Goal: Task Accomplishment & Management: Manage account settings

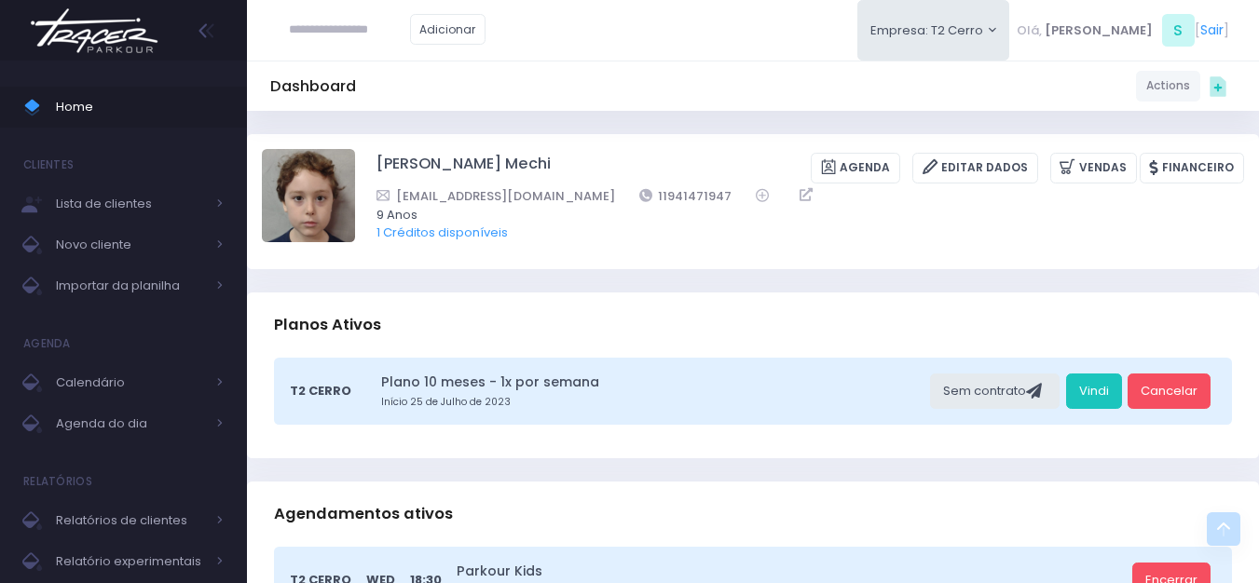
scroll to position [466, 0]
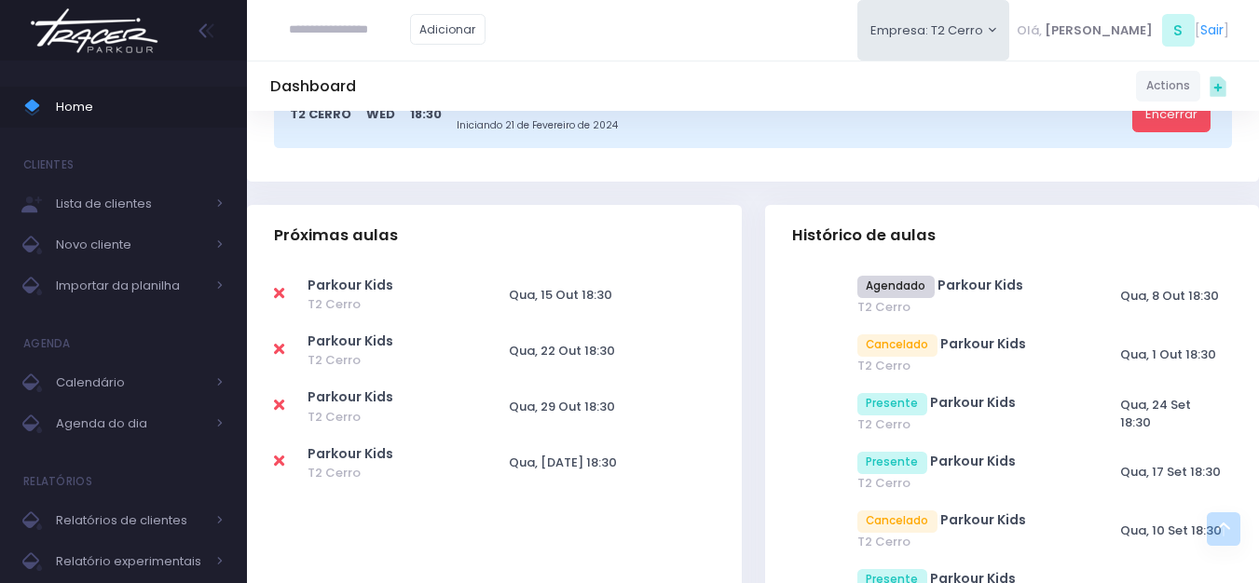
click at [84, 27] on img at bounding box center [94, 30] width 142 height 65
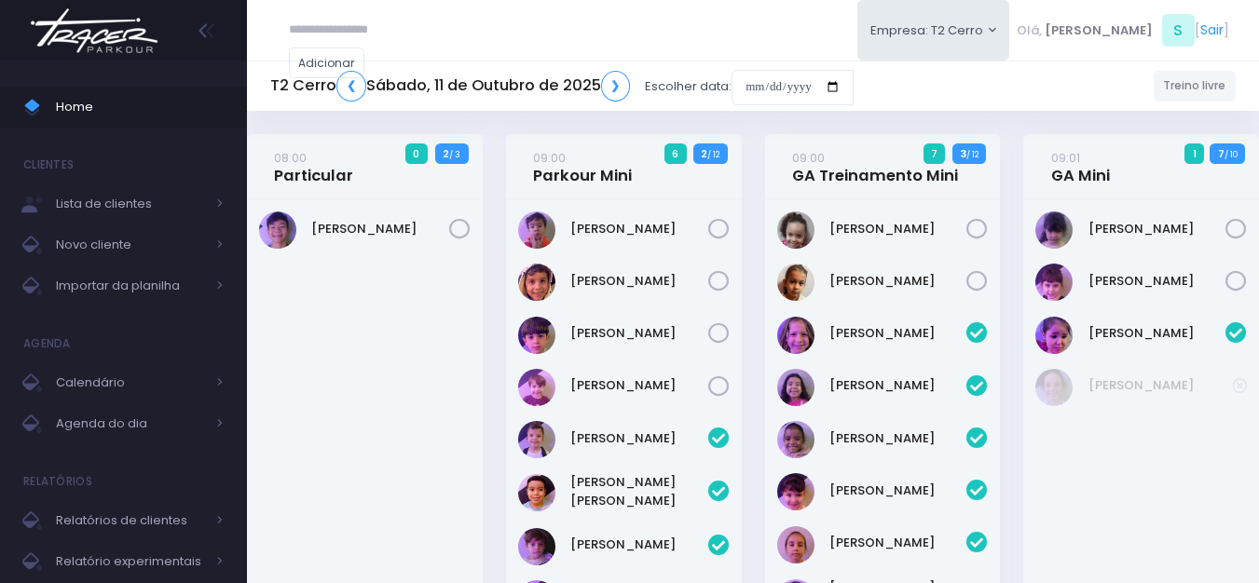
scroll to position [2317, 0]
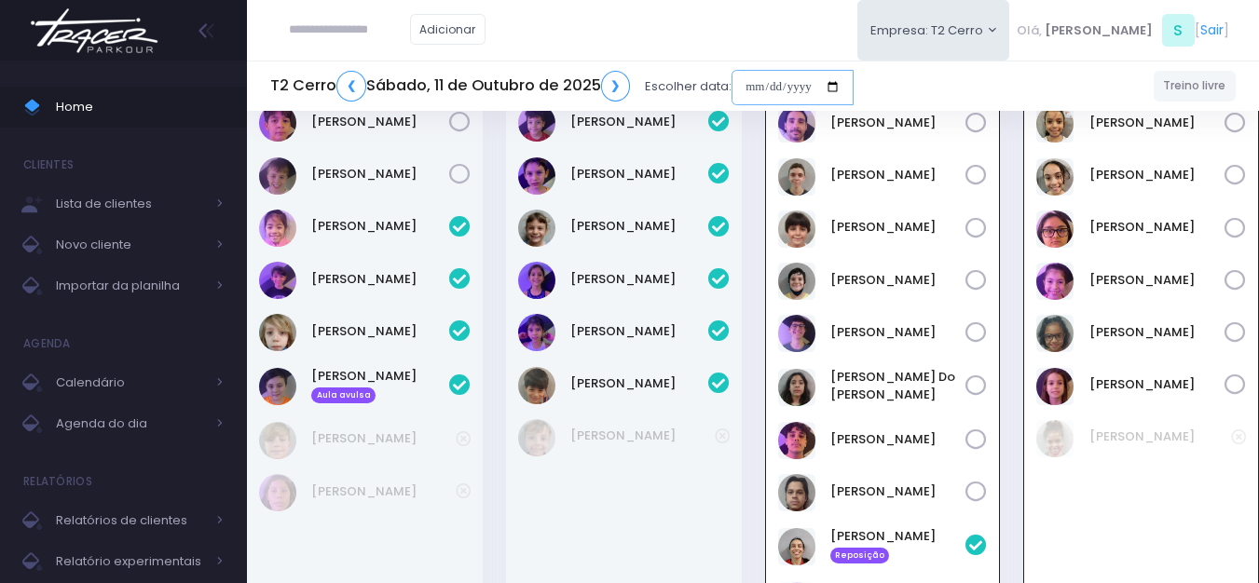
click at [751, 95] on input "date" at bounding box center [792, 87] width 122 height 35
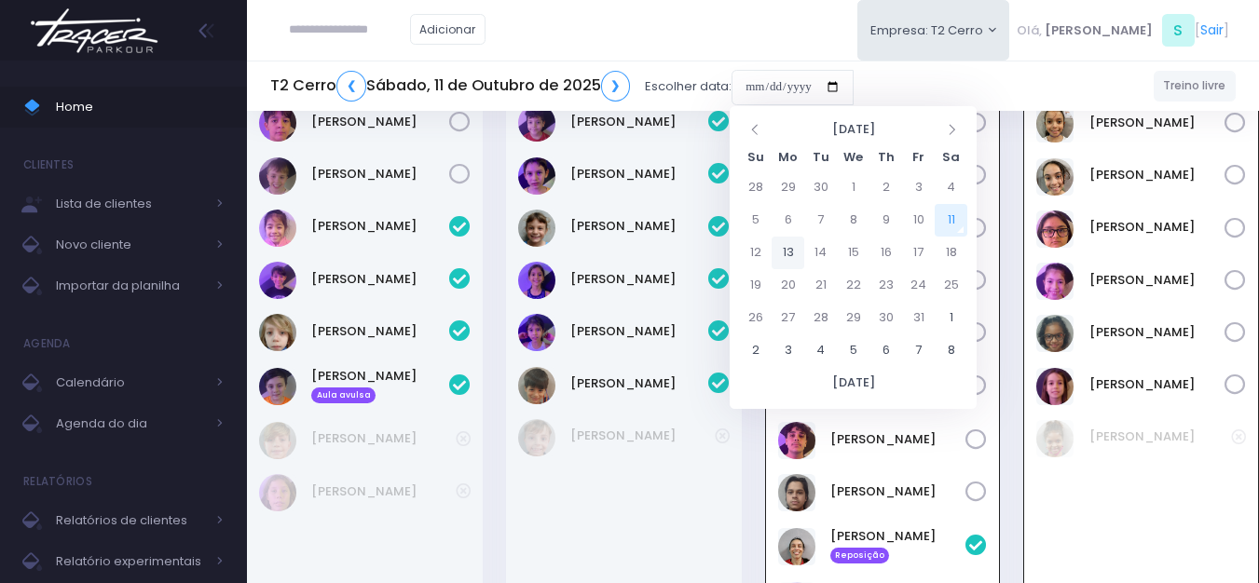
click at [792, 254] on td "13" at bounding box center [787, 253] width 33 height 33
type input "**********"
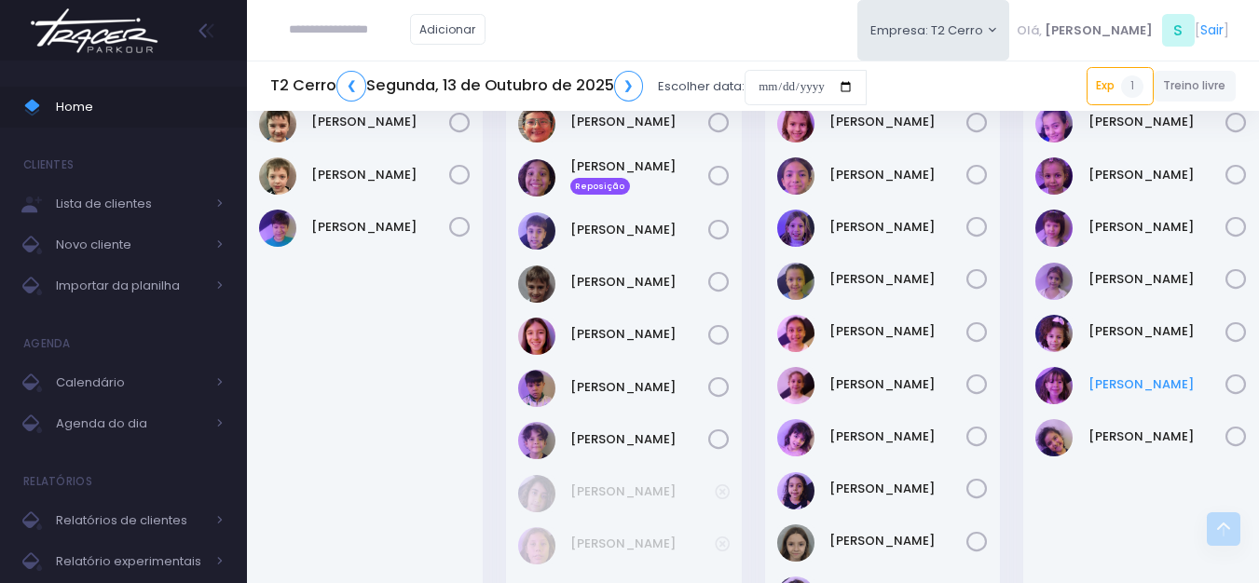
scroll to position [1211, 0]
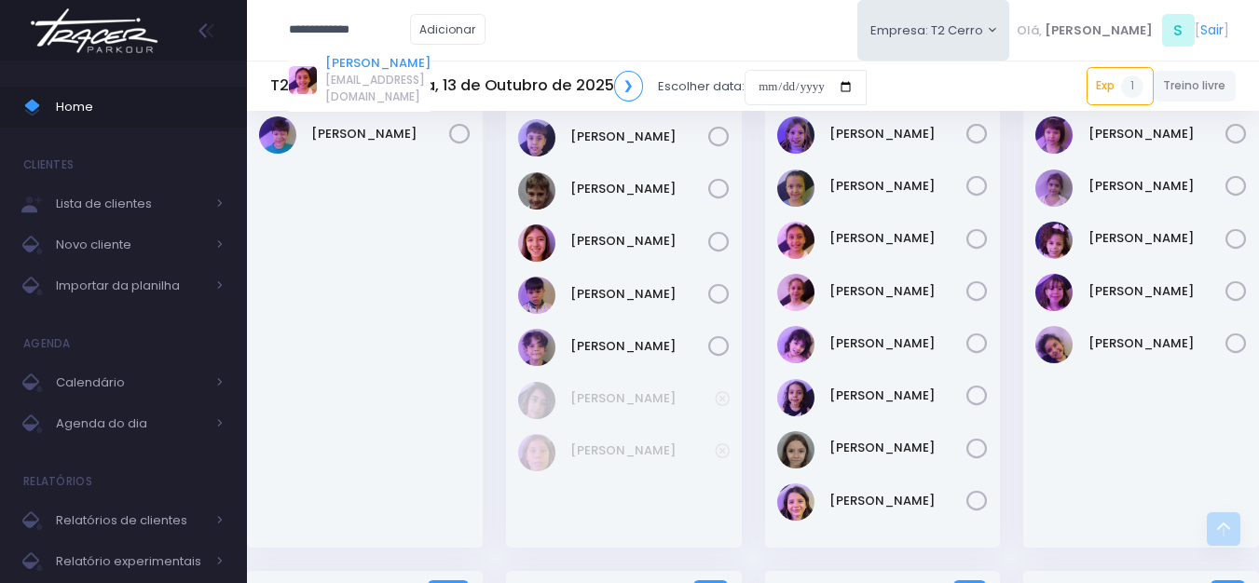
click at [369, 62] on link "Isabela Vilas Boas Rocha" at bounding box center [377, 63] width 105 height 19
type input "**********"
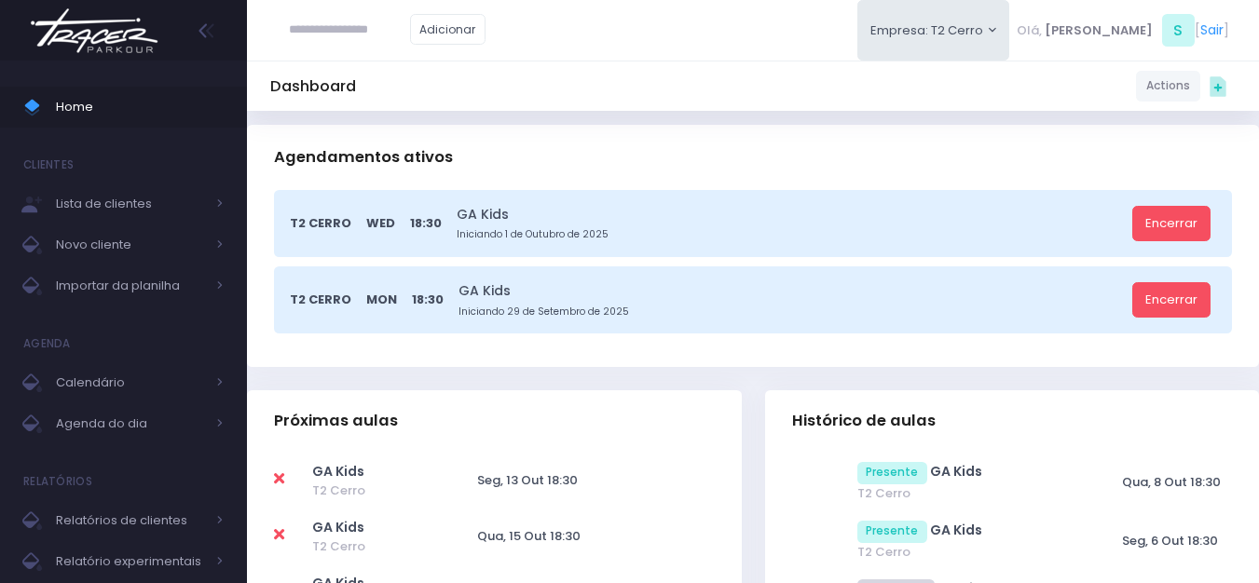
scroll to position [466, 0]
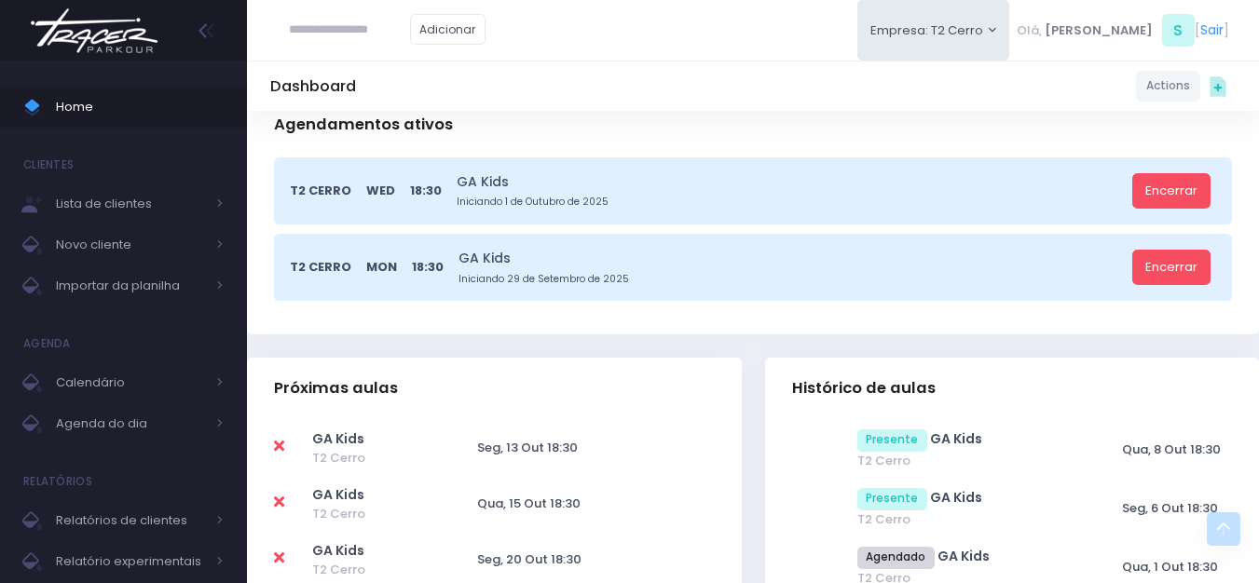
click at [285, 453] on td at bounding box center [292, 448] width 37 height 56
click at [280, 451] on icon at bounding box center [279, 446] width 10 height 15
type input "**********"
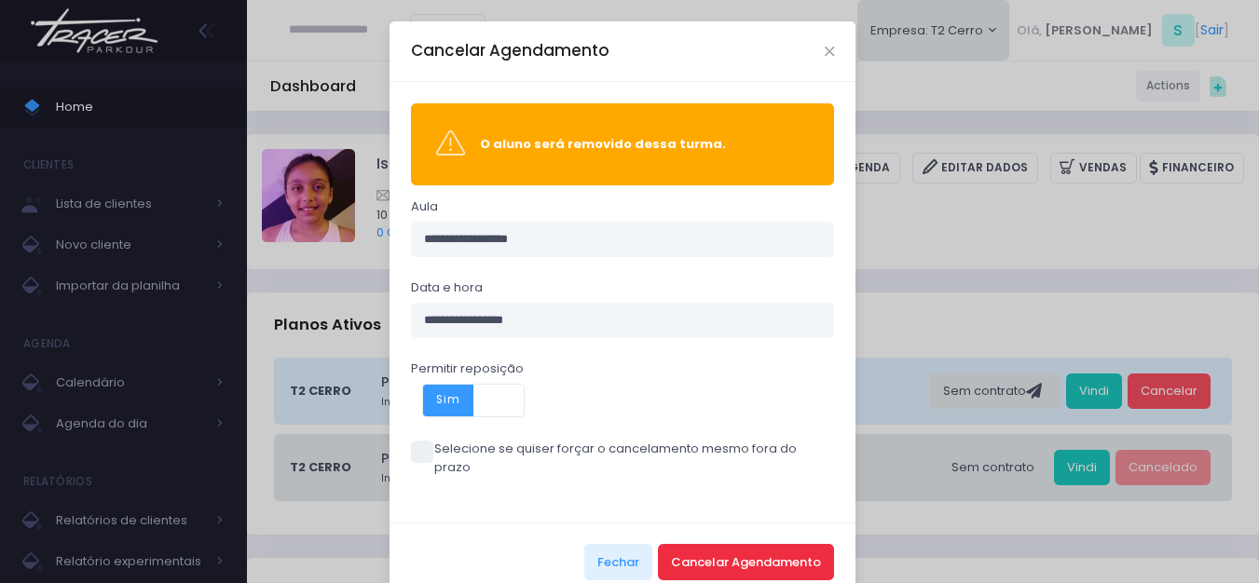
click at [706, 544] on button "Cancelar Agendamento" at bounding box center [746, 561] width 176 height 35
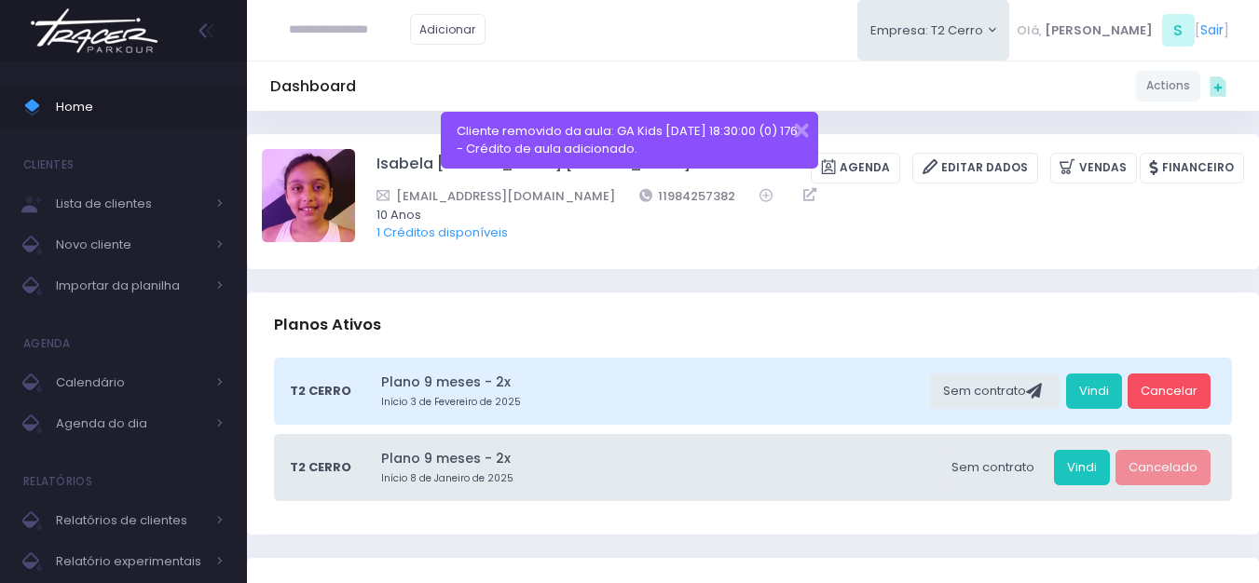
click at [84, 48] on img at bounding box center [94, 30] width 142 height 65
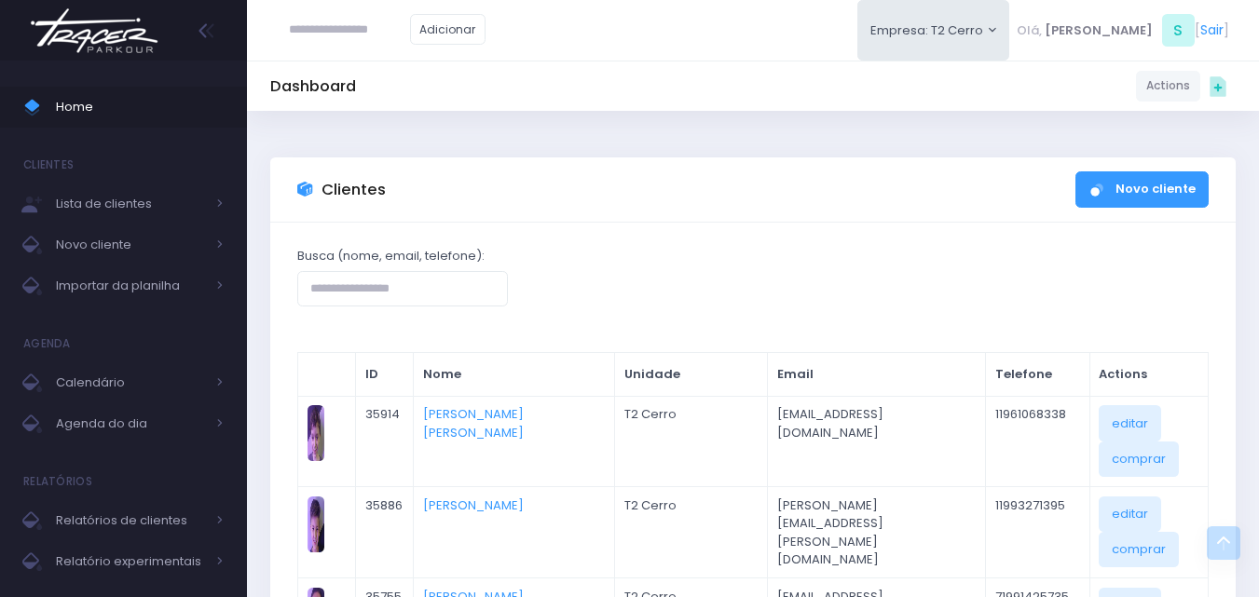
scroll to position [1140, 0]
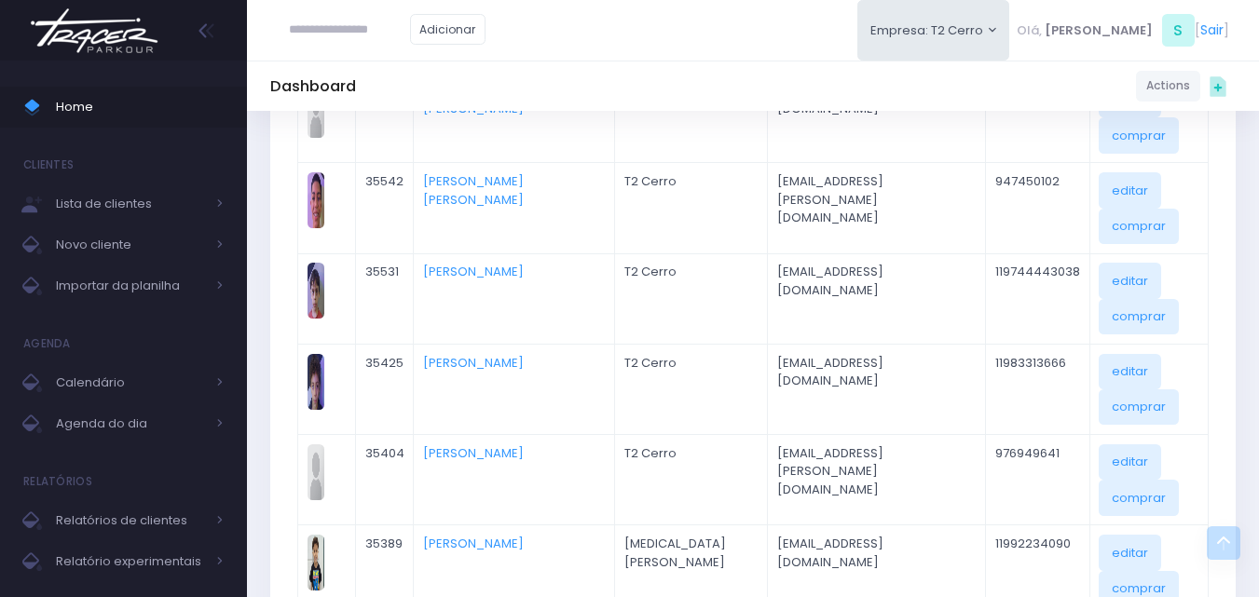
drag, startPoint x: 177, startPoint y: 50, endPoint x: 129, endPoint y: 20, distance: 57.4
click at [162, 39] on div at bounding box center [123, 30] width 247 height 61
click at [129, 20] on img at bounding box center [94, 30] width 142 height 65
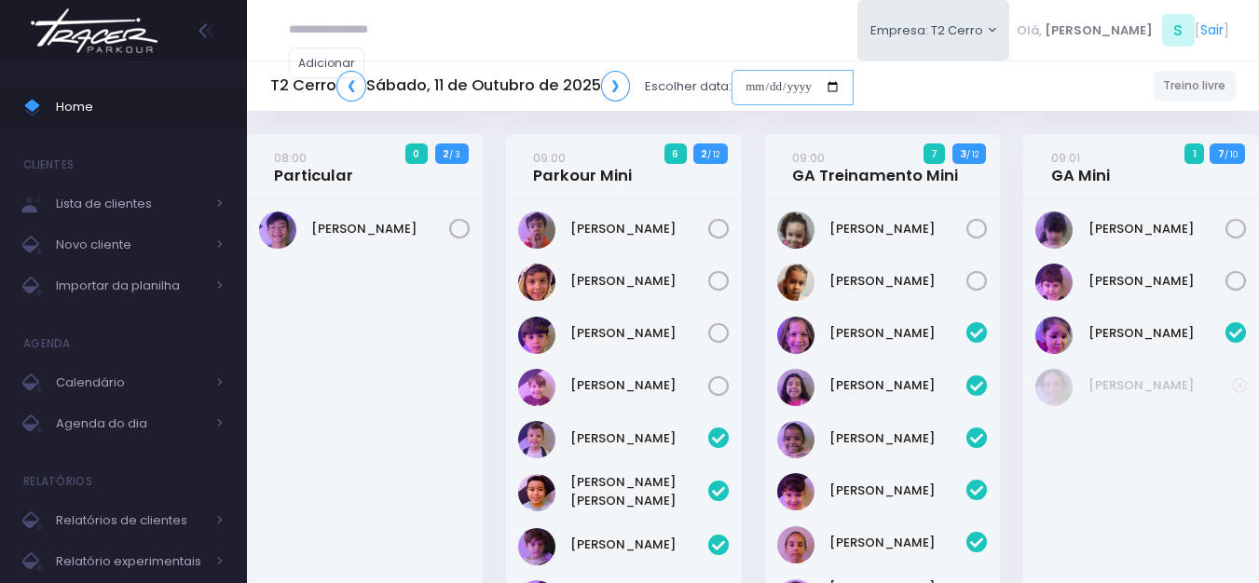
click at [749, 84] on input "date" at bounding box center [792, 87] width 122 height 35
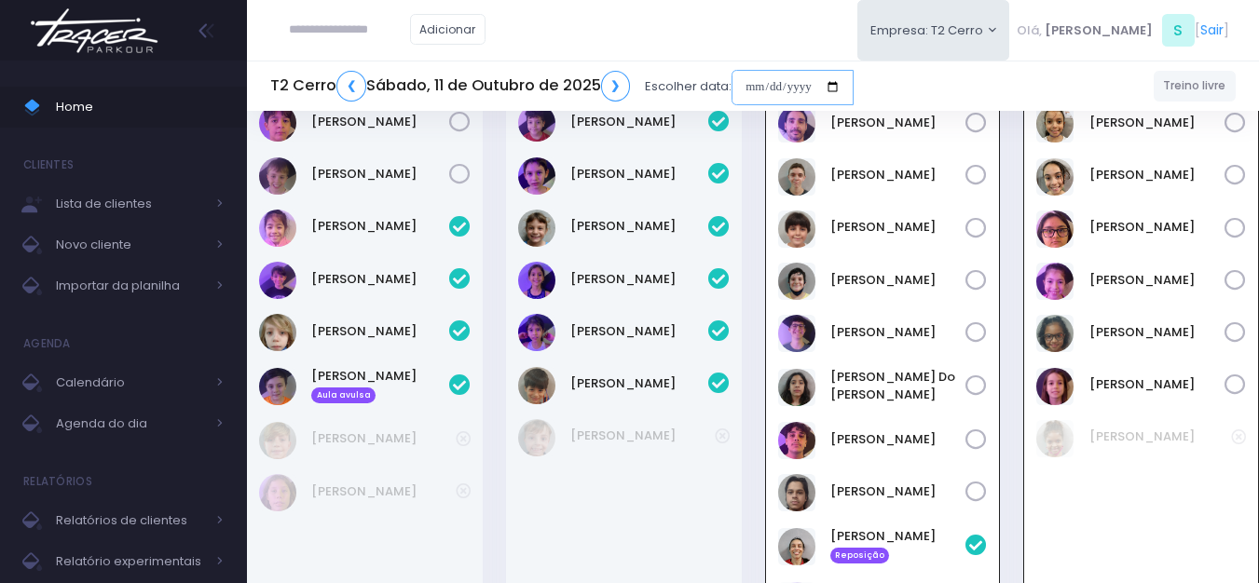
click at [757, 78] on input "date" at bounding box center [792, 87] width 122 height 35
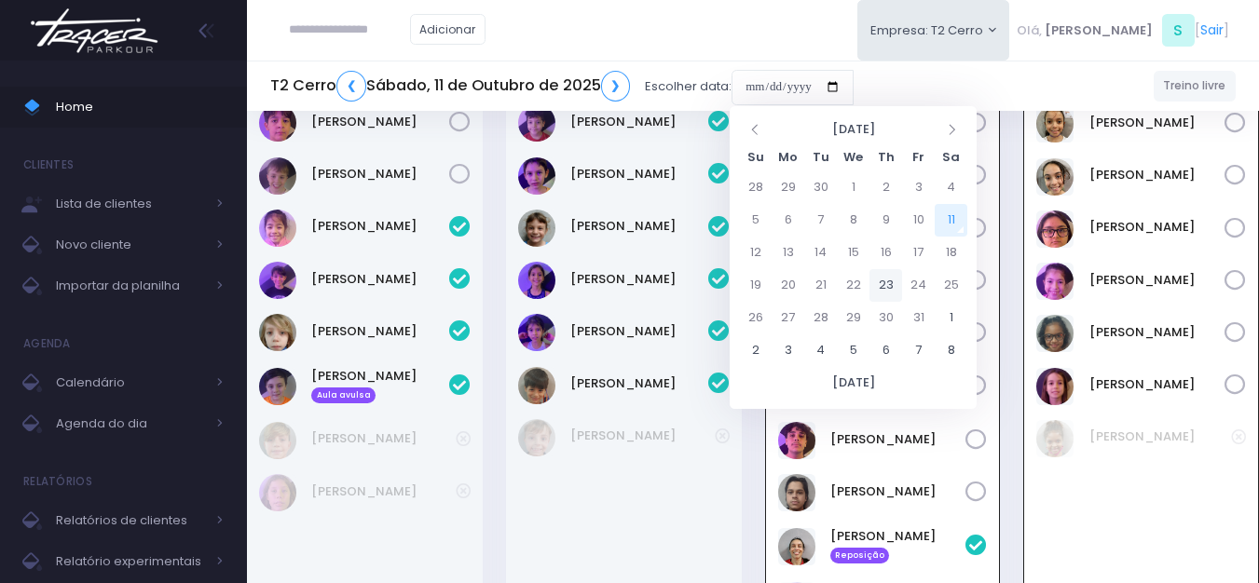
click at [889, 280] on td "23" at bounding box center [885, 285] width 33 height 33
type input "**********"
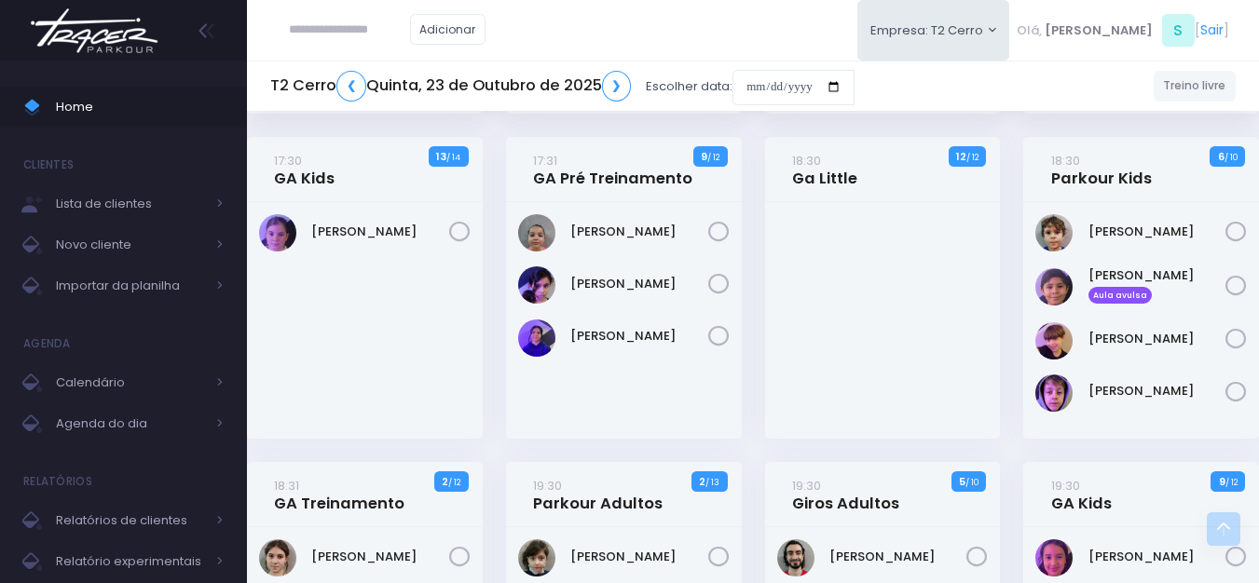
scroll to position [1957, 0]
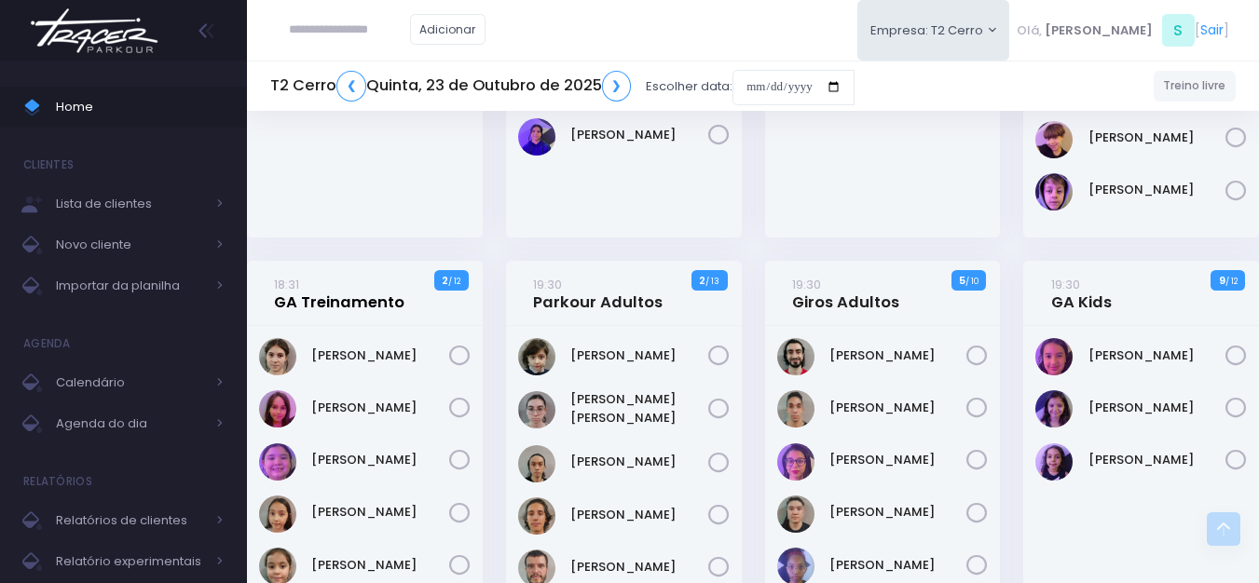
click at [348, 303] on link "18:31 GA Treinamento" at bounding box center [339, 293] width 130 height 37
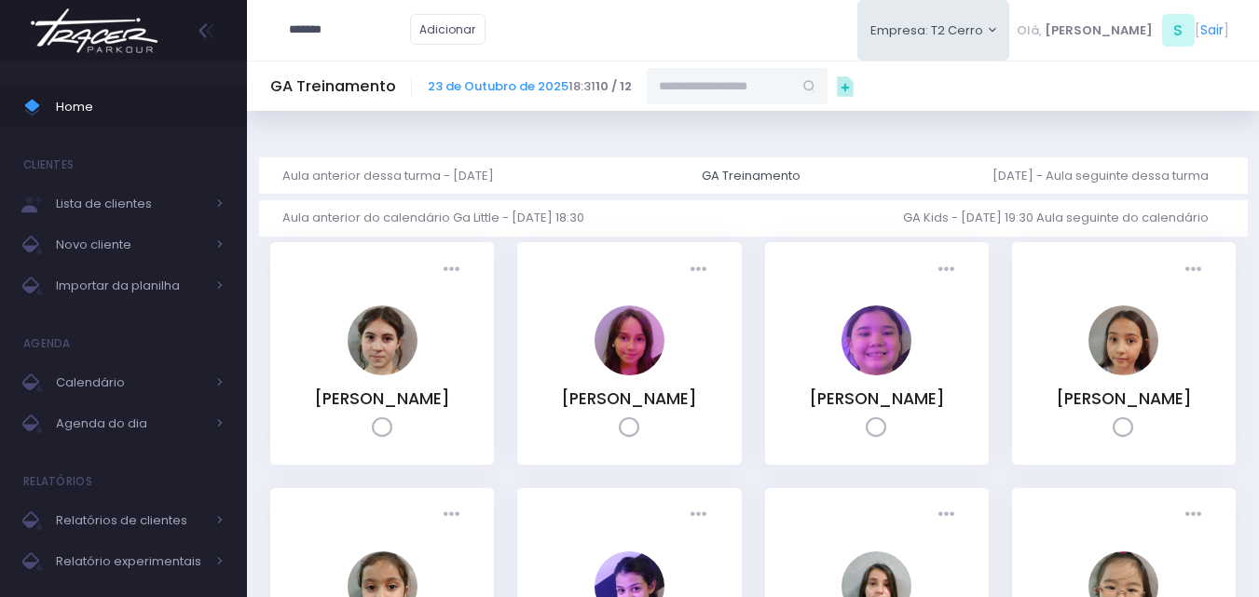
type input "*******"
type input "**********"
click at [686, 82] on input "text" at bounding box center [719, 85] width 145 height 35
type input "*****"
type input "**********"
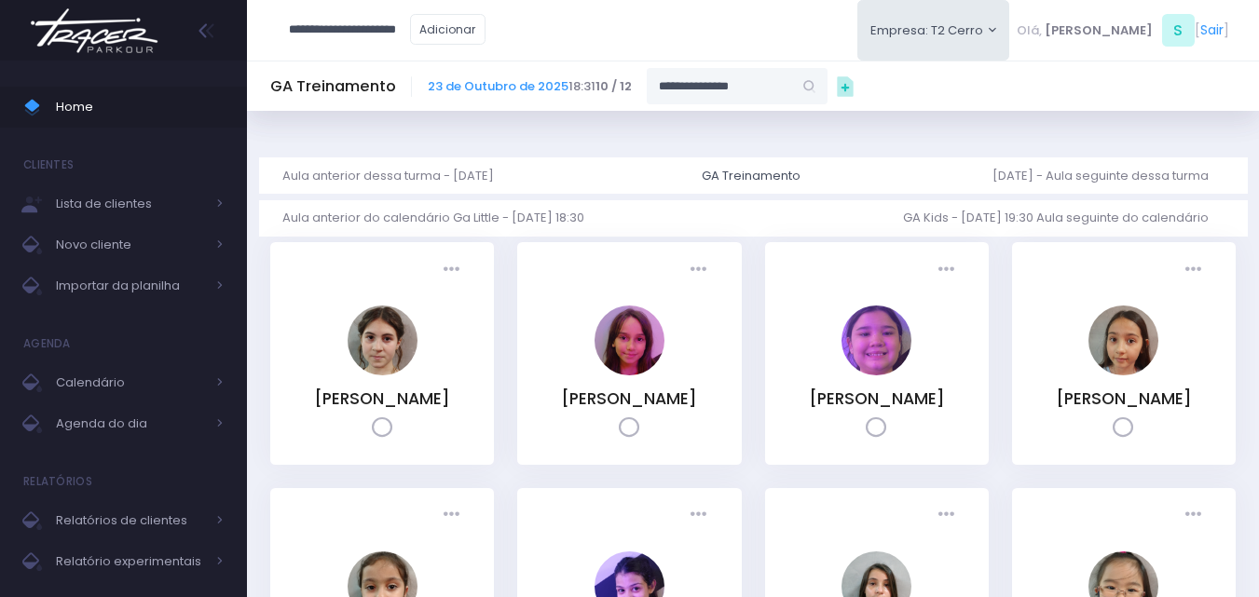
type input "******"
click at [792, 117] on link "Isabela Vilas Boas Rocha" at bounding box center [738, 119] width 108 height 19
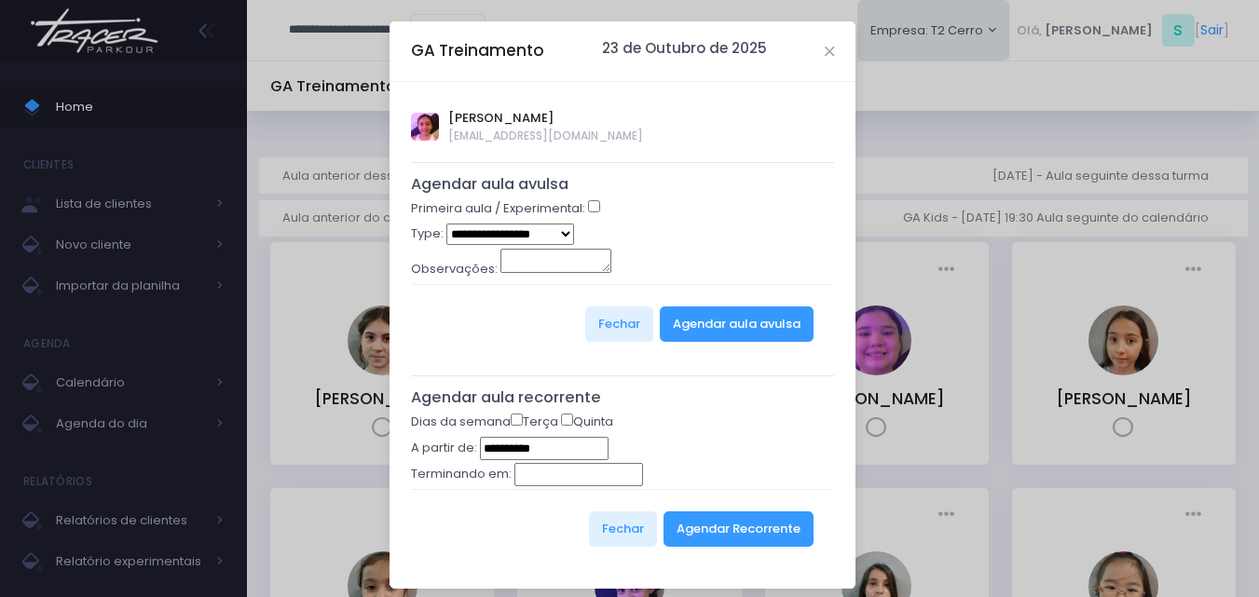
type input "**********"
click at [535, 236] on select "**********" at bounding box center [510, 234] width 128 height 21
select select "*"
click at [446, 224] on select "**********" at bounding box center [510, 234] width 128 height 21
click at [696, 328] on button "Agendar aula avulsa" at bounding box center [737, 324] width 154 height 35
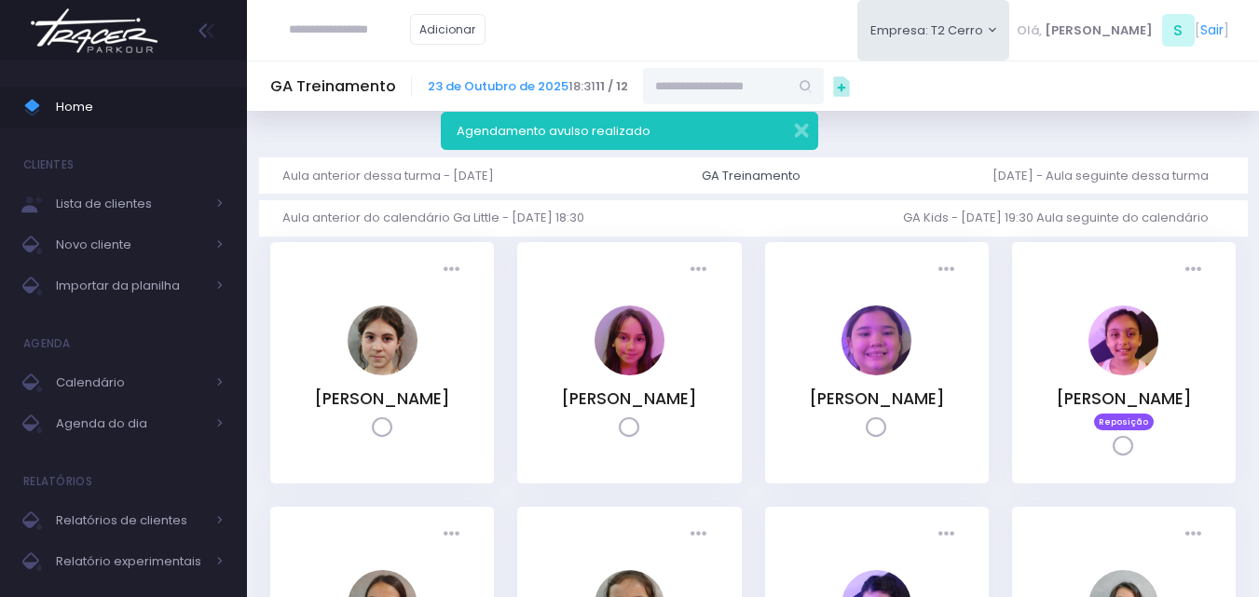
click at [94, 50] on img at bounding box center [94, 30] width 142 height 65
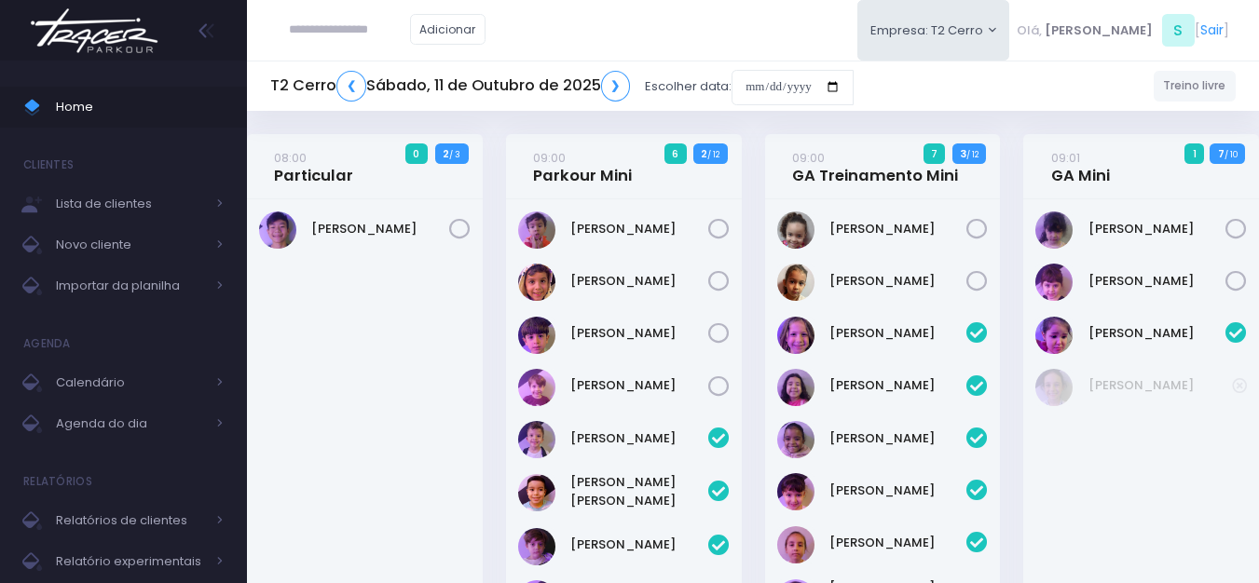
scroll to position [2317, 0]
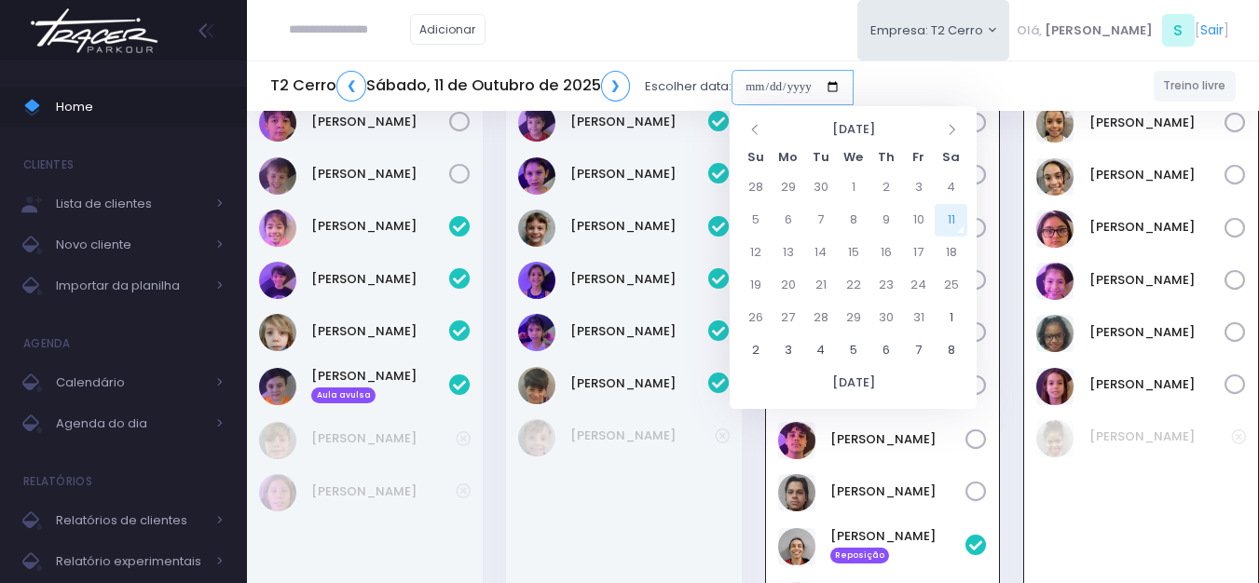
click at [756, 89] on input "date" at bounding box center [792, 87] width 122 height 35
click at [949, 259] on td "18" at bounding box center [951, 253] width 33 height 33
type input "**********"
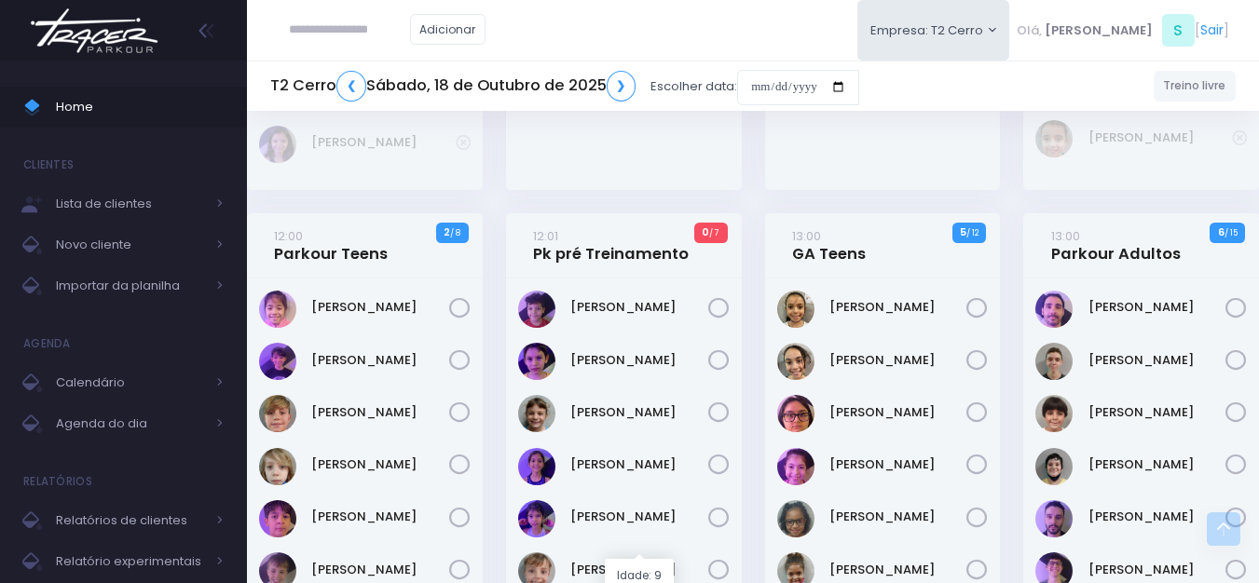
scroll to position [2050, 0]
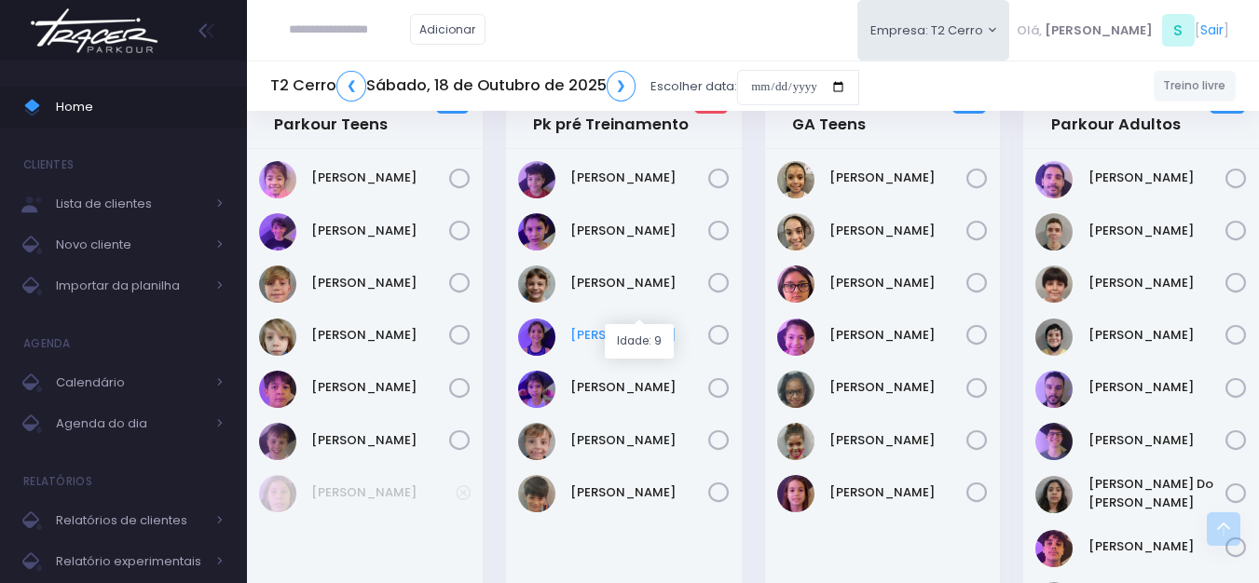
click at [652, 326] on link "[PERSON_NAME]" at bounding box center [639, 335] width 138 height 19
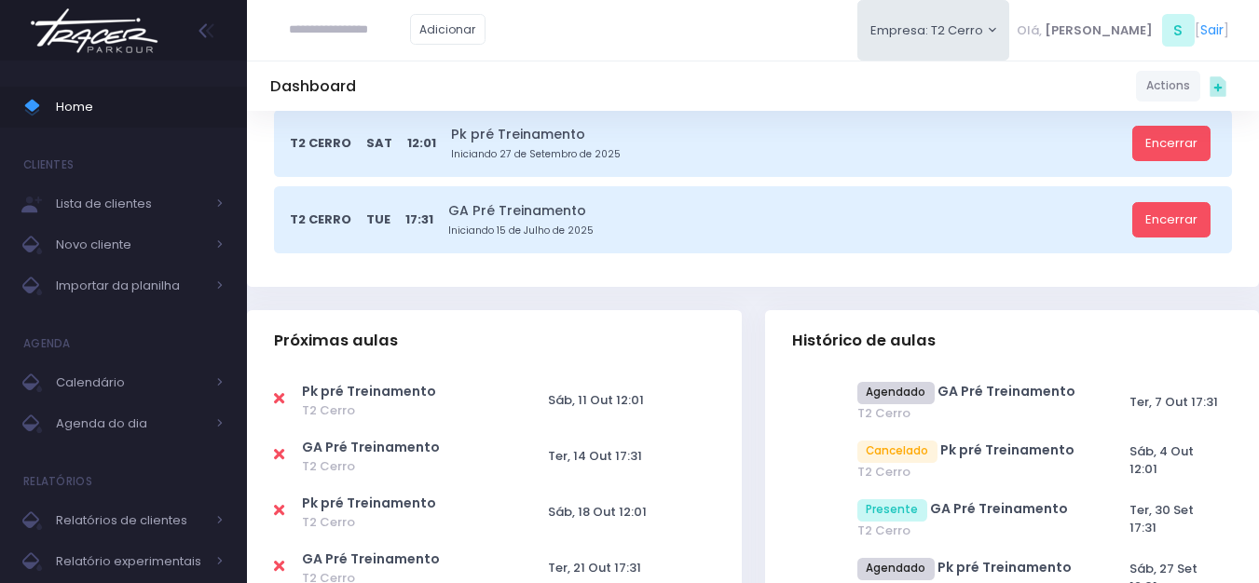
scroll to position [466, 0]
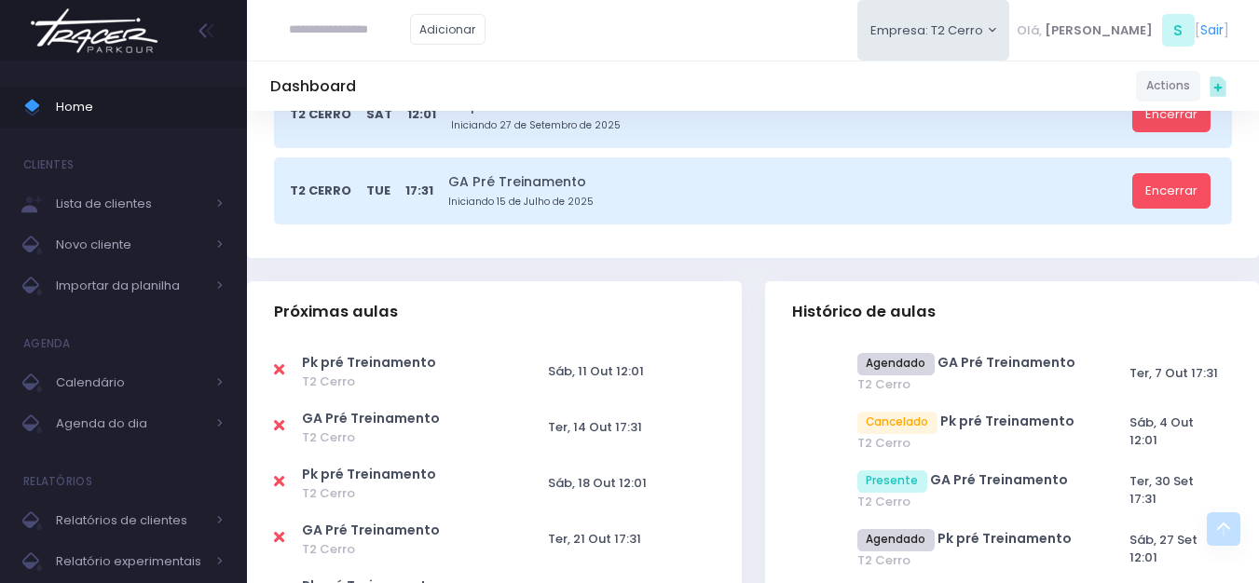
click at [281, 426] on icon at bounding box center [279, 425] width 10 height 15
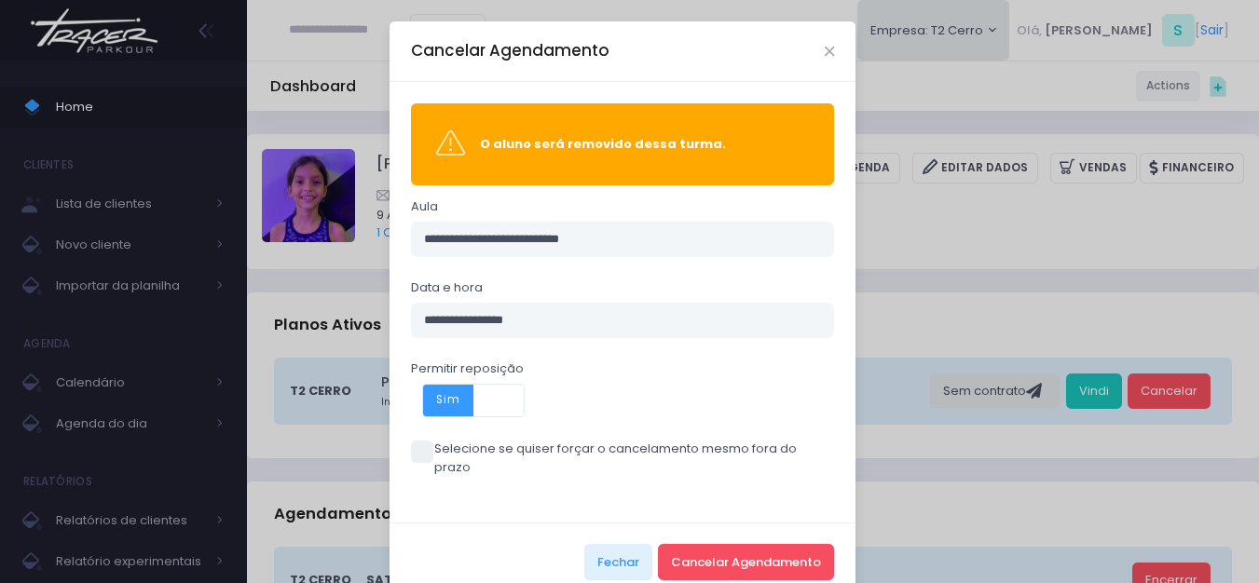
click at [416, 457] on span at bounding box center [422, 452] width 22 height 22
click at [758, 544] on button "Cancelar Agendamento" at bounding box center [746, 561] width 176 height 35
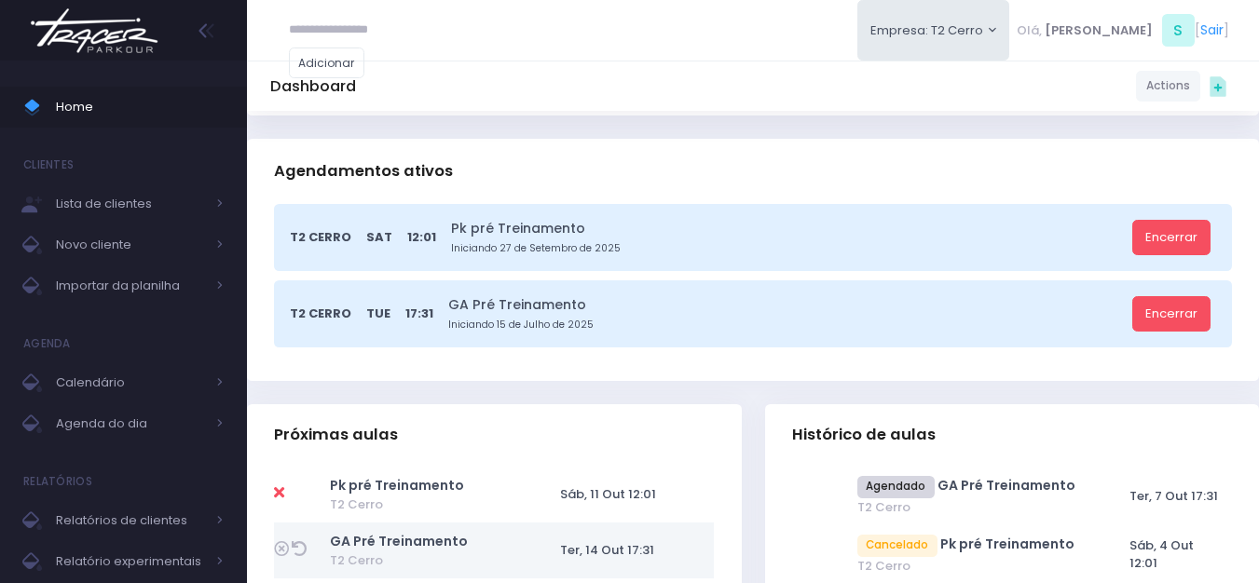
scroll to position [373, 0]
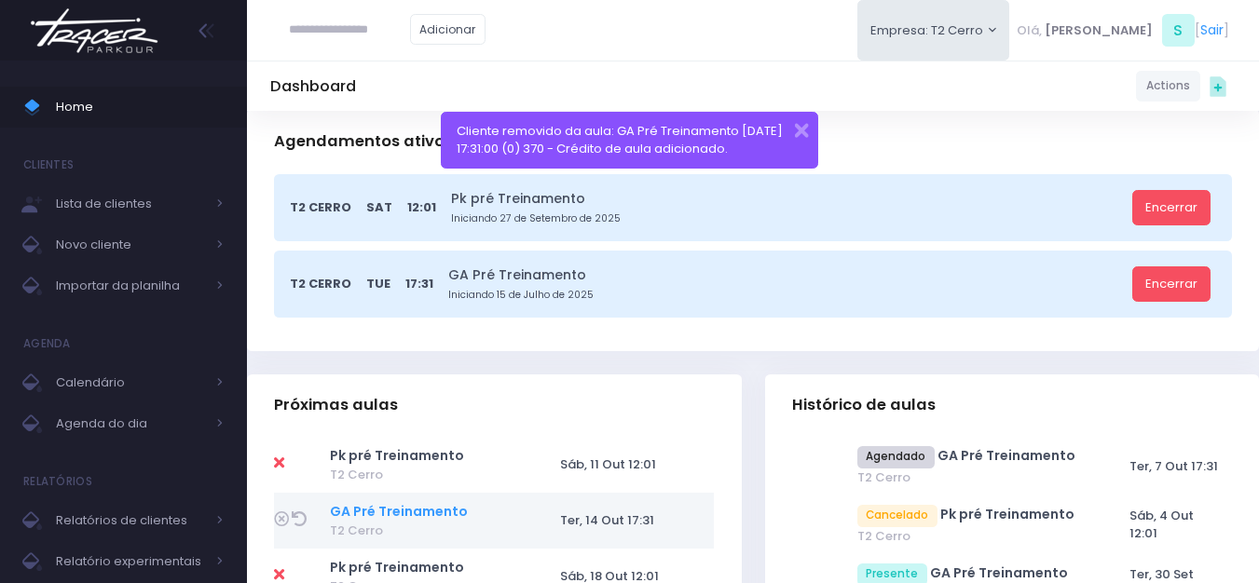
click at [404, 513] on link "GA Pré Treinamento" at bounding box center [399, 511] width 138 height 19
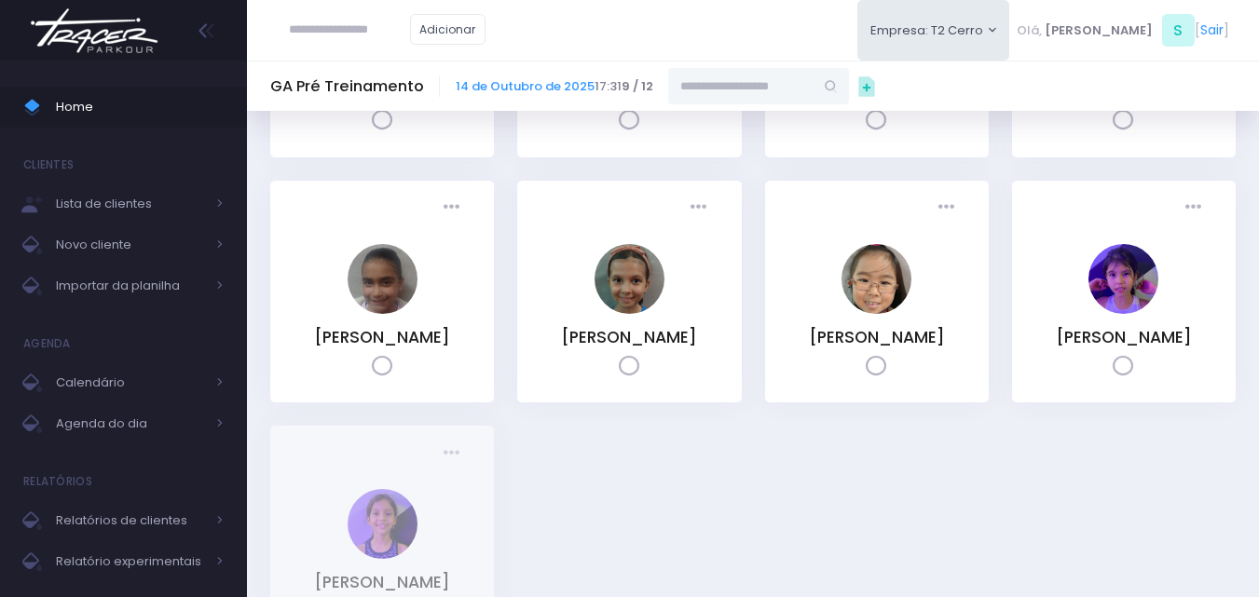
scroll to position [558, 0]
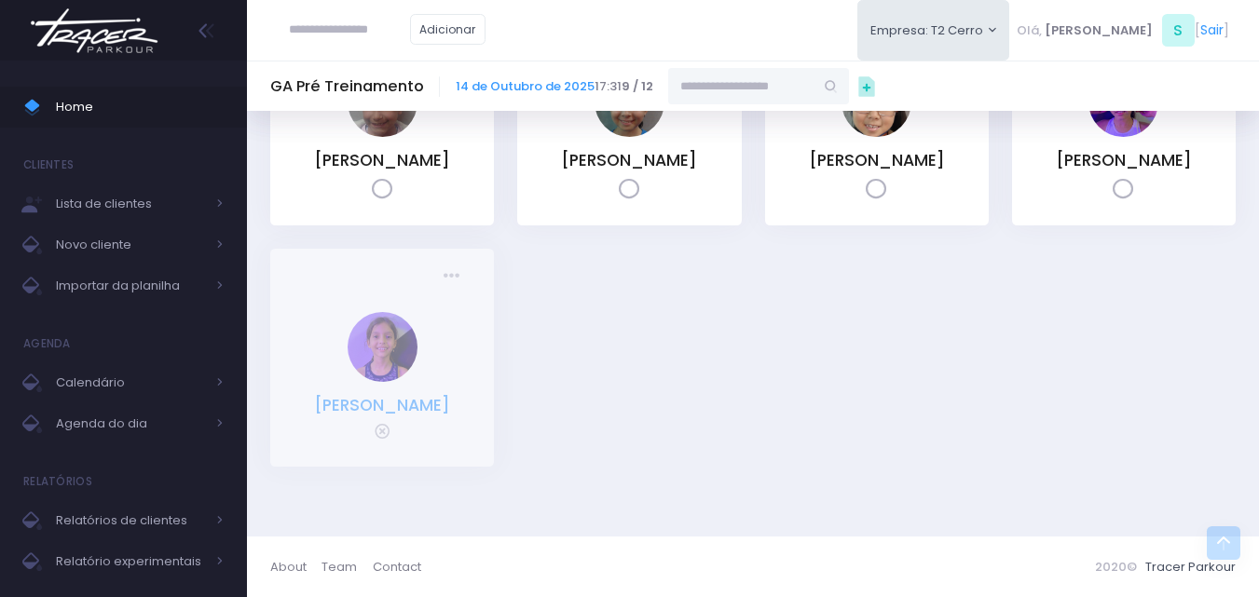
click at [390, 394] on link "[PERSON_NAME]" at bounding box center [382, 405] width 136 height 22
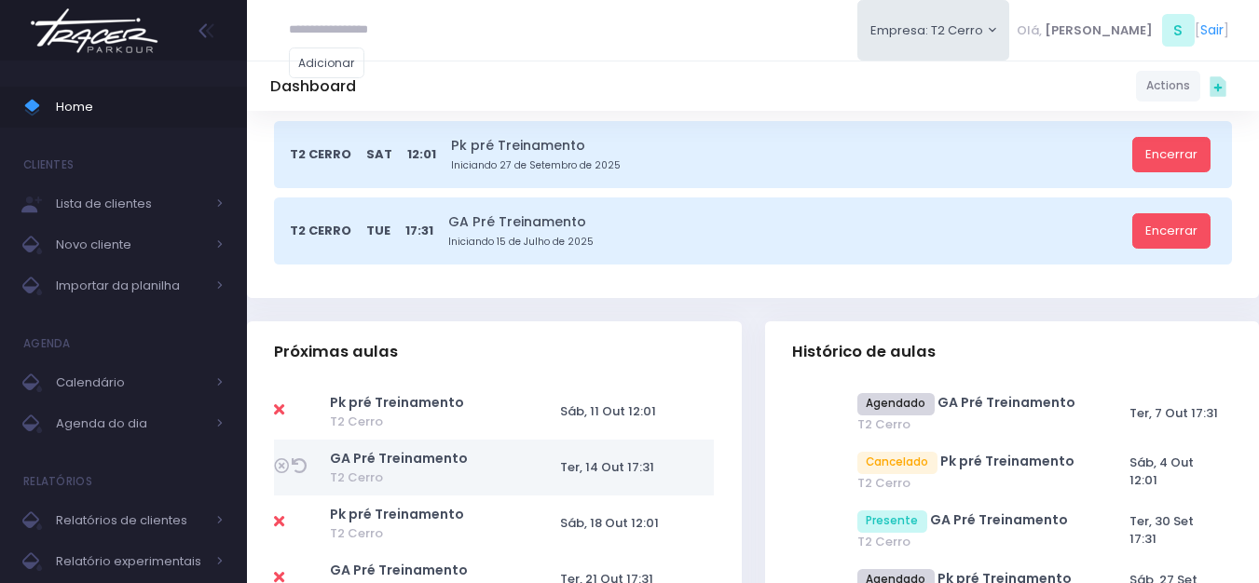
scroll to position [559, 0]
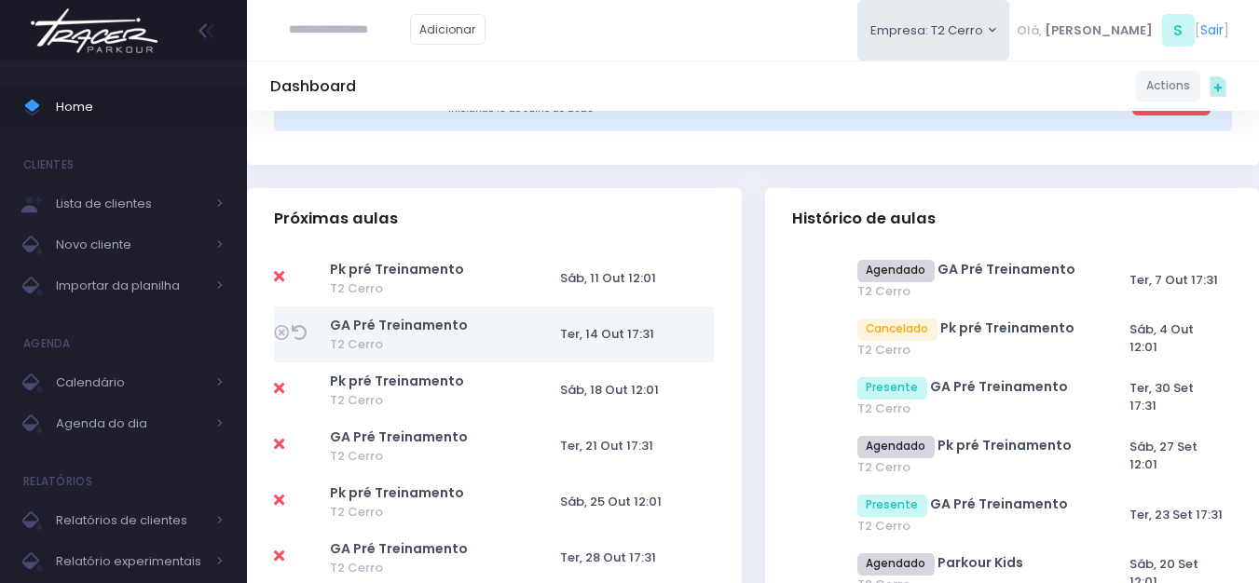
click at [299, 331] on icon at bounding box center [299, 332] width 15 height 15
type input "**********"
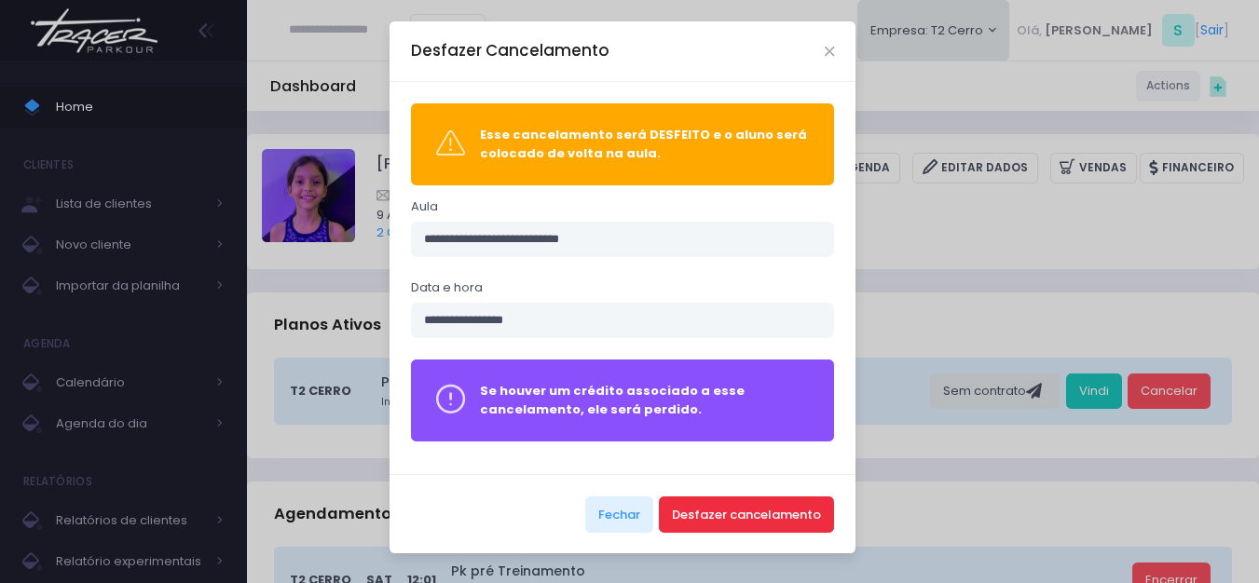
click at [713, 517] on button "Desfazer cancelamento" at bounding box center [746, 514] width 175 height 35
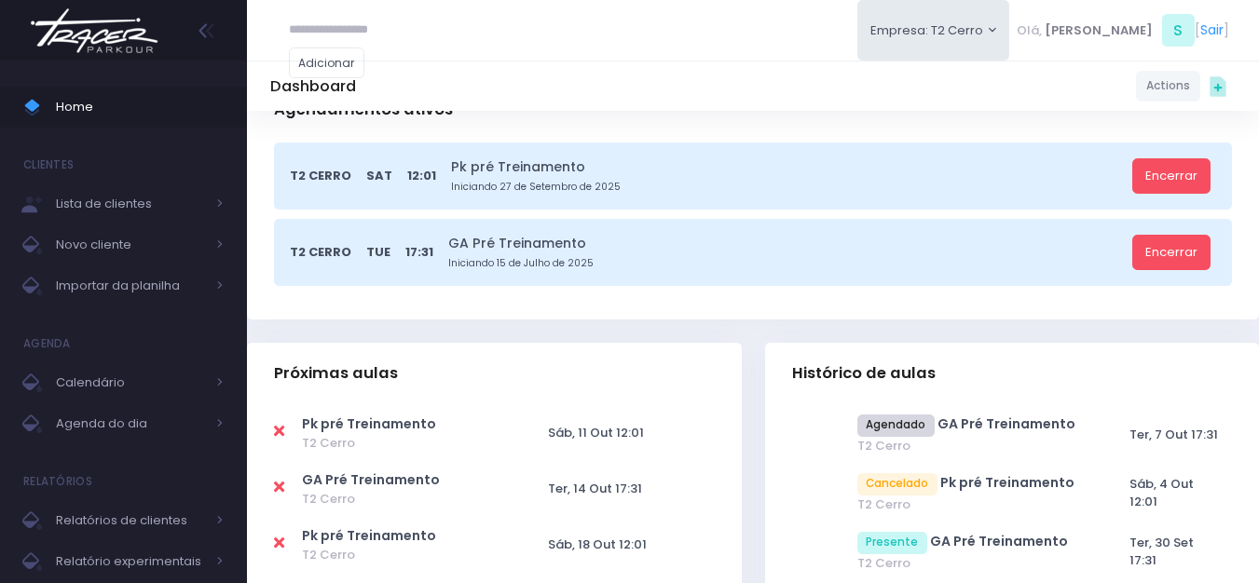
scroll to position [559, 0]
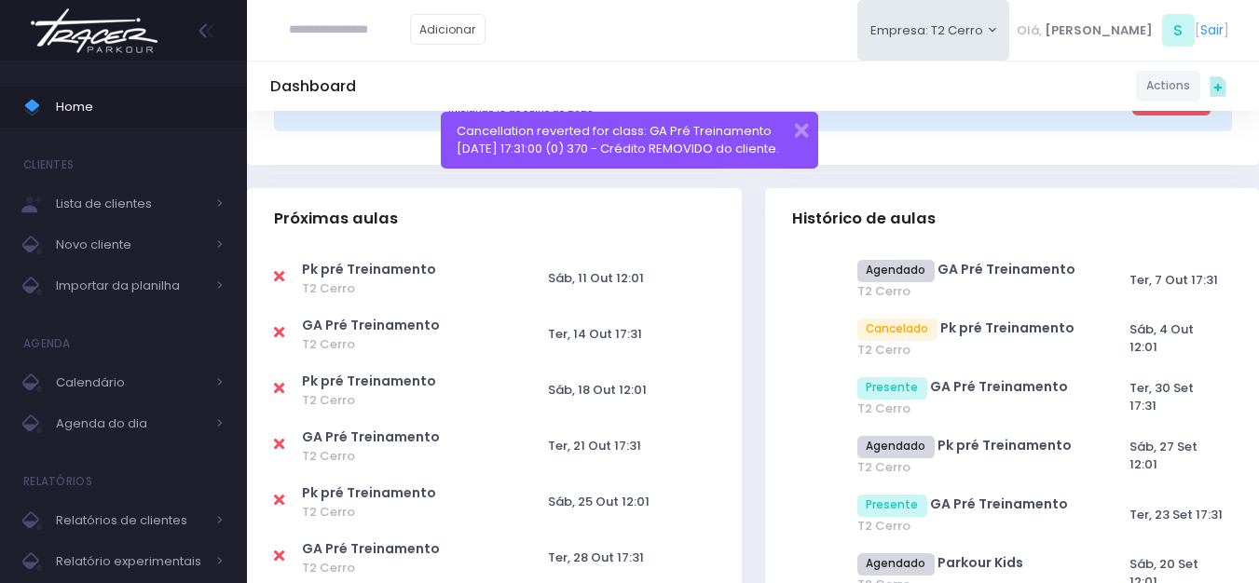
click at [279, 384] on icon at bounding box center [279, 388] width 10 height 15
type input "**********"
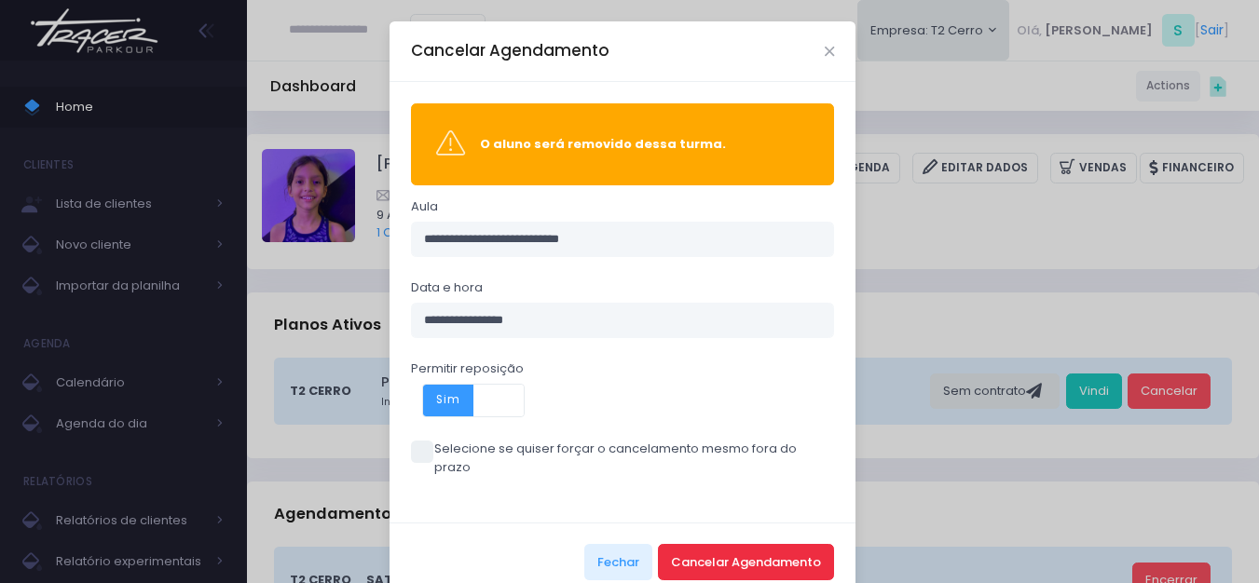
click at [696, 544] on button "Cancelar Agendamento" at bounding box center [746, 561] width 176 height 35
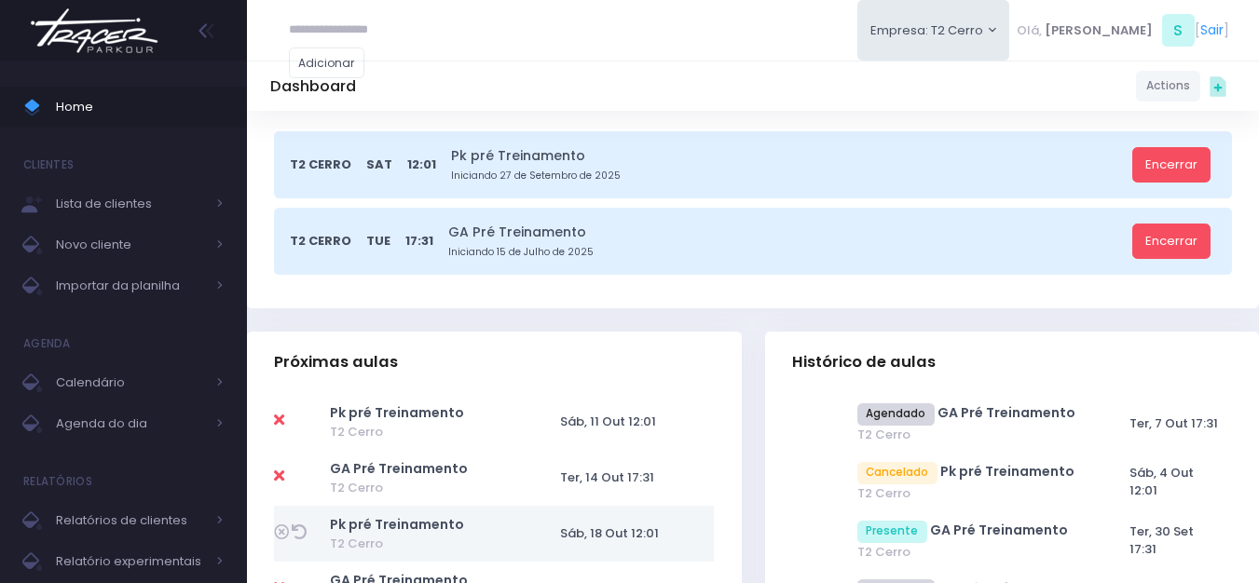
scroll to position [559, 0]
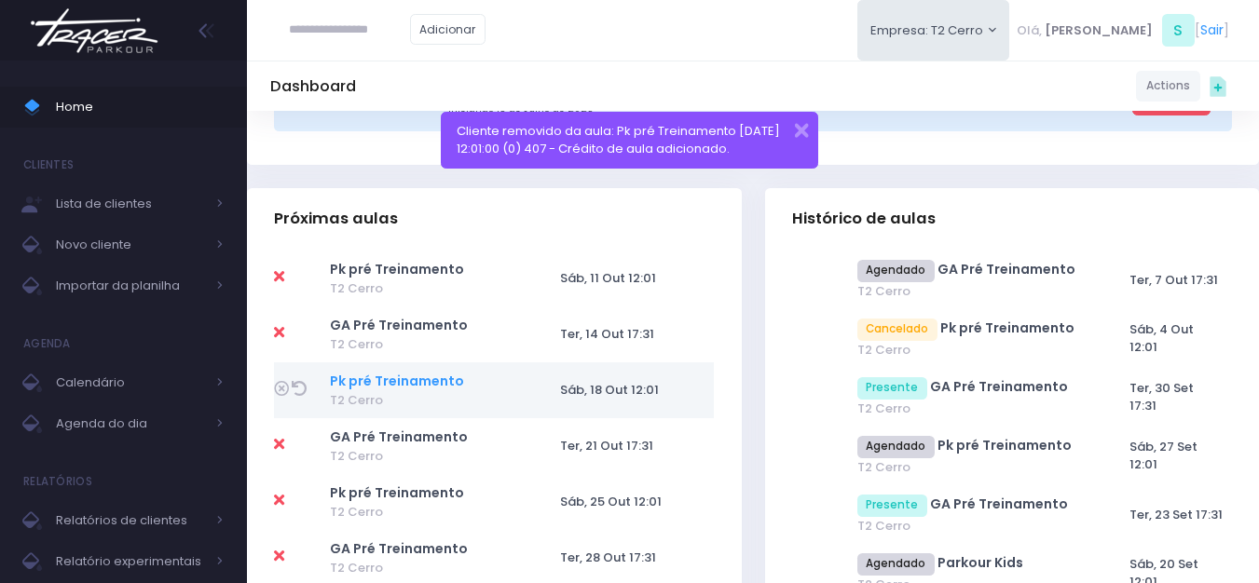
click at [375, 381] on link "Pk pré Treinamento" at bounding box center [397, 381] width 134 height 19
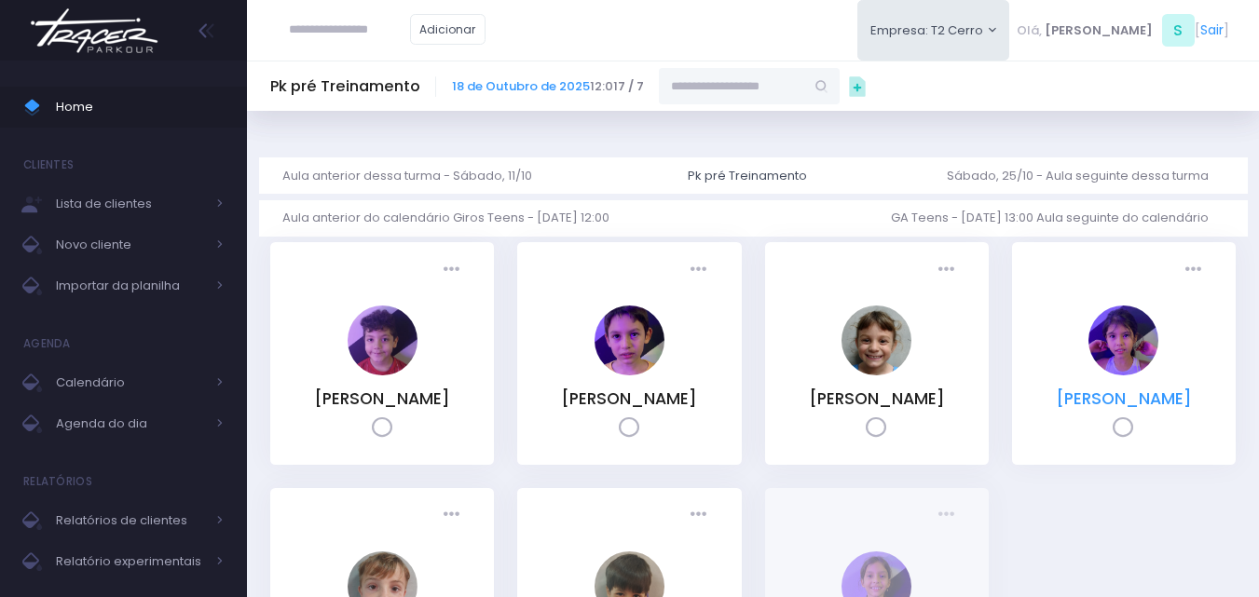
click at [1126, 401] on link "[PERSON_NAME]" at bounding box center [1124, 399] width 136 height 22
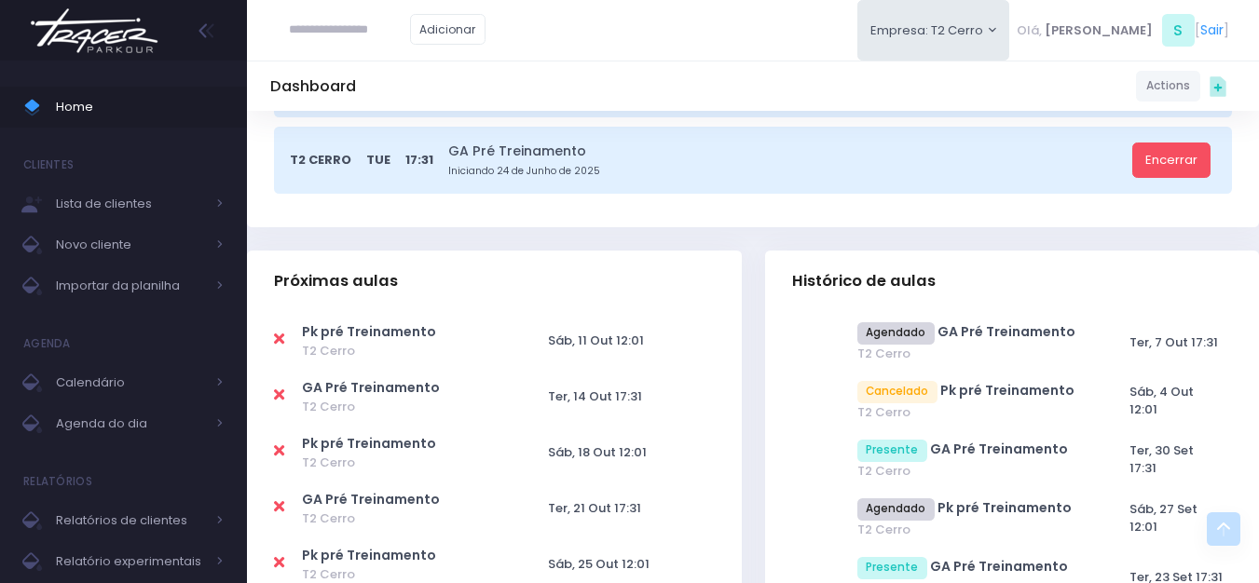
scroll to position [559, 0]
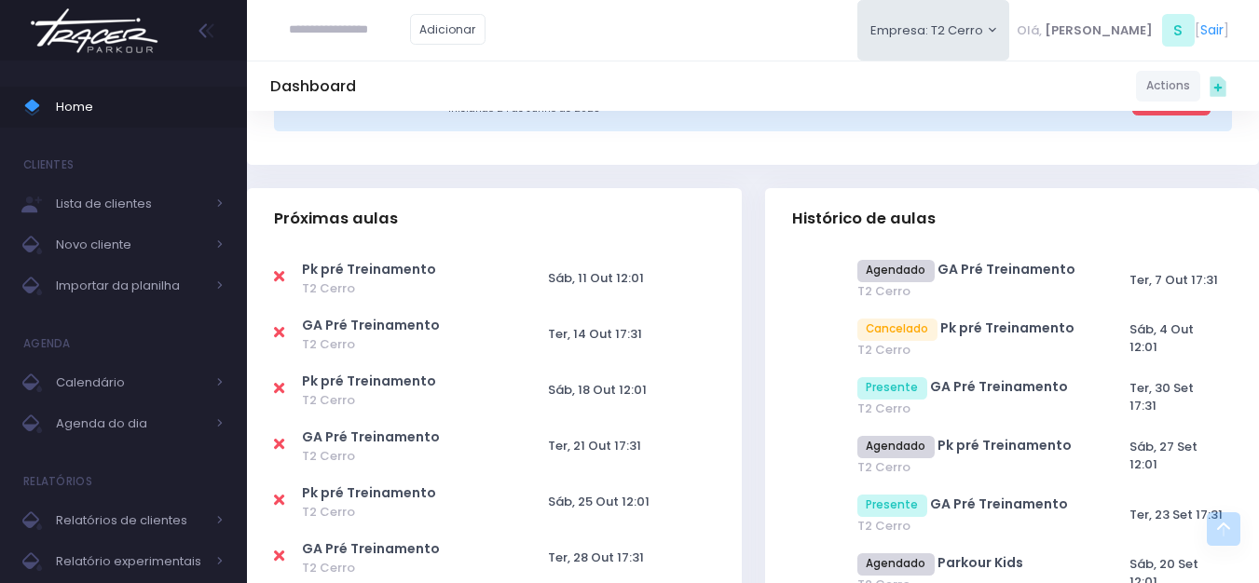
click at [279, 389] on icon at bounding box center [279, 388] width 10 height 15
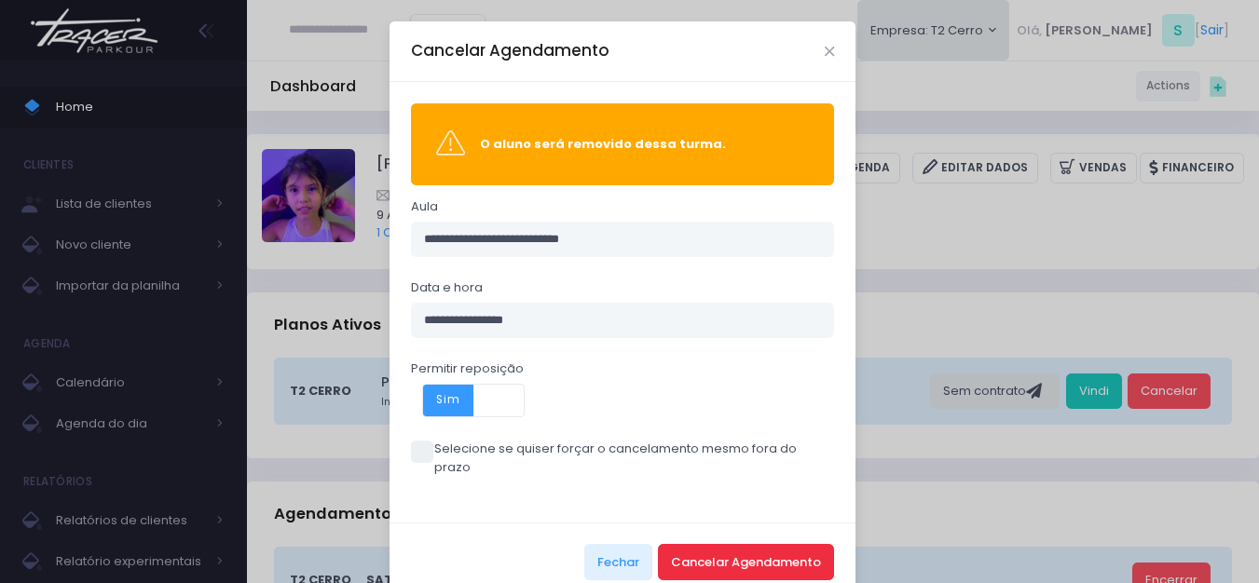
click at [691, 544] on button "Cancelar Agendamento" at bounding box center [746, 561] width 176 height 35
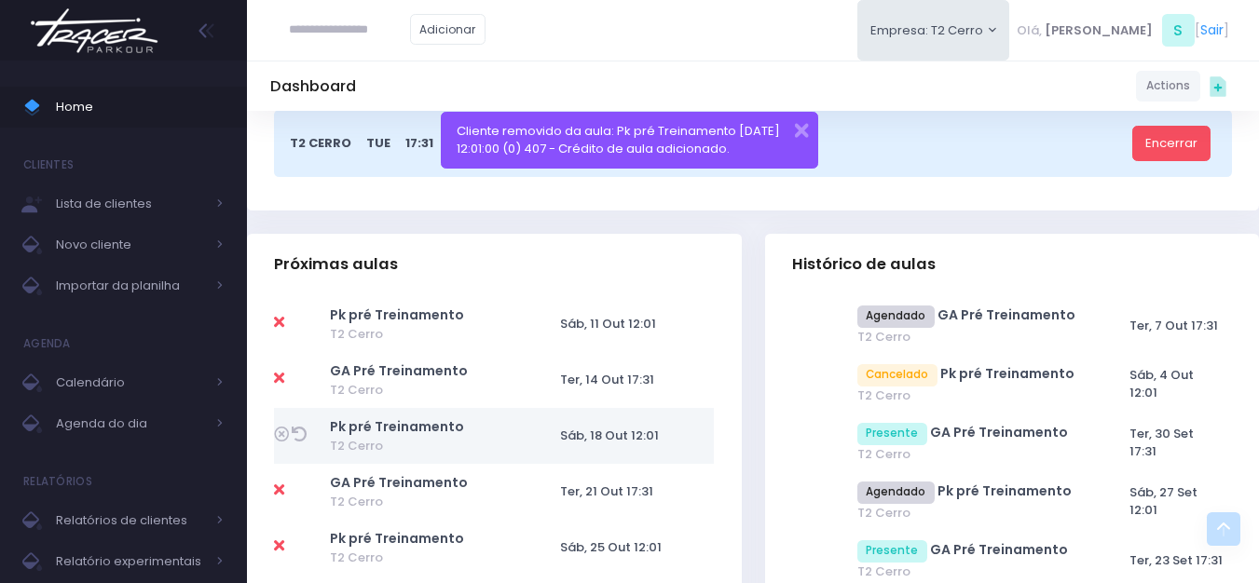
scroll to position [559, 0]
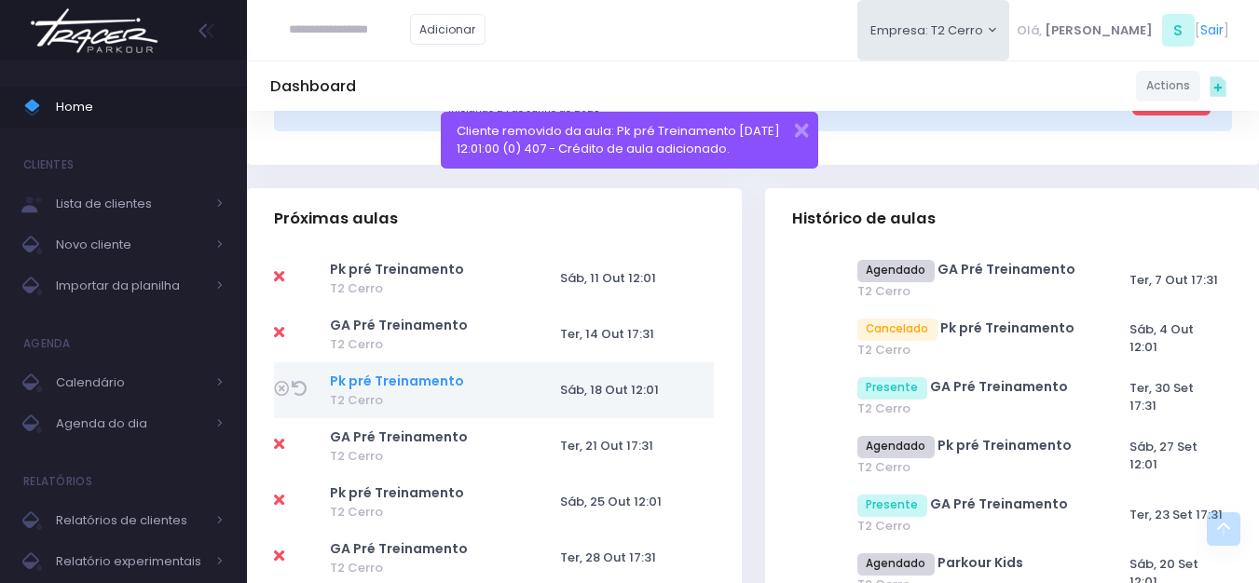
click at [421, 378] on link "Pk pré Treinamento" at bounding box center [397, 381] width 134 height 19
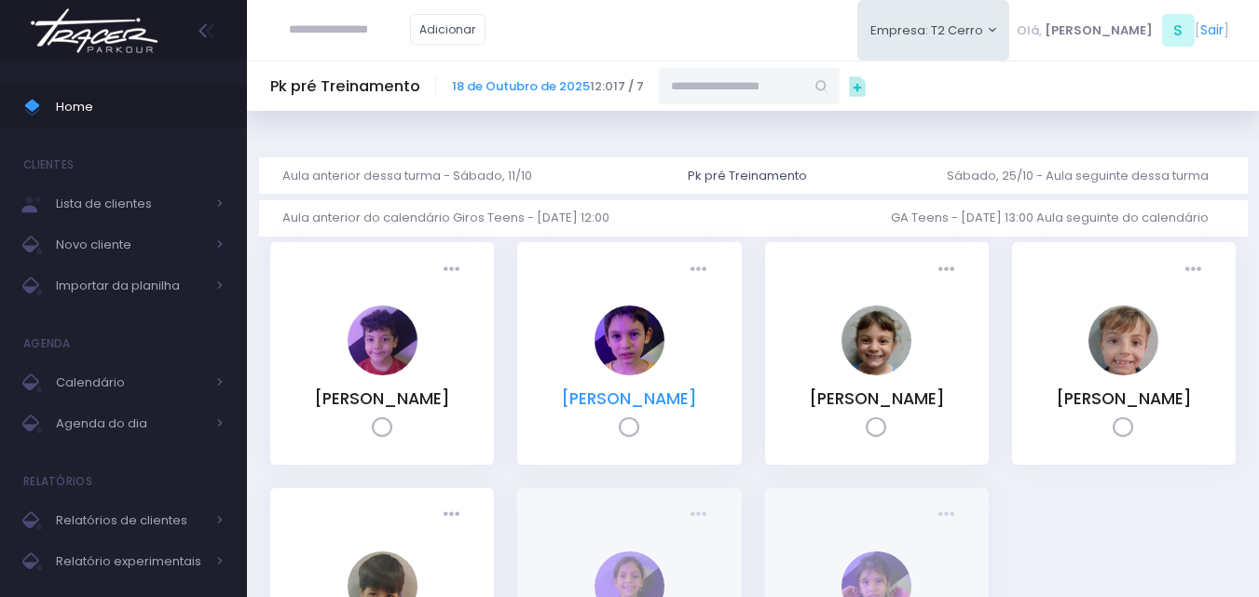
click at [577, 403] on link "[PERSON_NAME]" at bounding box center [629, 399] width 136 height 22
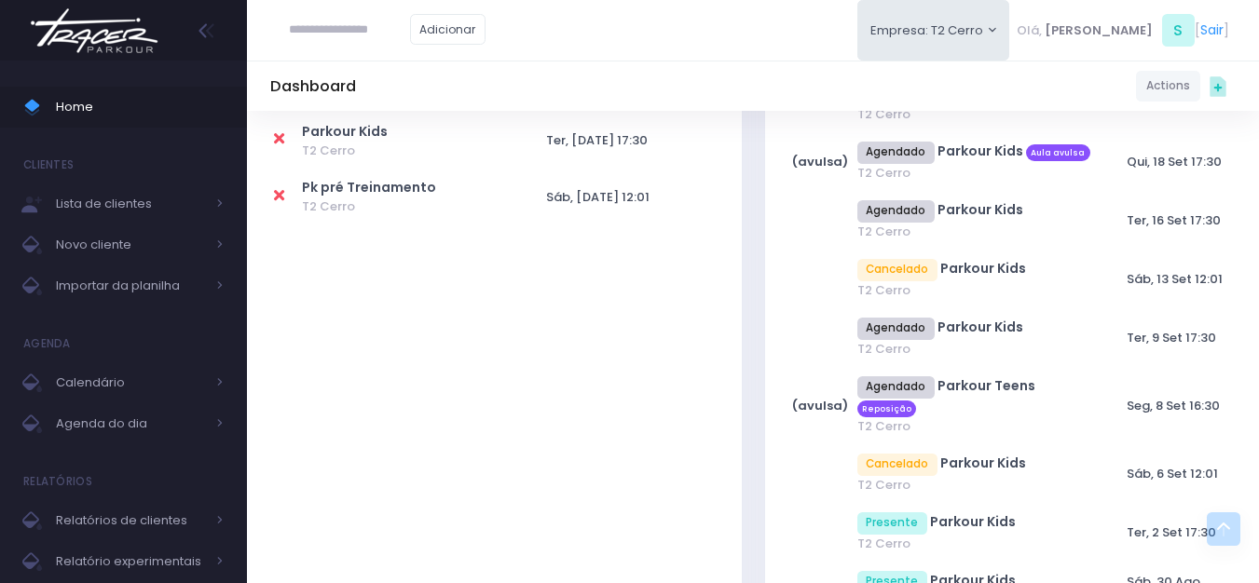
scroll to position [1118, 0]
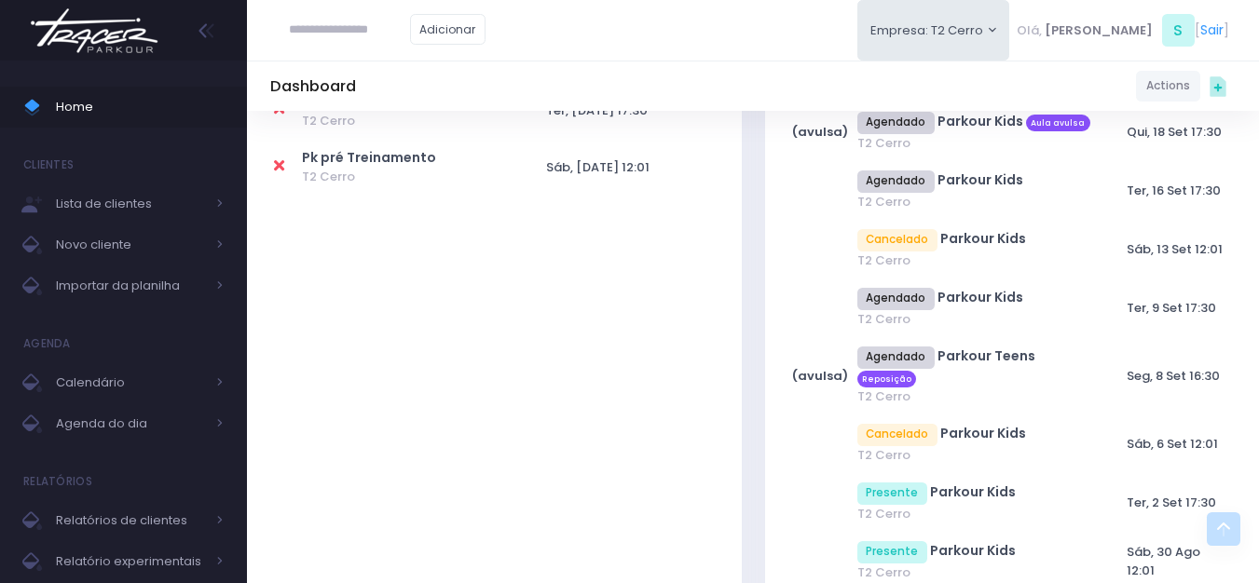
click at [101, 51] on img at bounding box center [94, 30] width 142 height 65
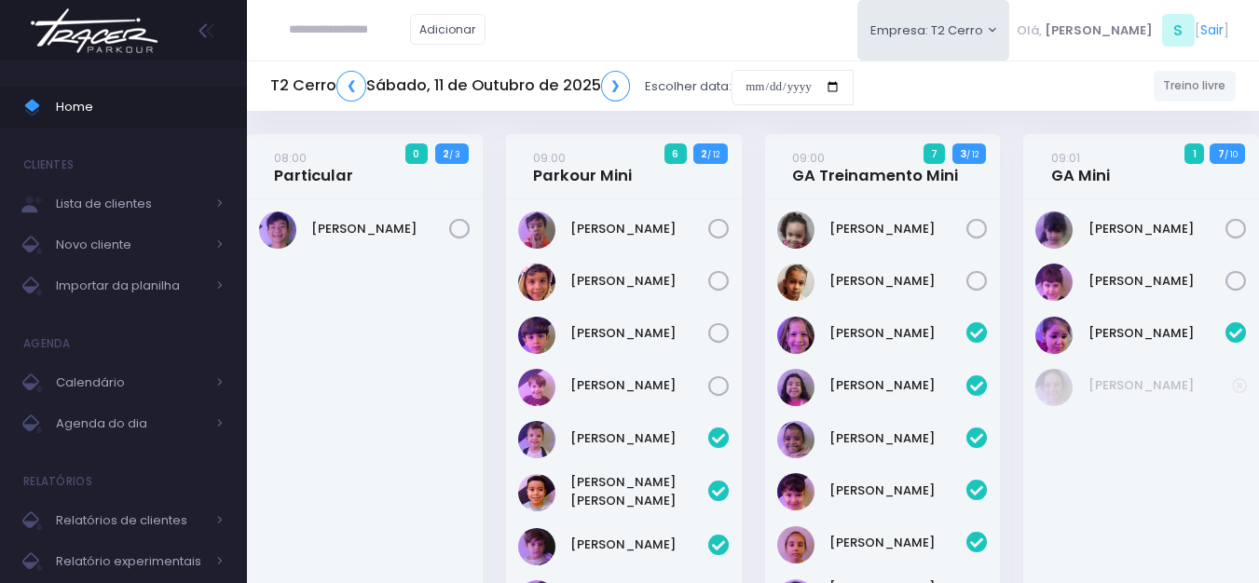
scroll to position [2317, 0]
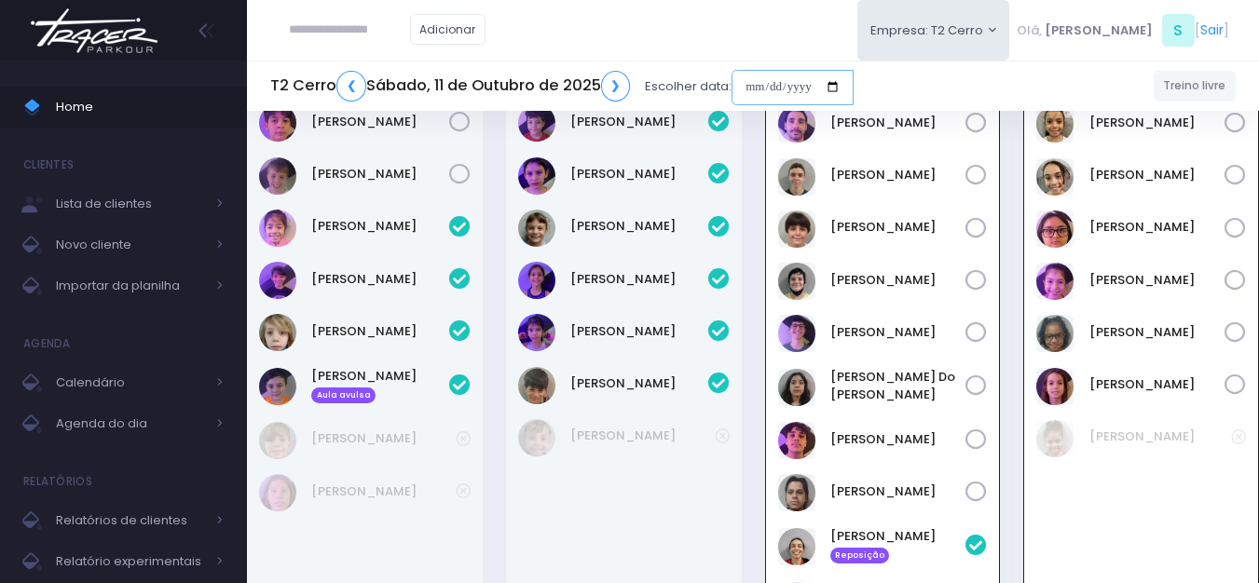
click at [751, 94] on input "date" at bounding box center [792, 87] width 122 height 35
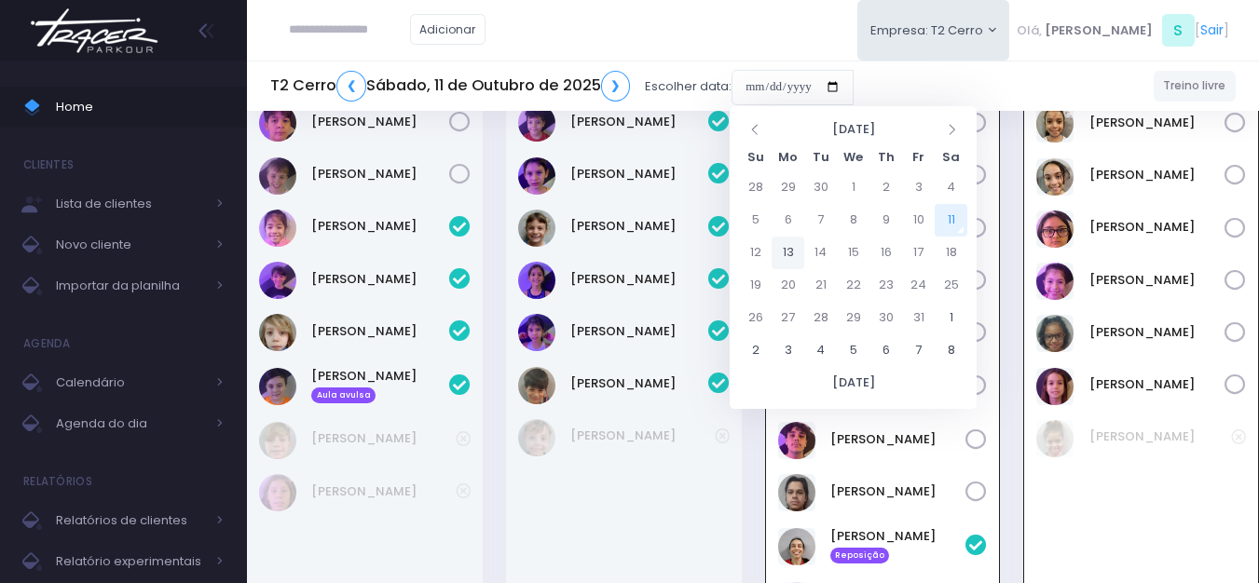
click at [777, 260] on td "13" at bounding box center [787, 253] width 33 height 33
type input "**********"
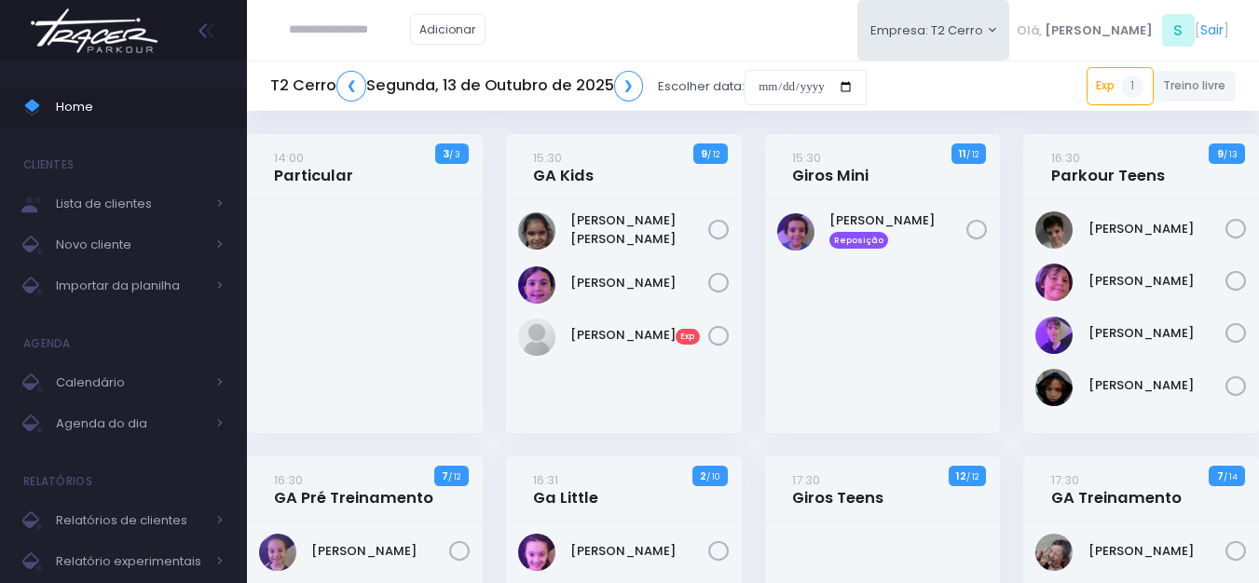
click at [150, 47] on img at bounding box center [94, 30] width 142 height 65
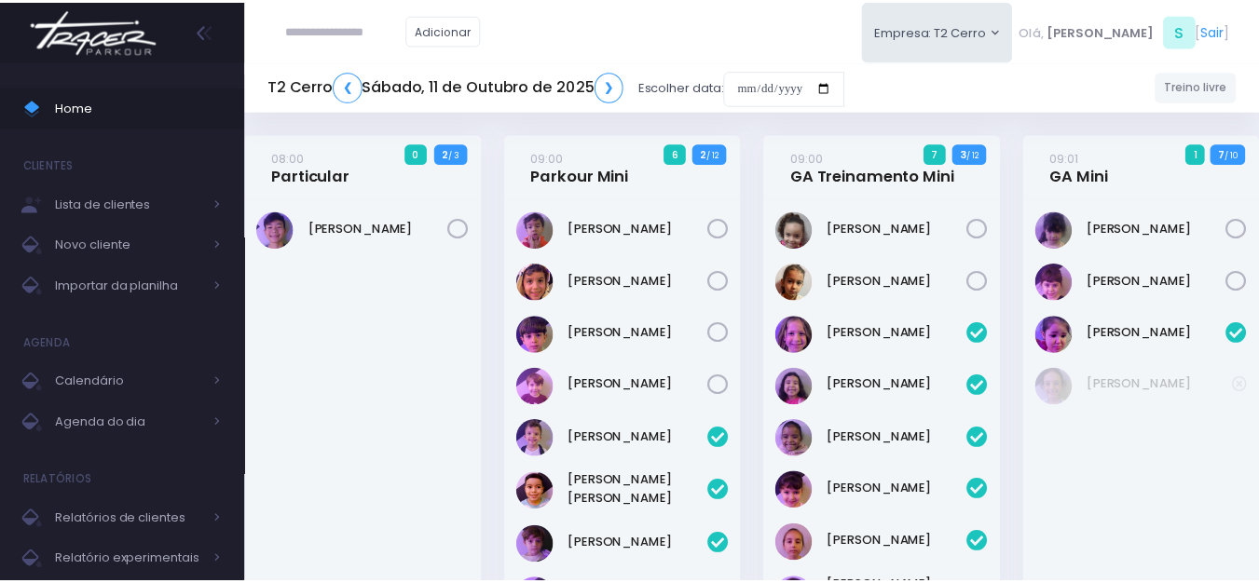
scroll to position [2317, 0]
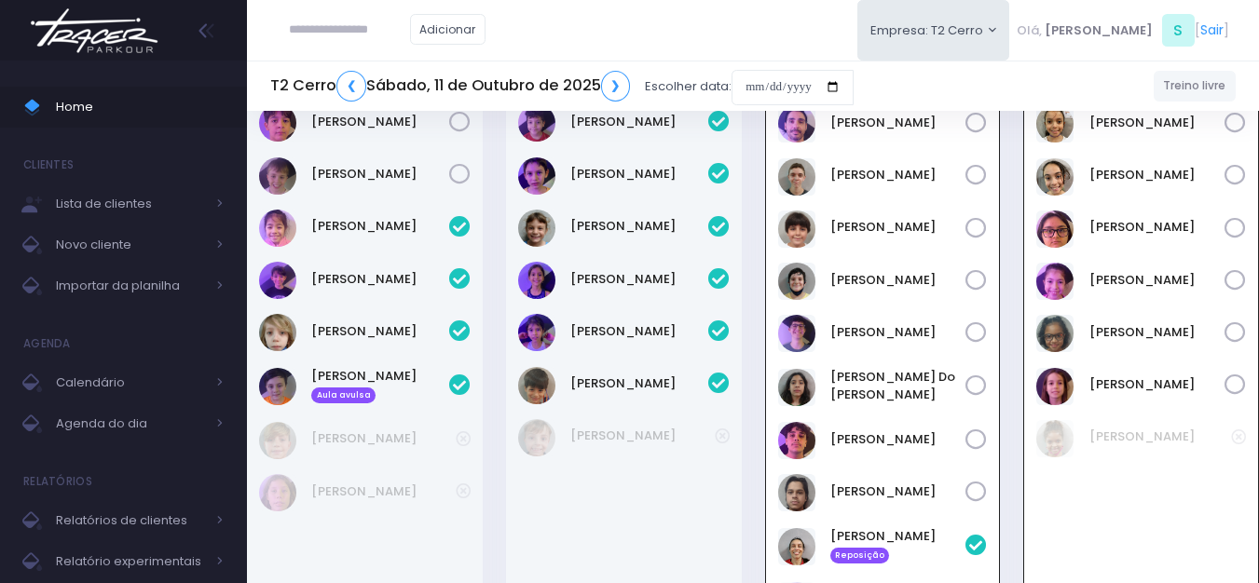
click at [113, 34] on img at bounding box center [94, 30] width 142 height 65
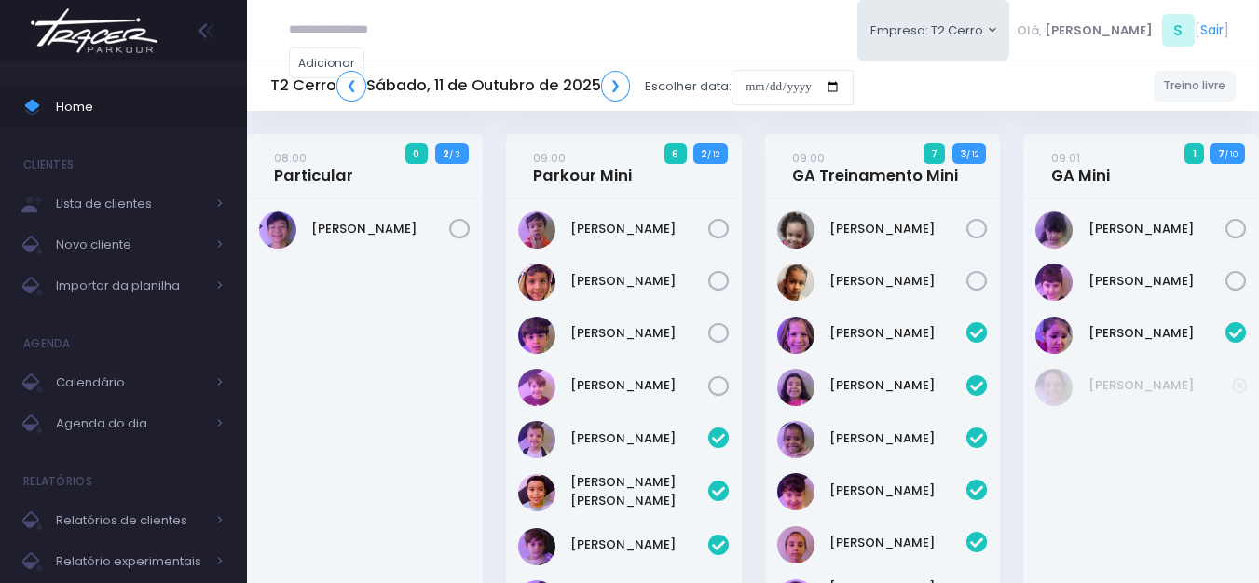
scroll to position [2317, 0]
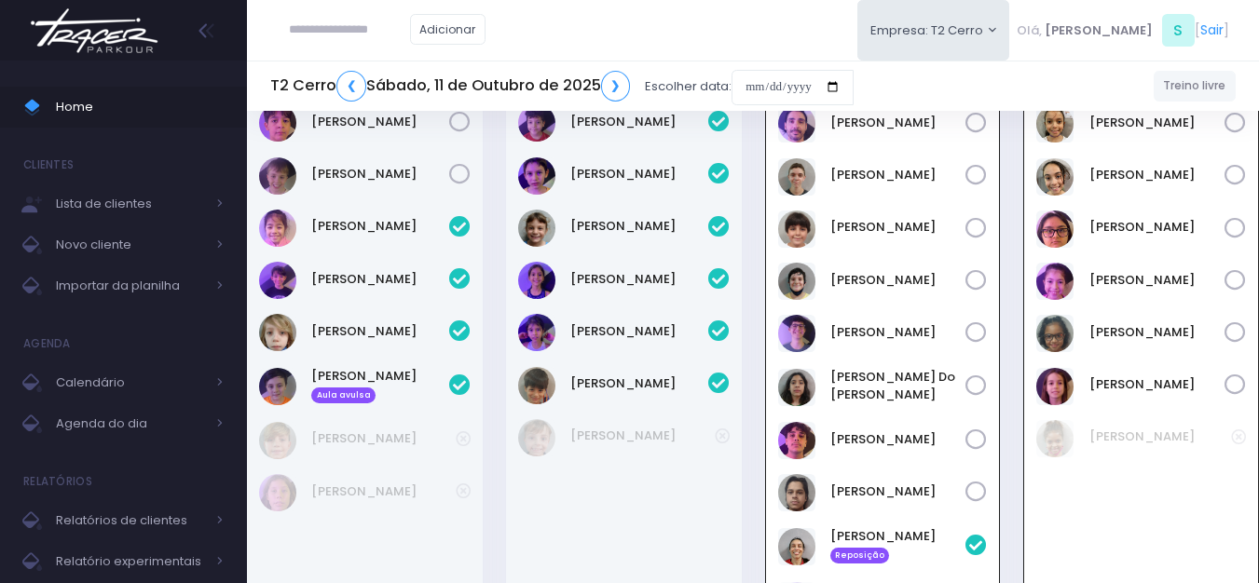
click at [117, 35] on img at bounding box center [94, 30] width 142 height 65
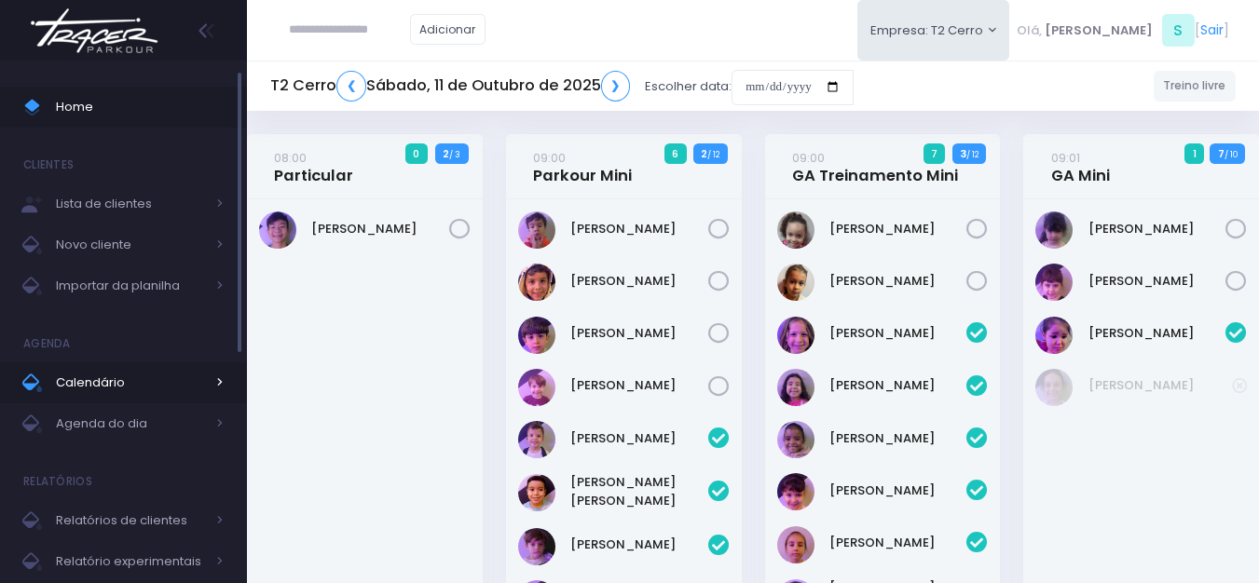
click at [119, 375] on span "Calendário" at bounding box center [130, 383] width 149 height 24
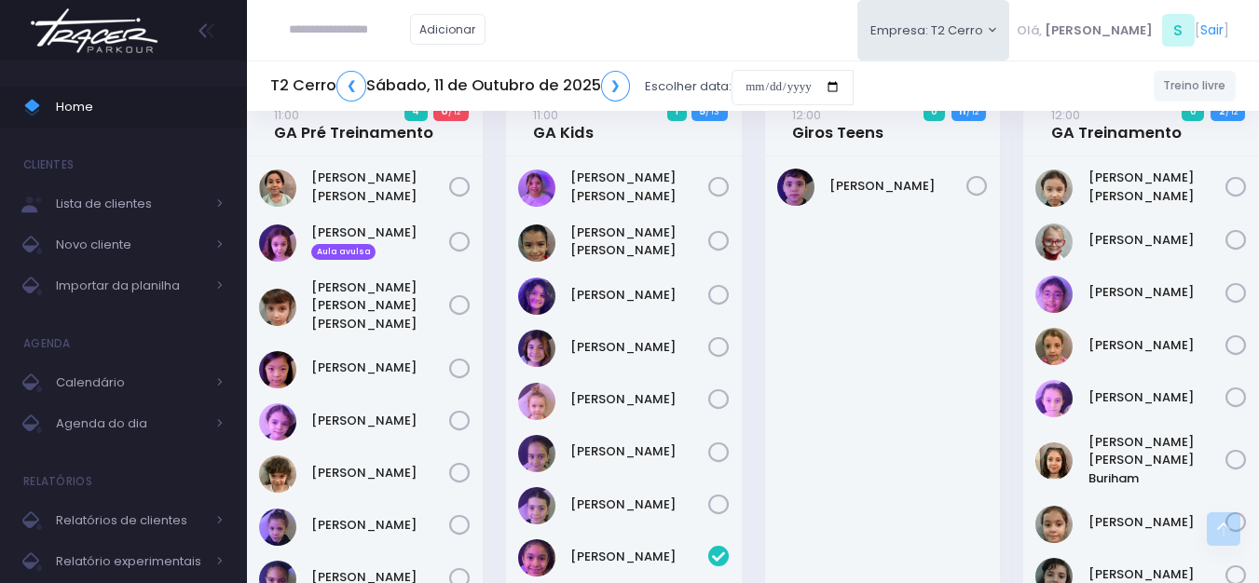
scroll to position [1386, 0]
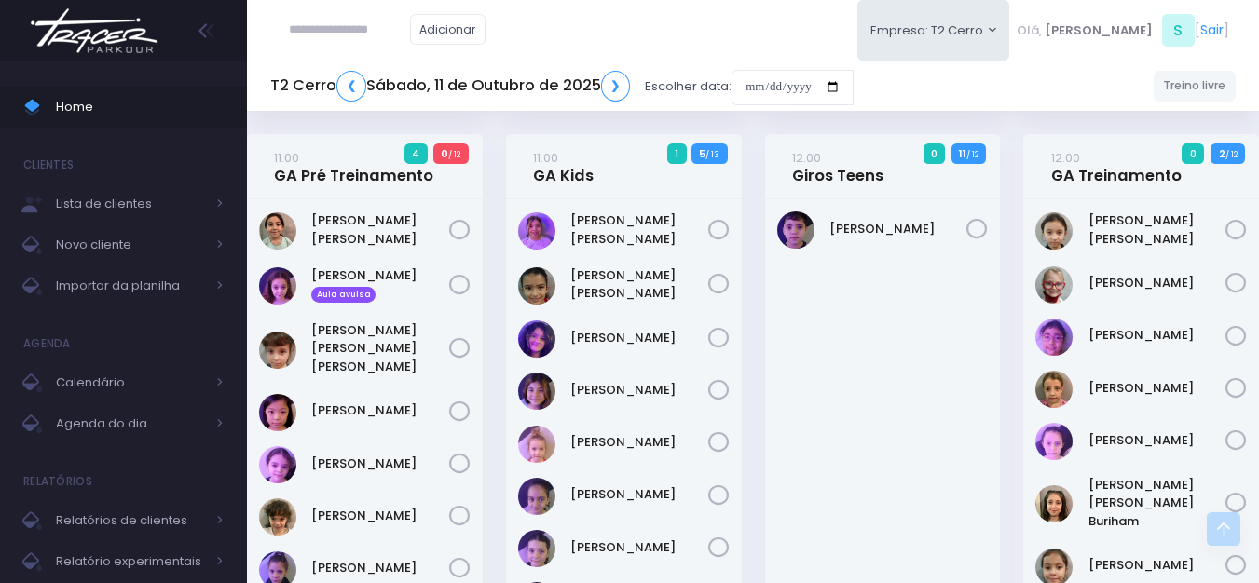
click at [121, 22] on img at bounding box center [94, 30] width 142 height 65
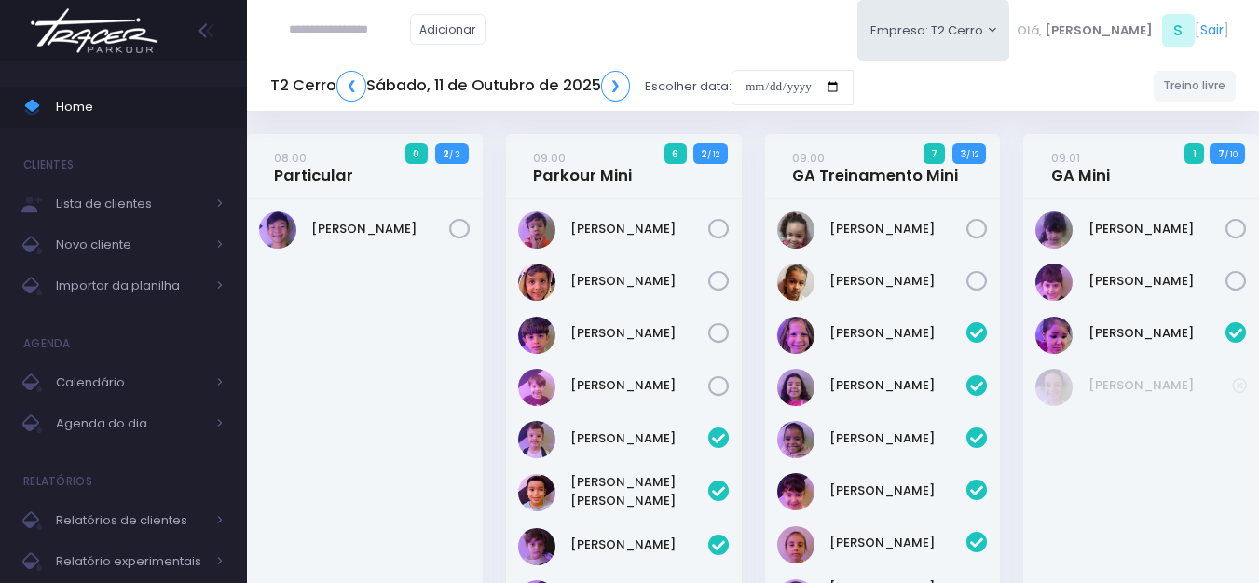
scroll to position [2317, 0]
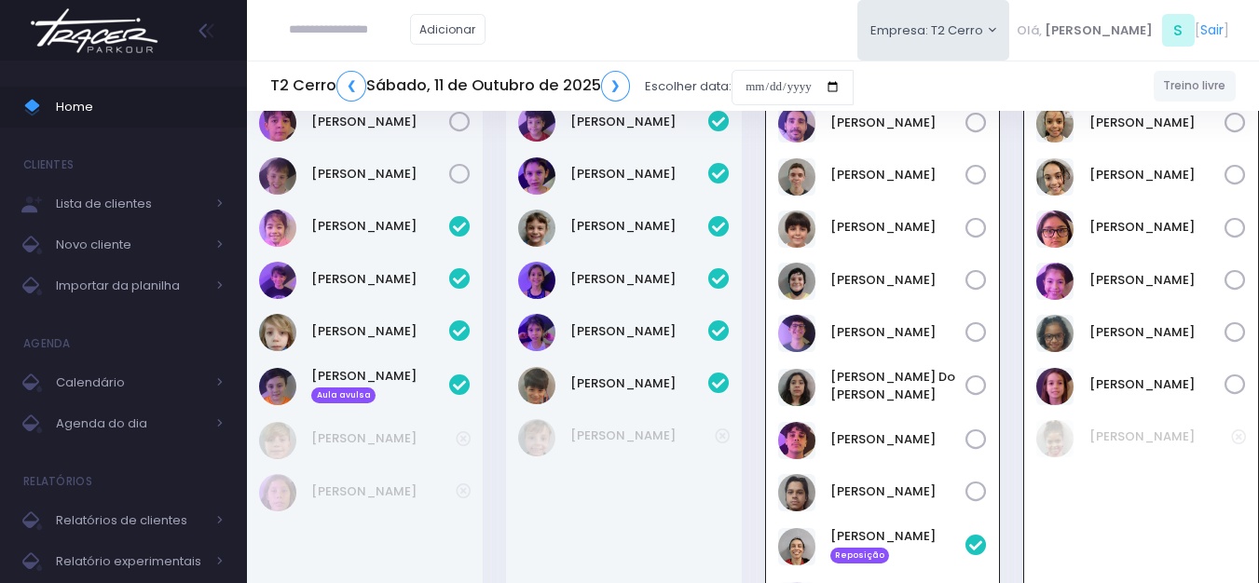
click at [114, 31] on img at bounding box center [94, 30] width 142 height 65
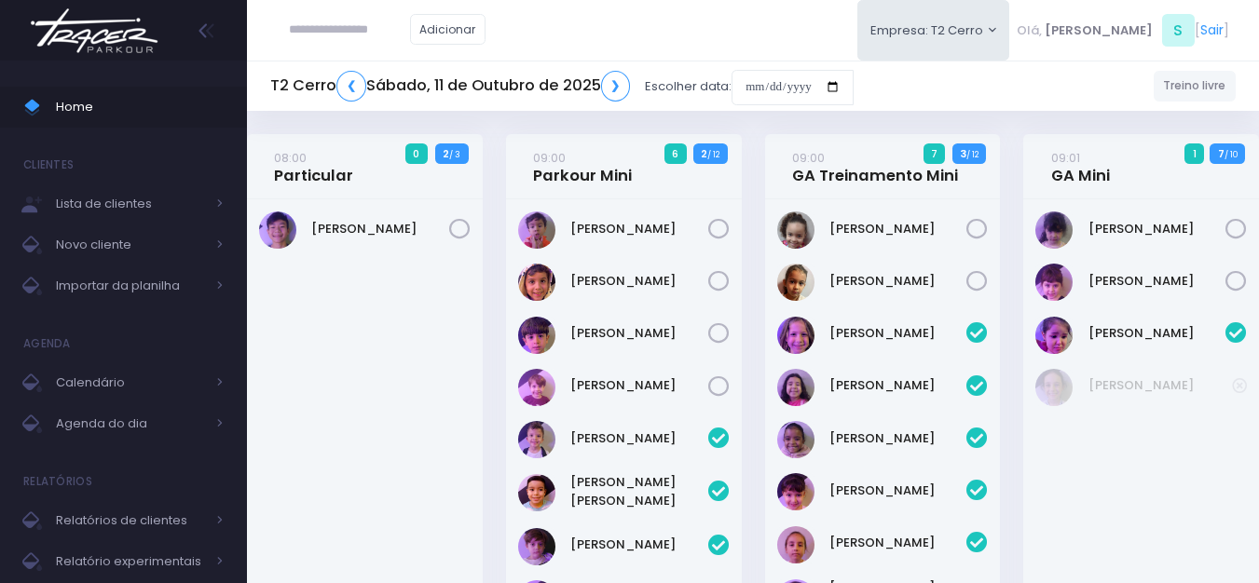
scroll to position [2317, 0]
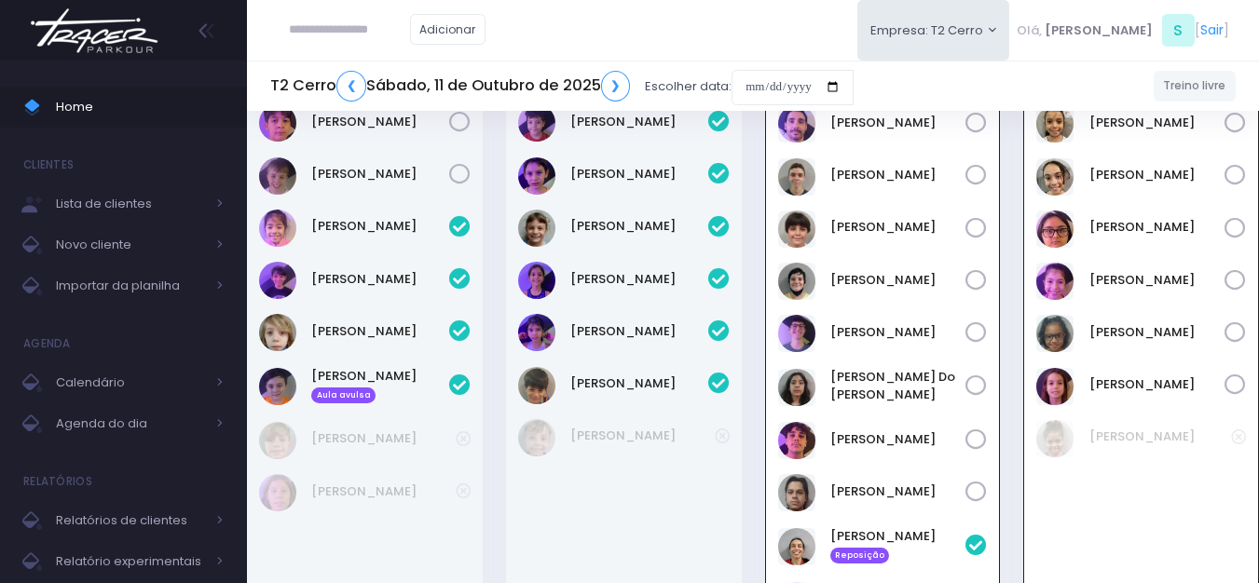
click at [104, 40] on img at bounding box center [94, 30] width 142 height 65
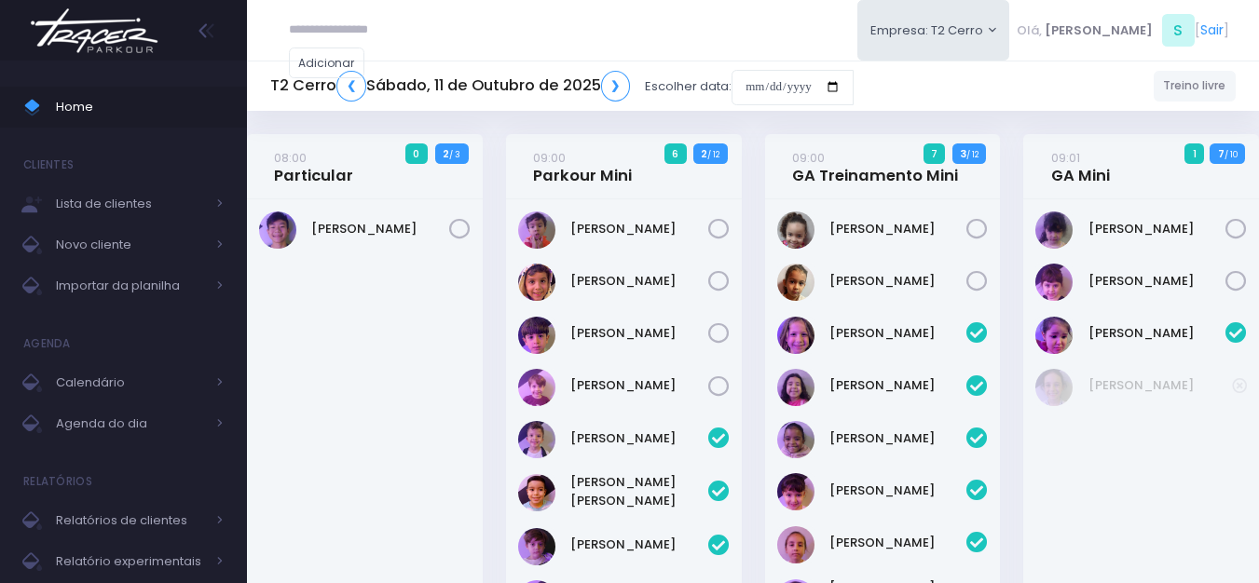
scroll to position [2317, 0]
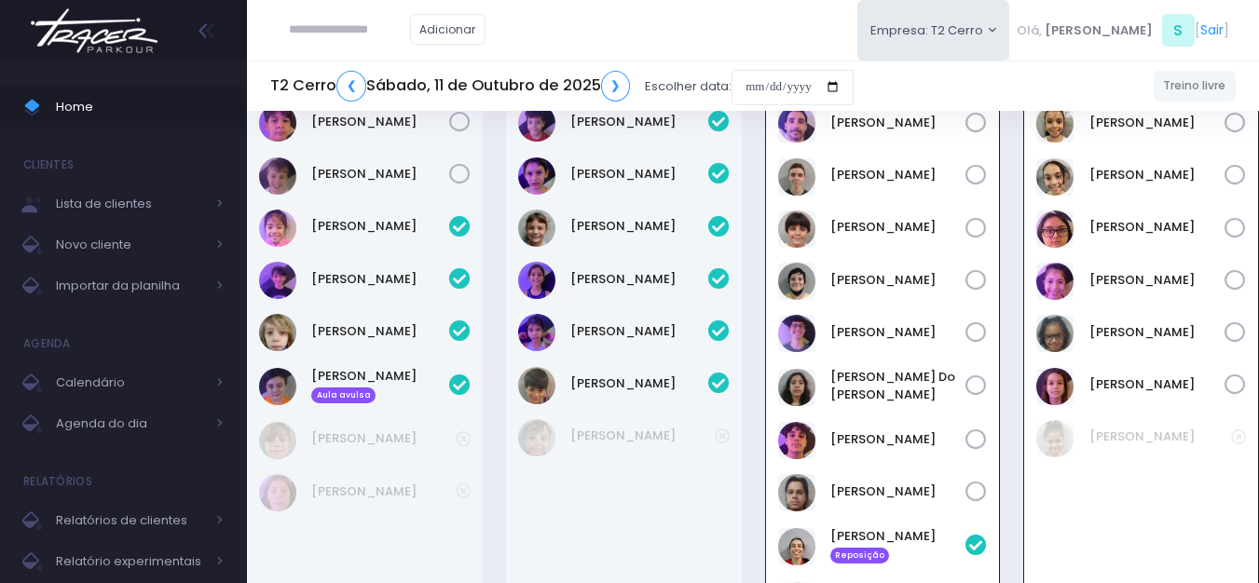
click at [100, 38] on img at bounding box center [94, 30] width 142 height 65
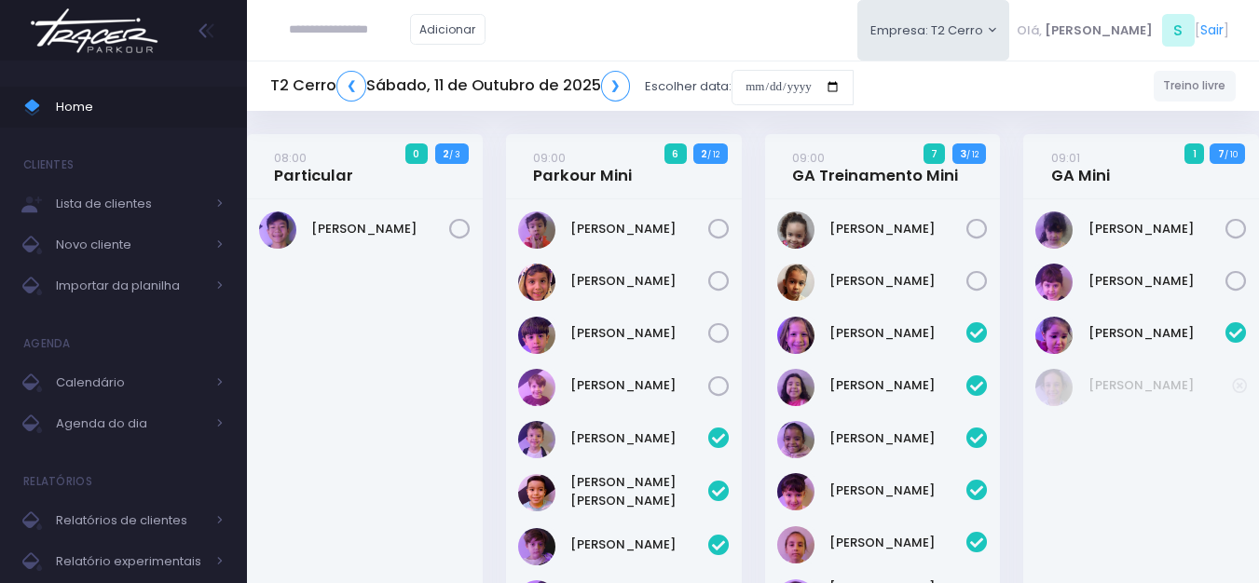
scroll to position [2317, 0]
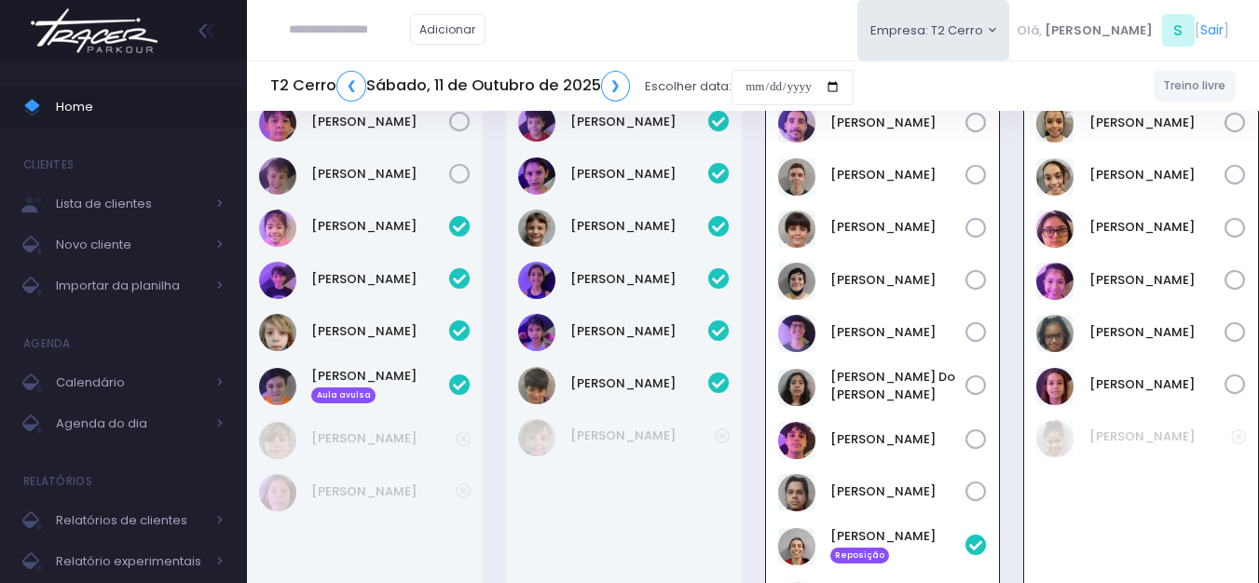
click at [98, 42] on img at bounding box center [94, 30] width 142 height 65
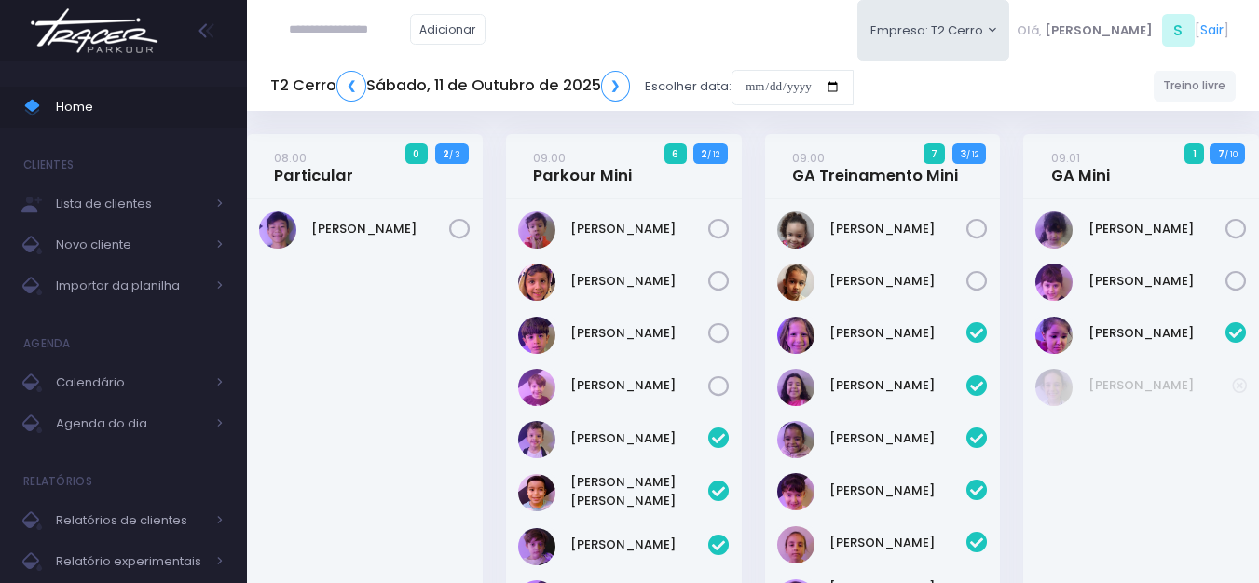
scroll to position [2317, 0]
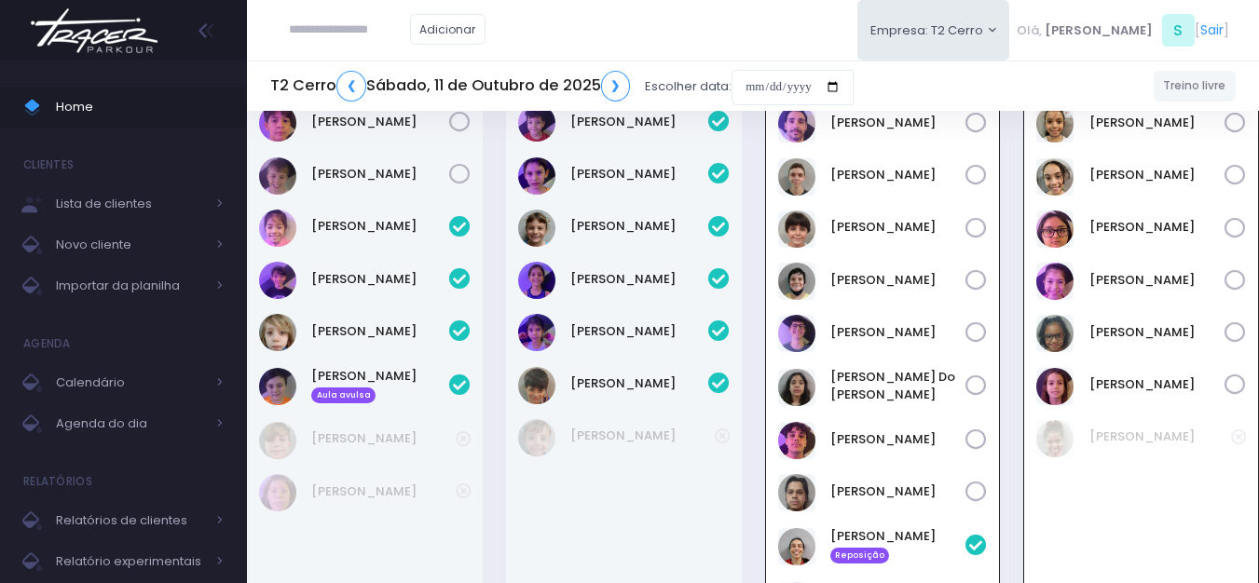
click at [119, 16] on img at bounding box center [94, 30] width 142 height 65
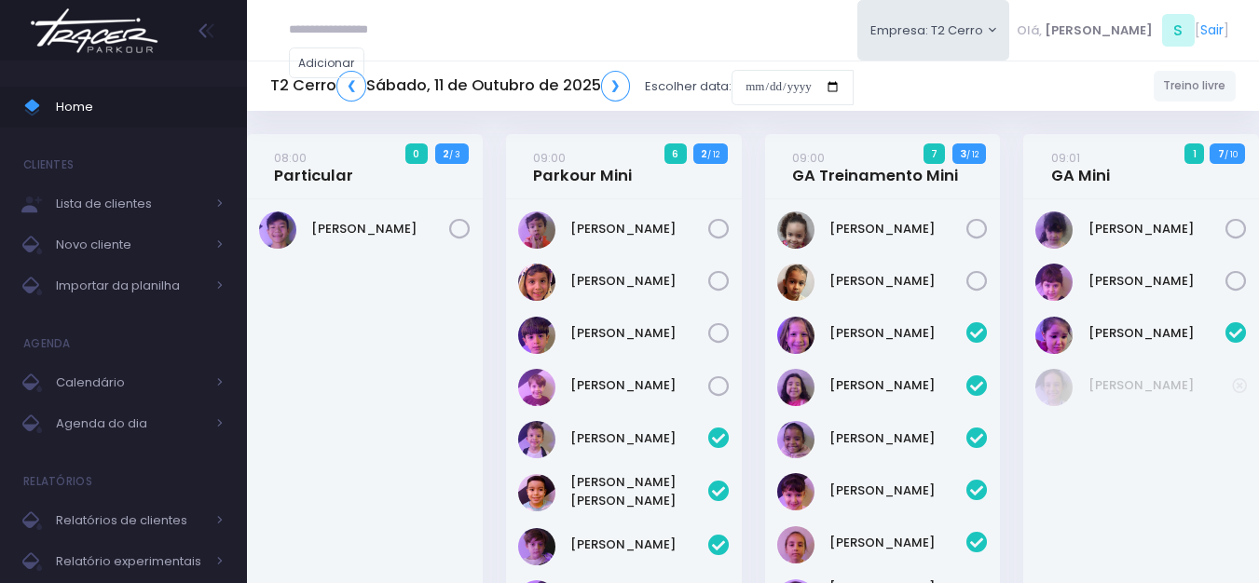
scroll to position [2317, 0]
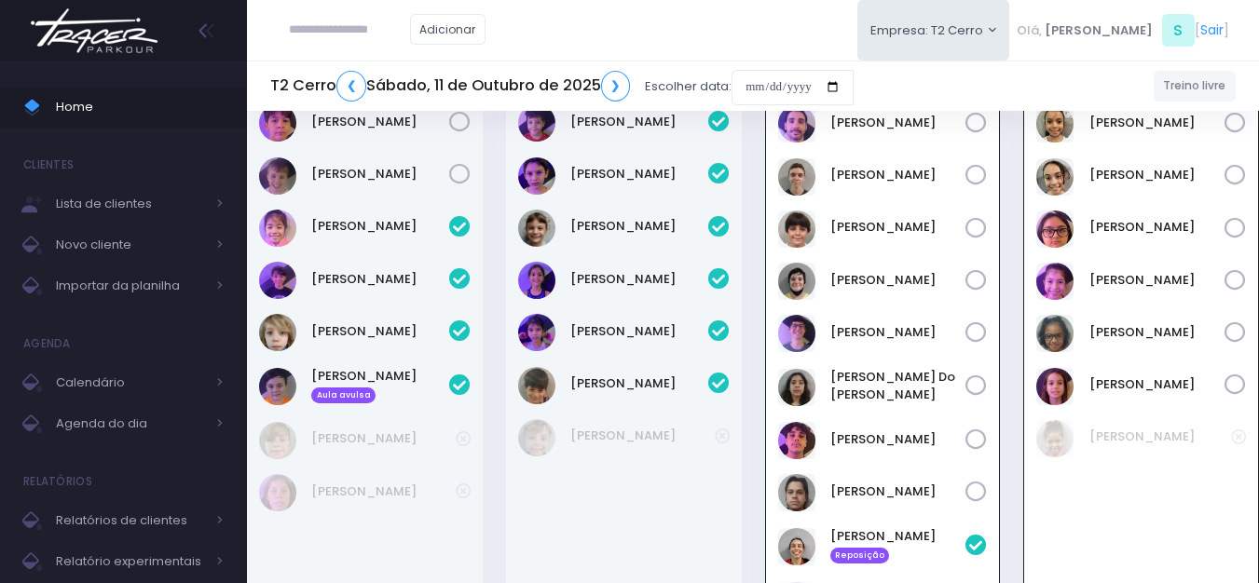
click at [116, 31] on img at bounding box center [94, 30] width 142 height 65
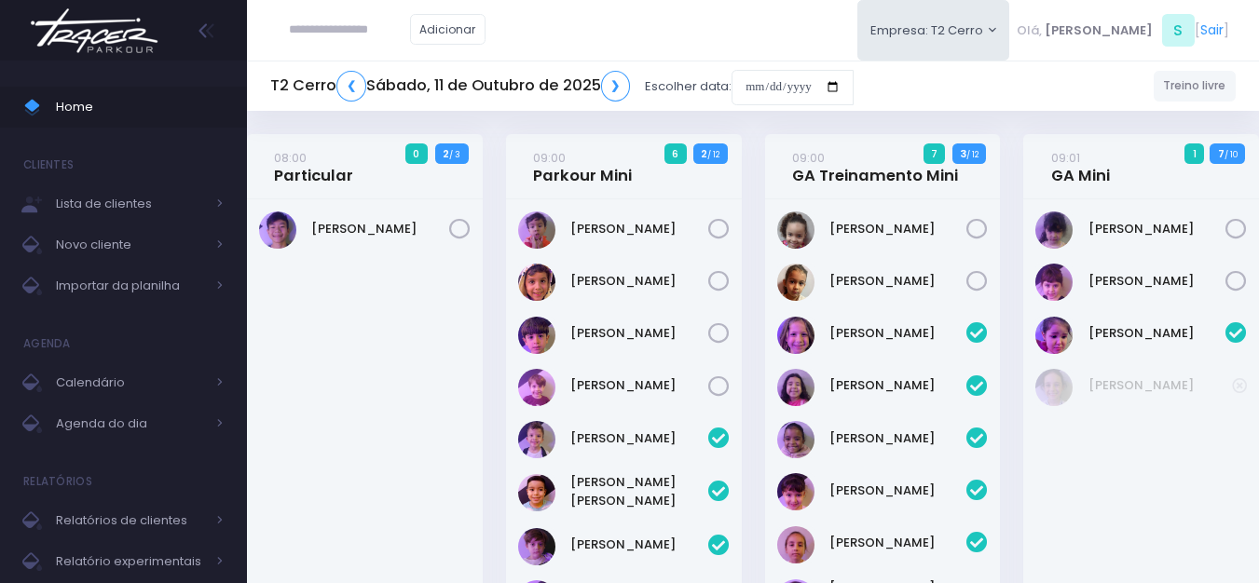
scroll to position [2317, 0]
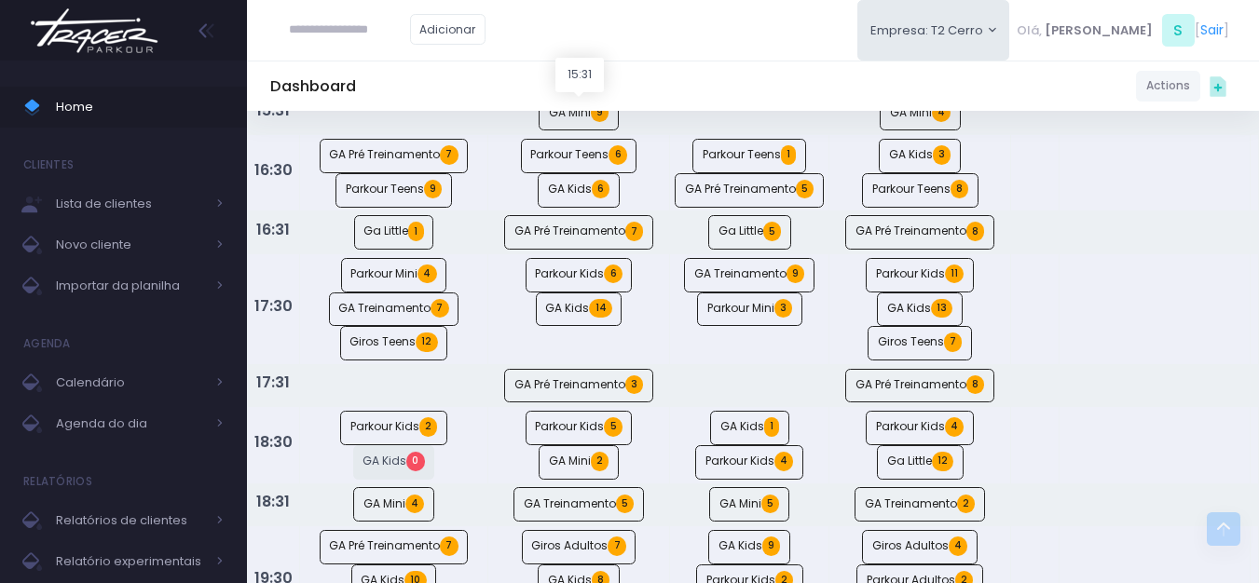
scroll to position [1025, 0]
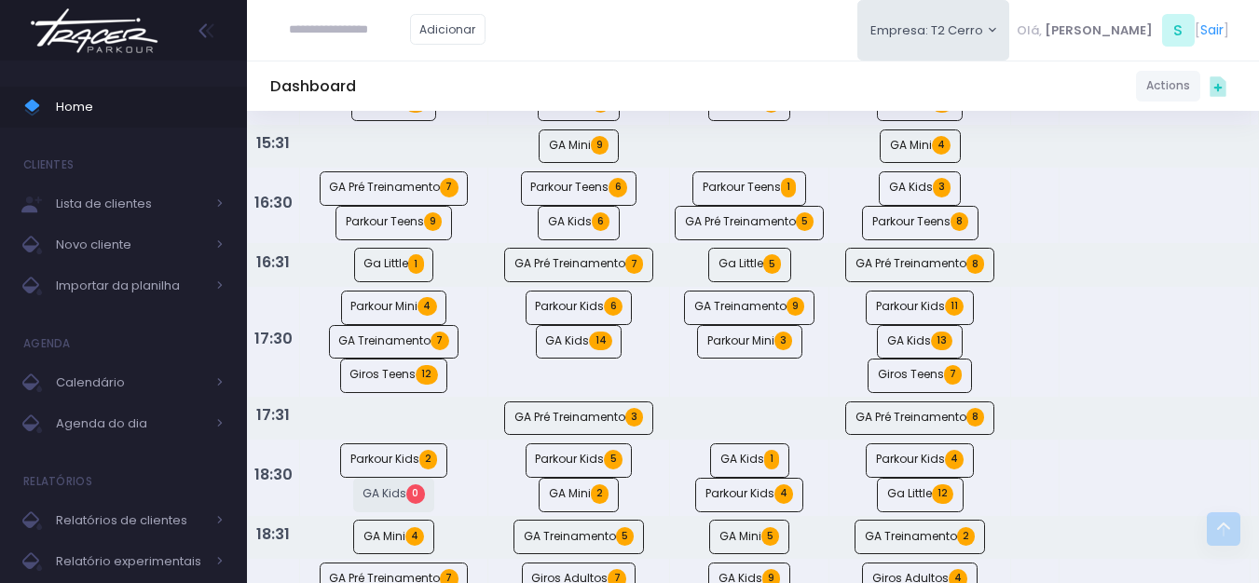
click at [78, 44] on img at bounding box center [94, 30] width 142 height 65
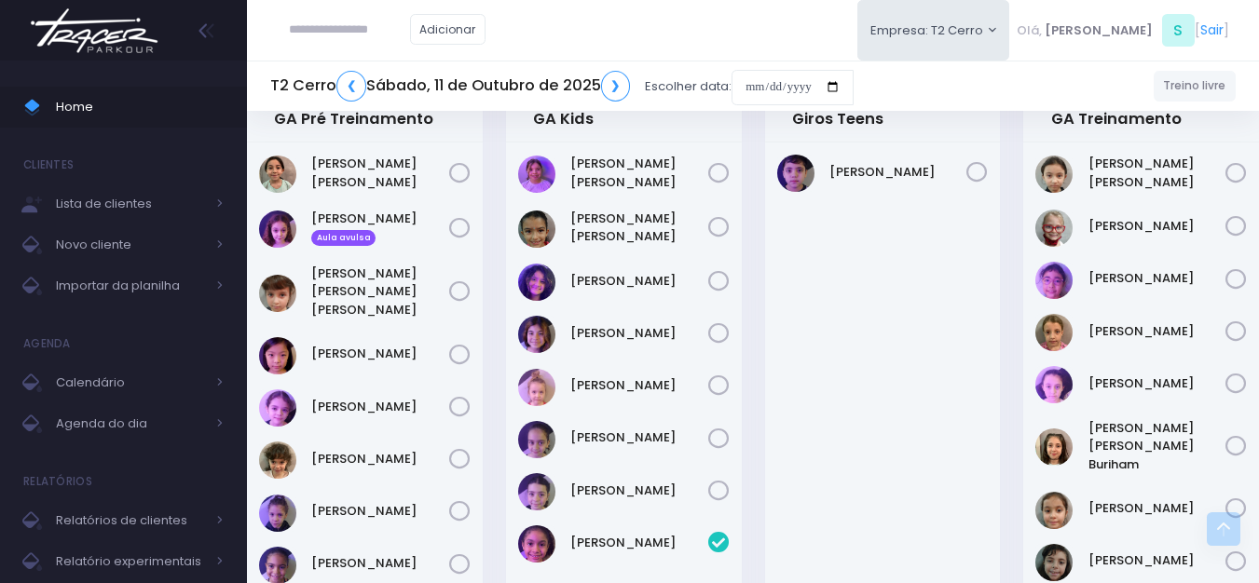
scroll to position [1475, 0]
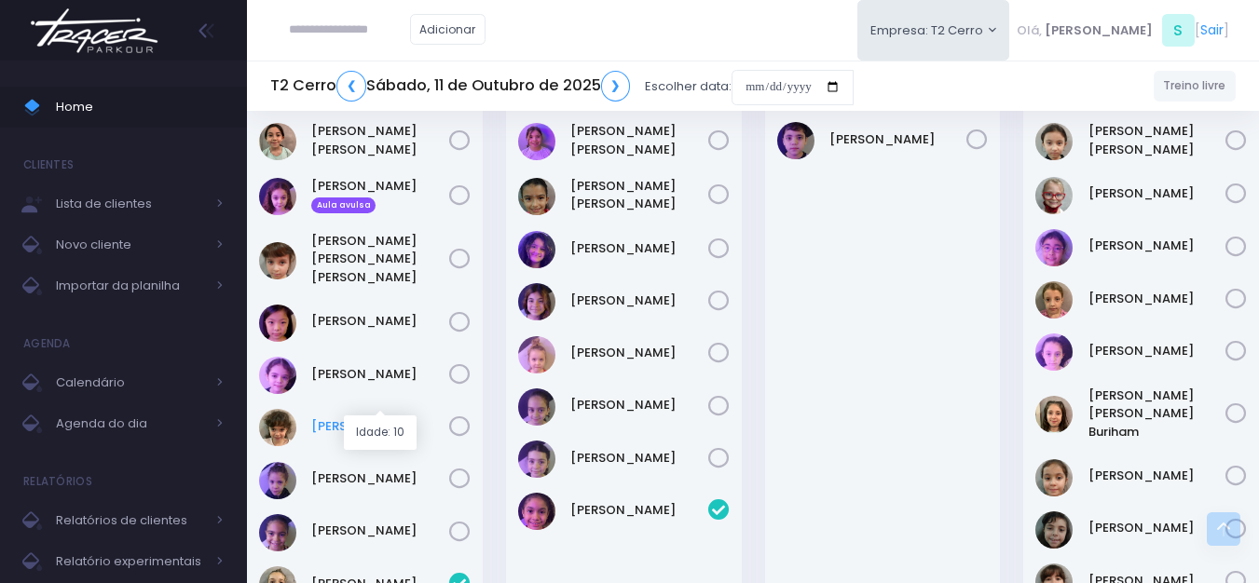
click at [372, 417] on link "[PERSON_NAME]" at bounding box center [380, 426] width 138 height 19
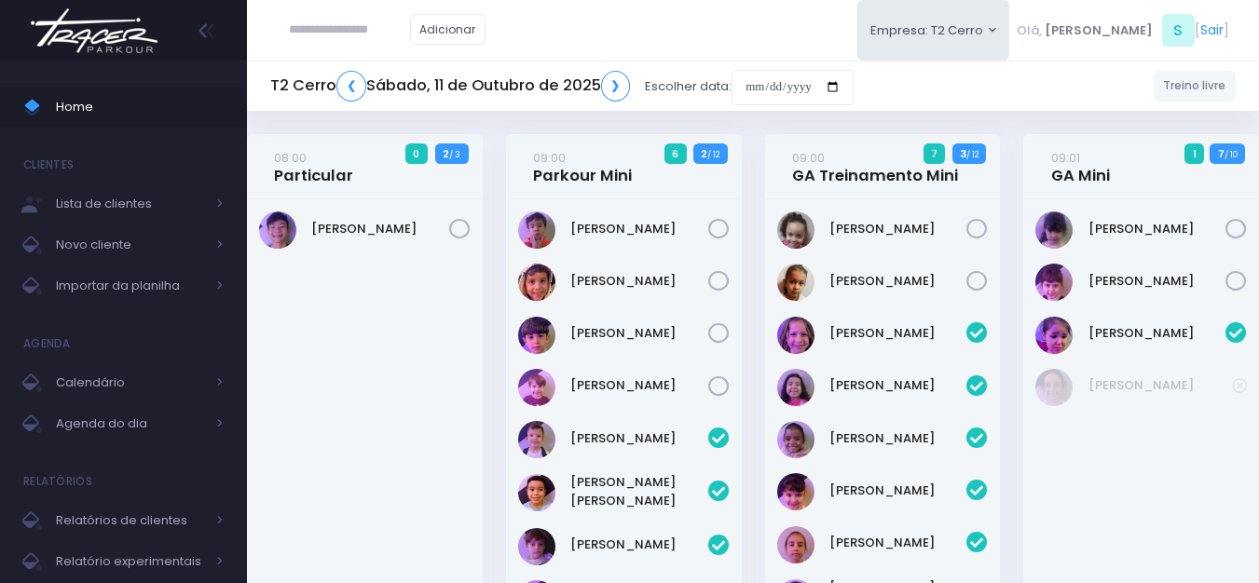
scroll to position [2317, 0]
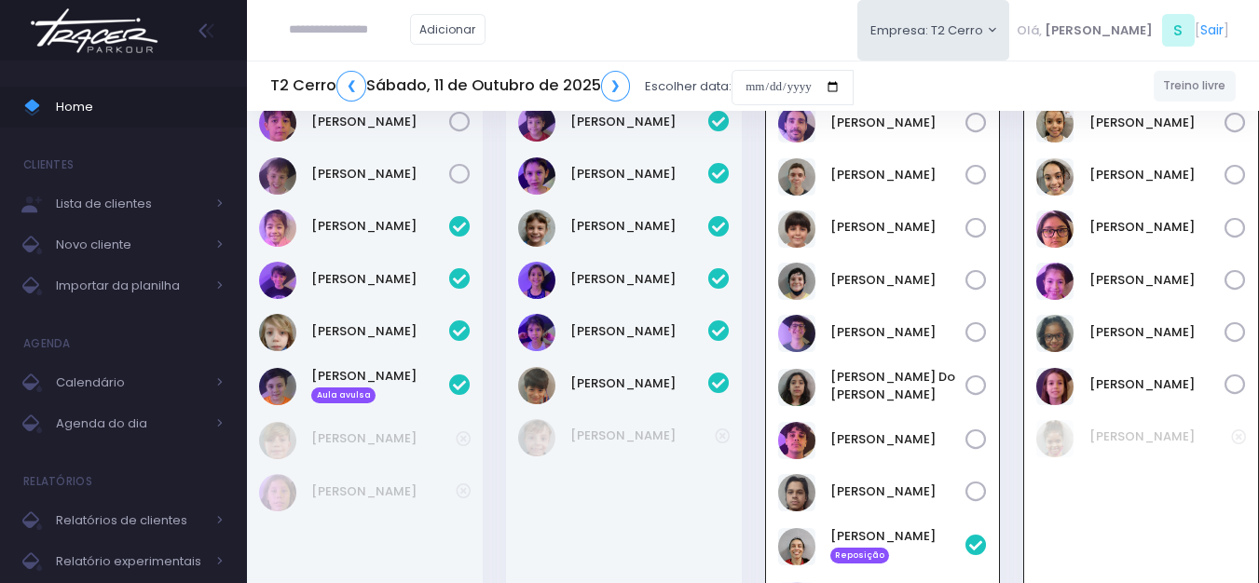
click at [93, 34] on img at bounding box center [94, 30] width 142 height 65
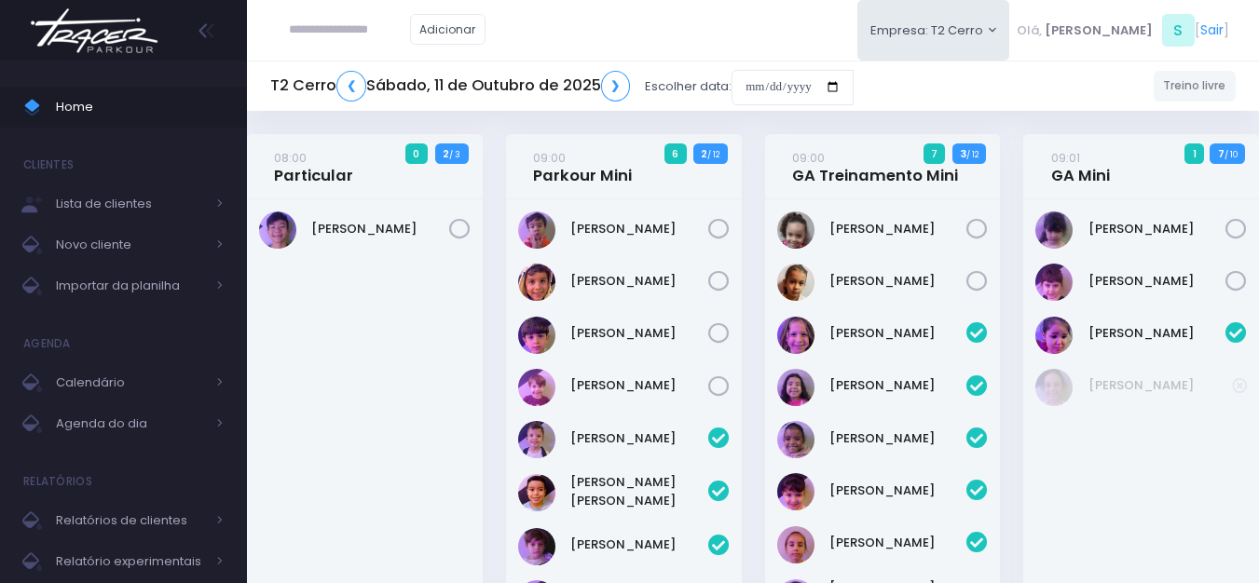
scroll to position [2779, 0]
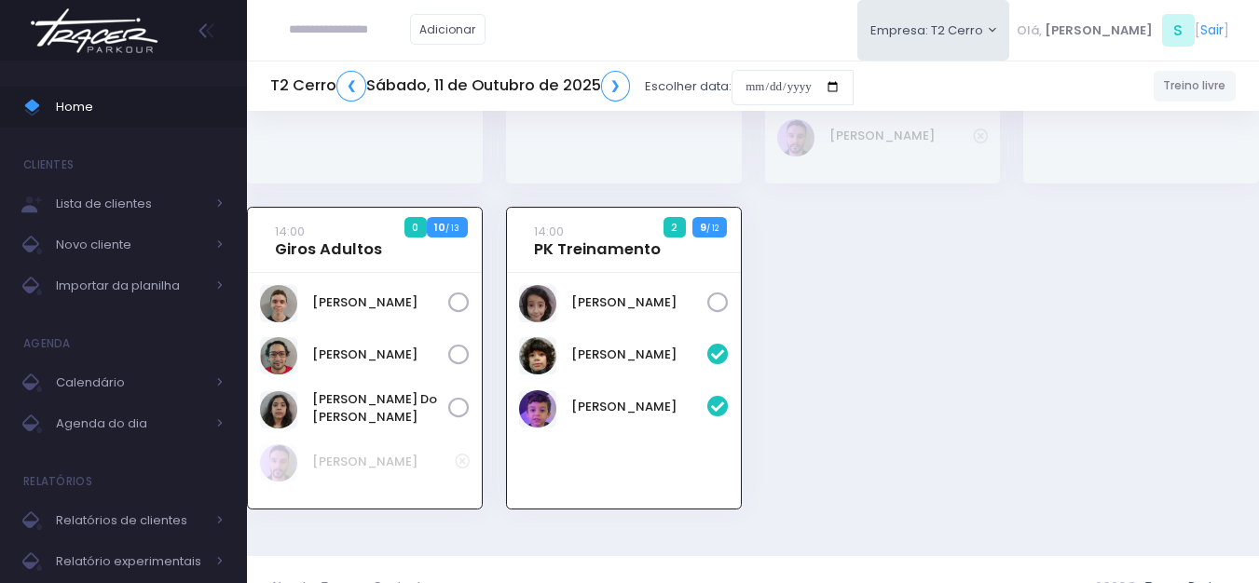
click at [717, 293] on icon at bounding box center [717, 303] width 21 height 21
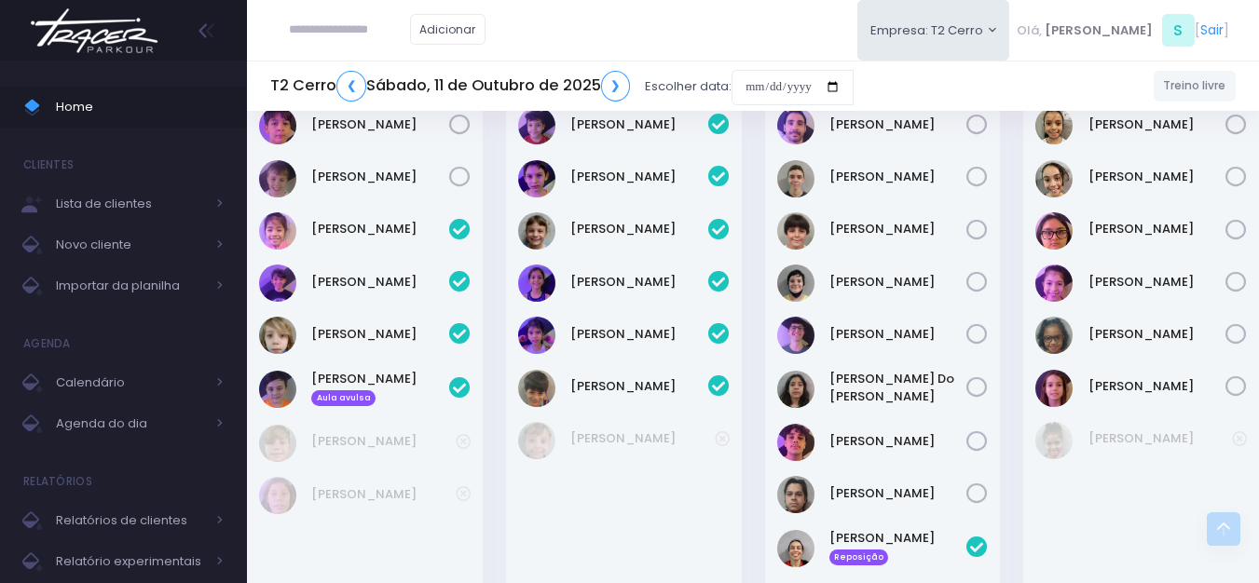
scroll to position [2314, 0]
click at [973, 378] on icon at bounding box center [976, 388] width 21 height 21
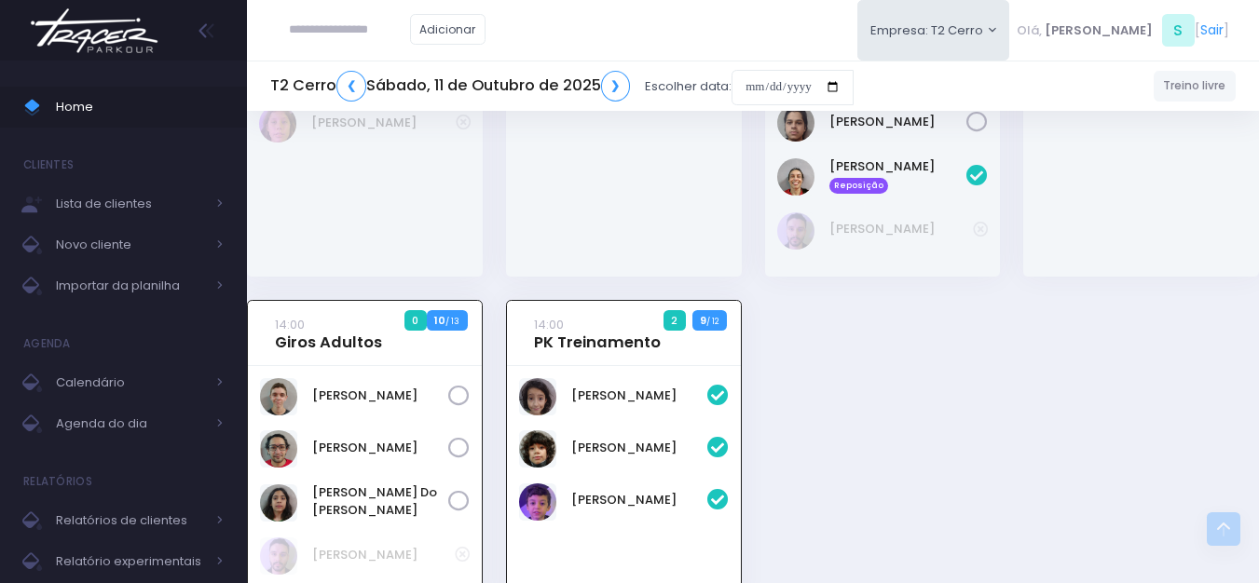
scroll to position [2779, 0]
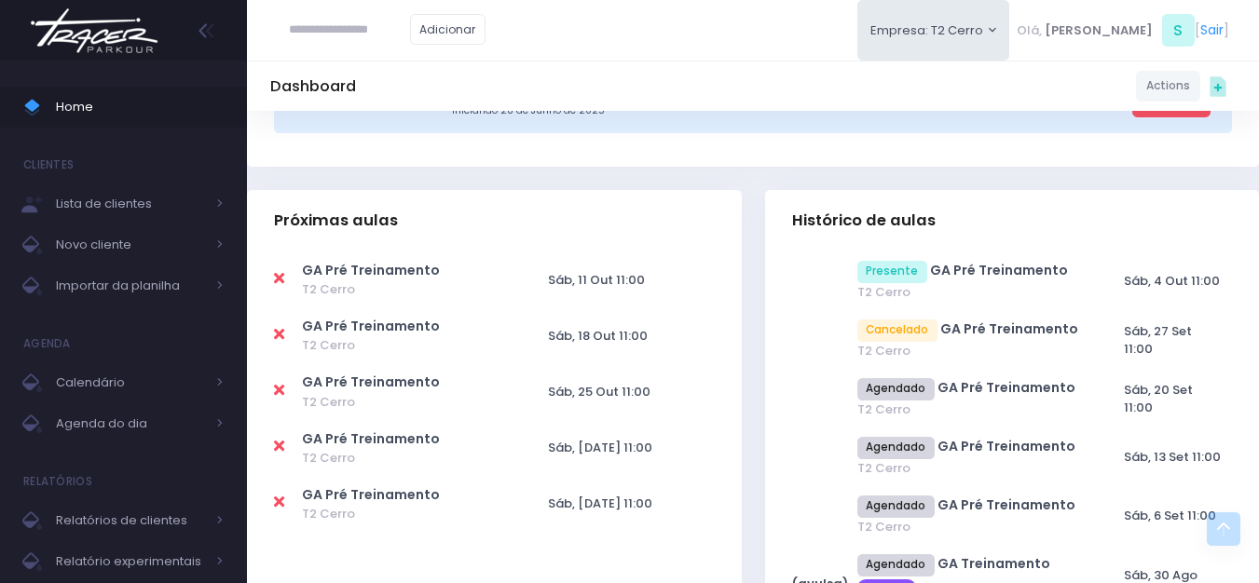
scroll to position [559, 0]
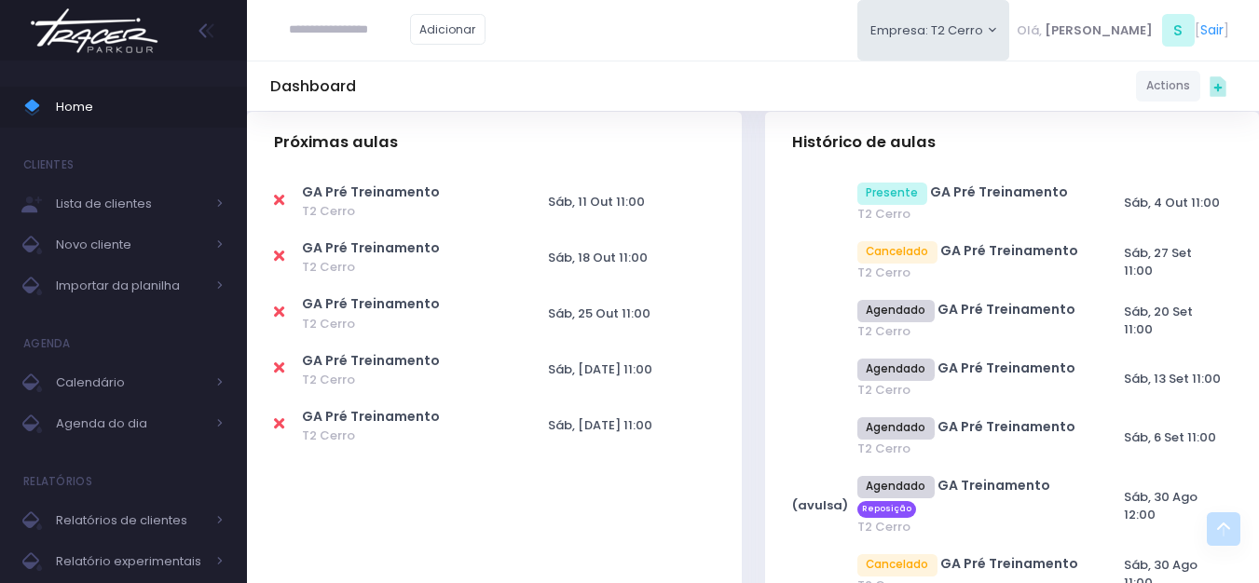
click at [279, 198] on icon at bounding box center [279, 200] width 10 height 15
type input "**********"
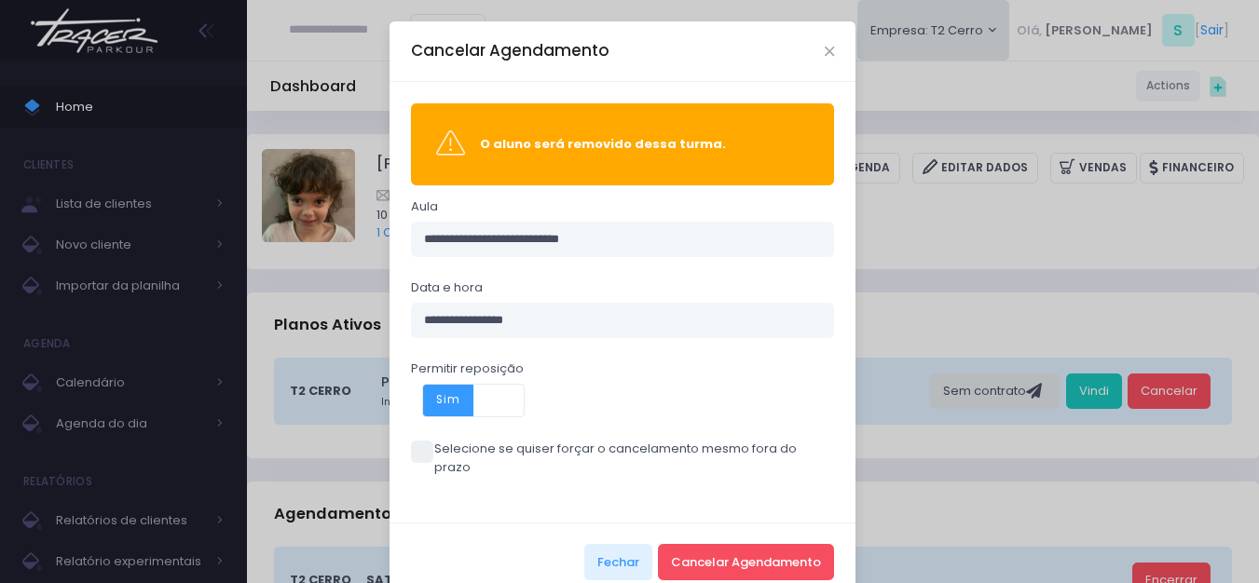
click at [417, 446] on span at bounding box center [422, 452] width 22 height 22
click at [747, 554] on button "Cancelar Agendamento" at bounding box center [746, 561] width 176 height 35
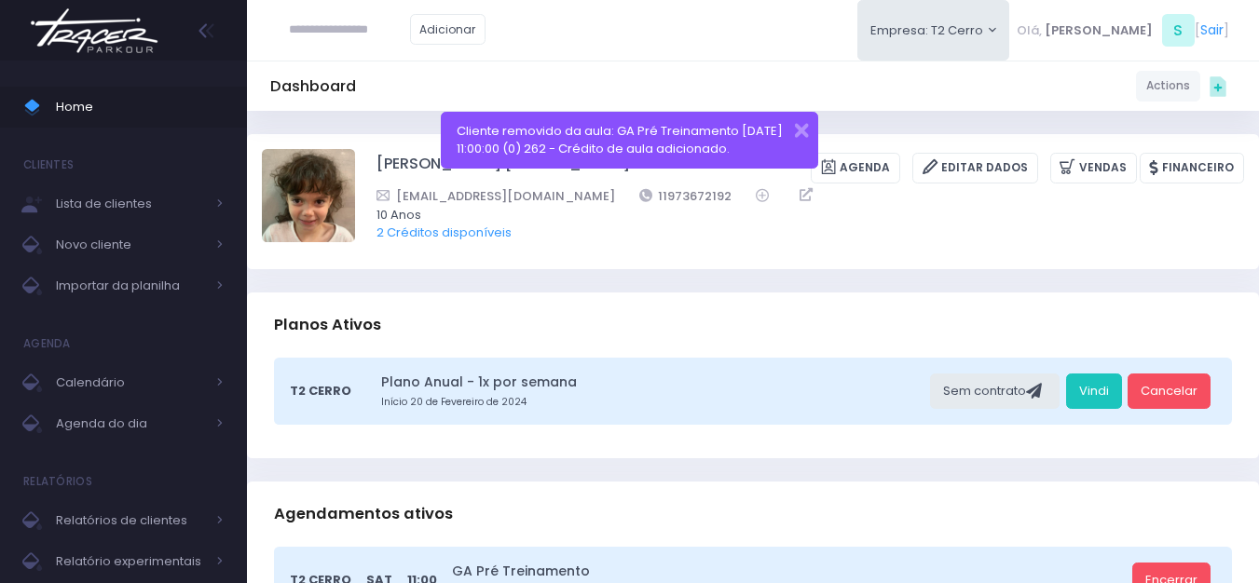
click at [114, 41] on img at bounding box center [94, 30] width 142 height 65
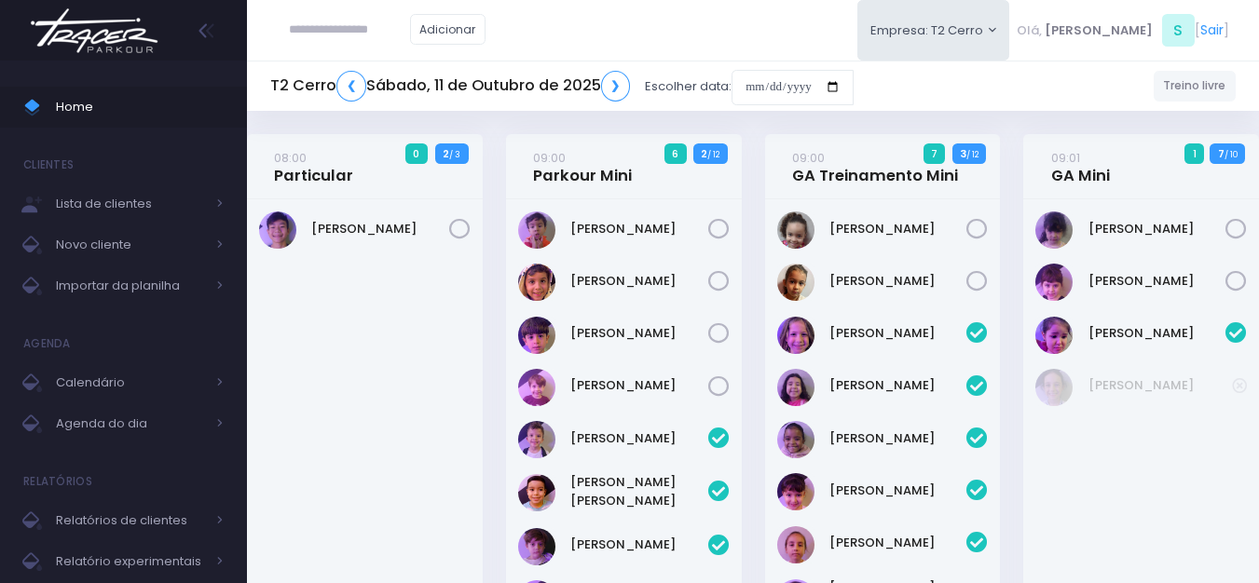
scroll to position [2779, 0]
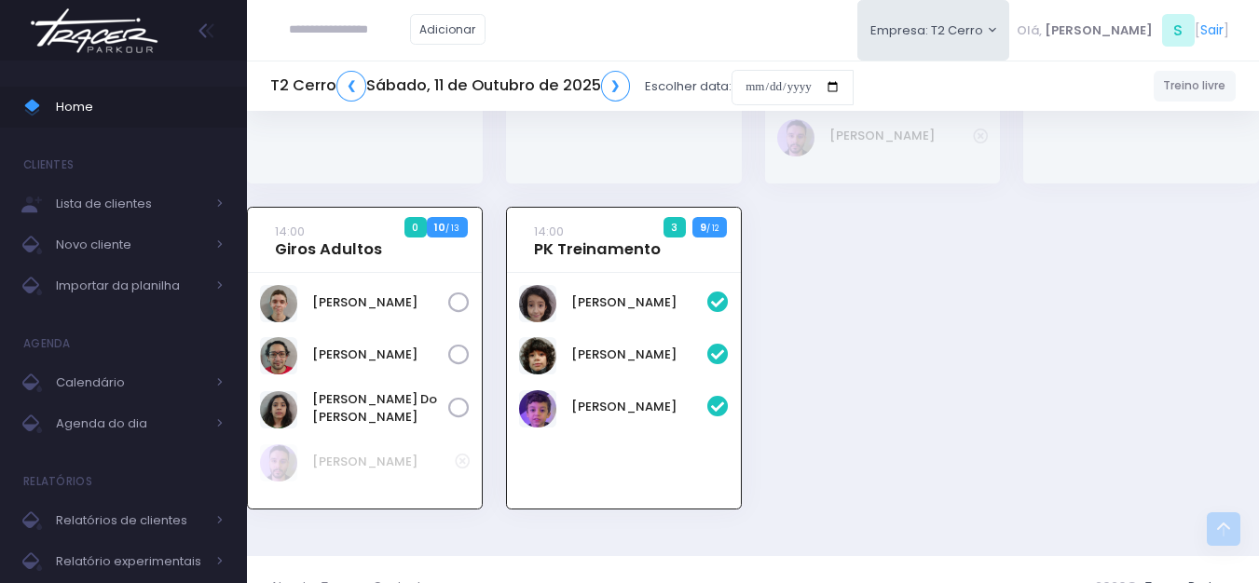
click at [103, 26] on img at bounding box center [94, 30] width 142 height 65
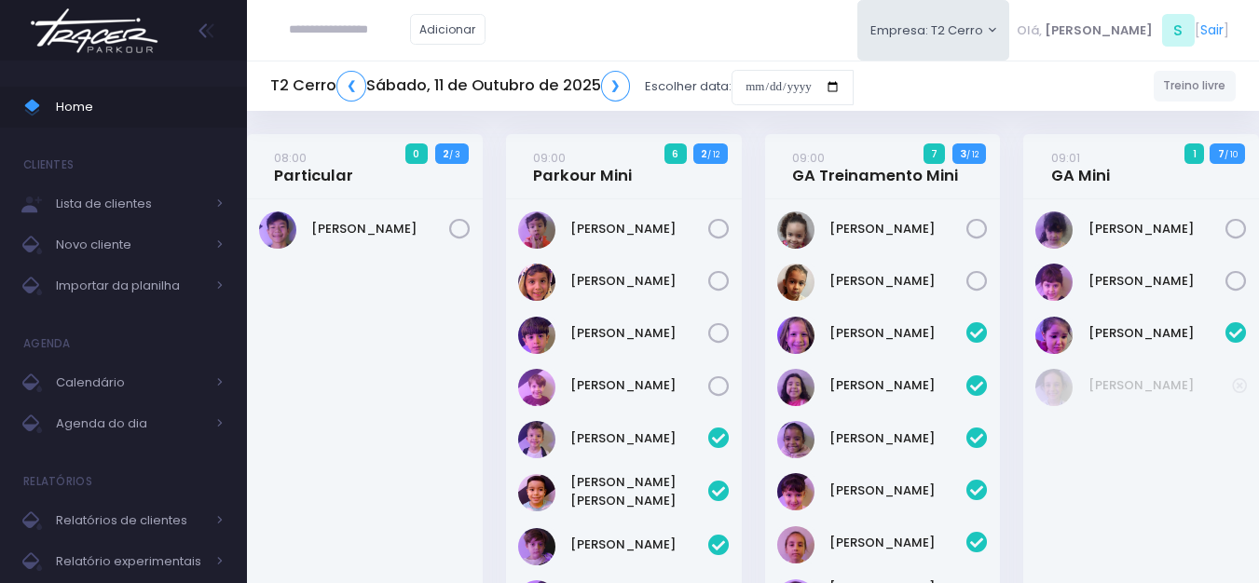
scroll to position [2779, 0]
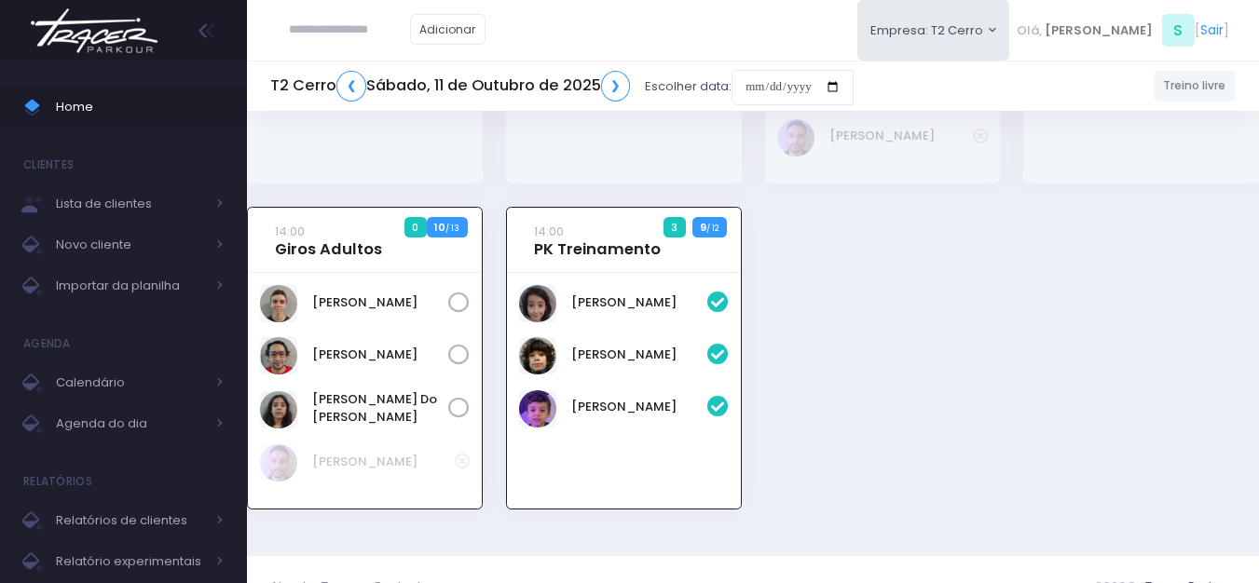
click at [118, 23] on img at bounding box center [94, 30] width 142 height 65
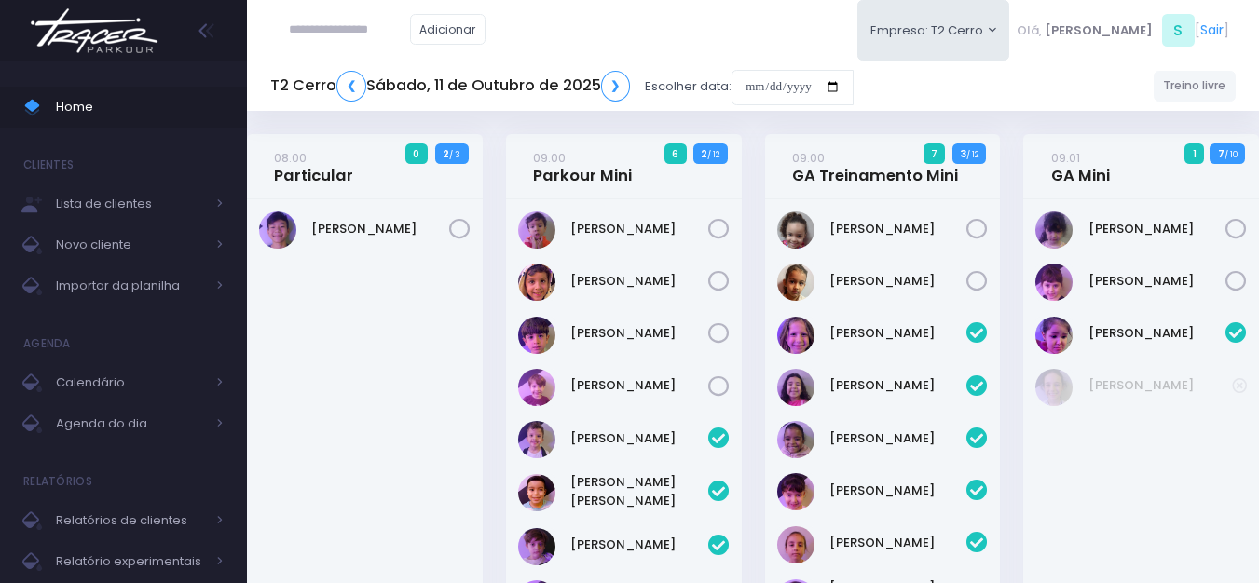
scroll to position [2779, 0]
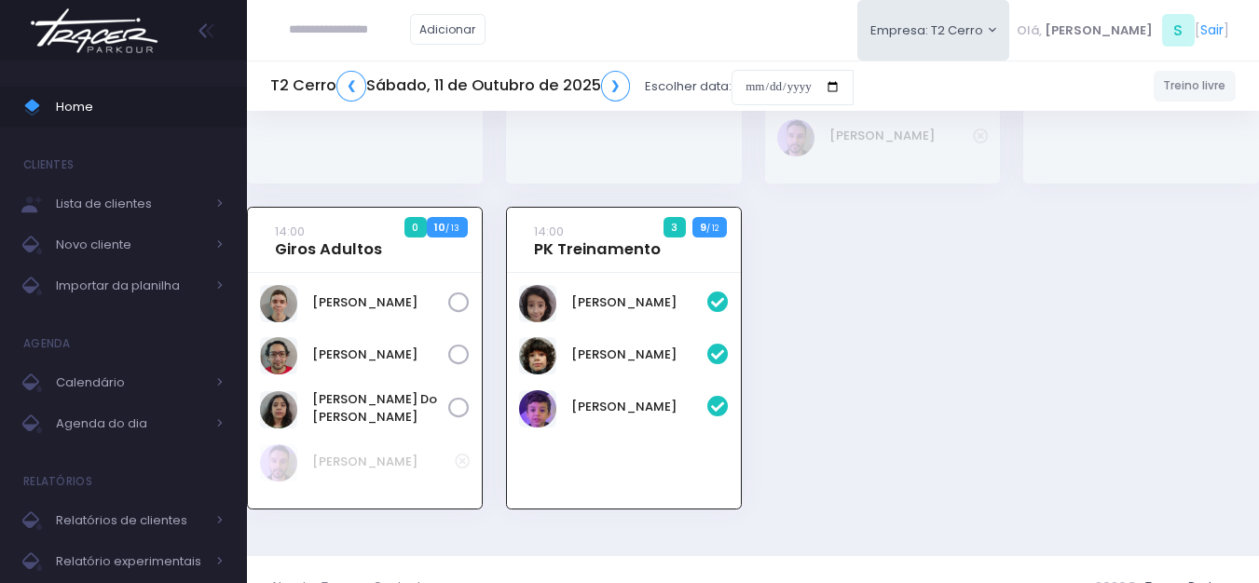
click at [102, 36] on img at bounding box center [94, 30] width 142 height 65
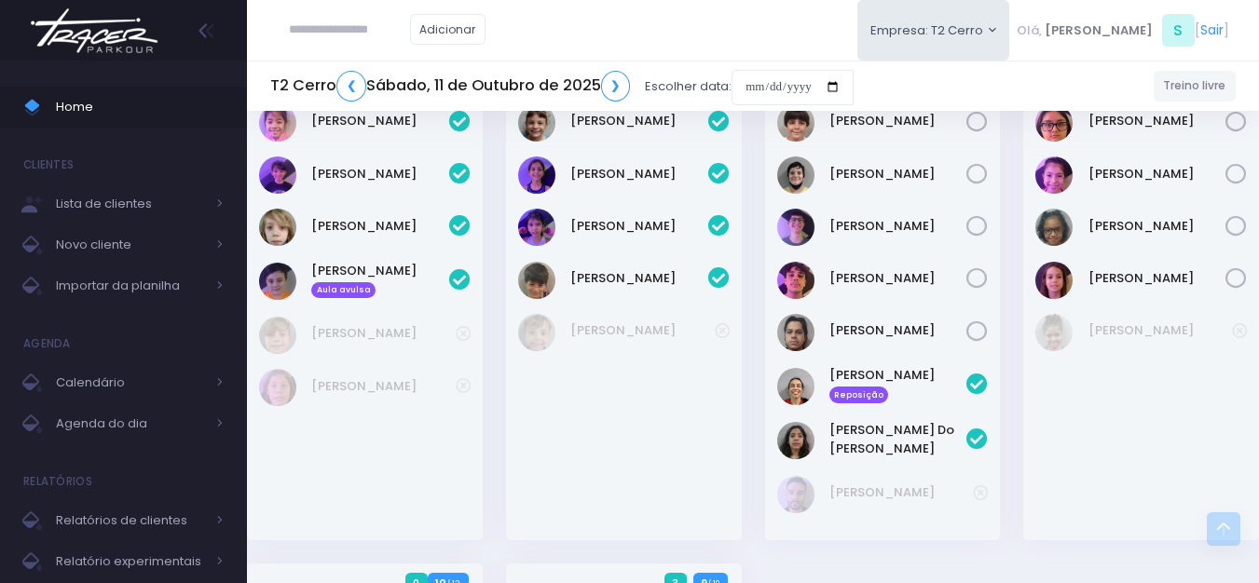
scroll to position [2778, 0]
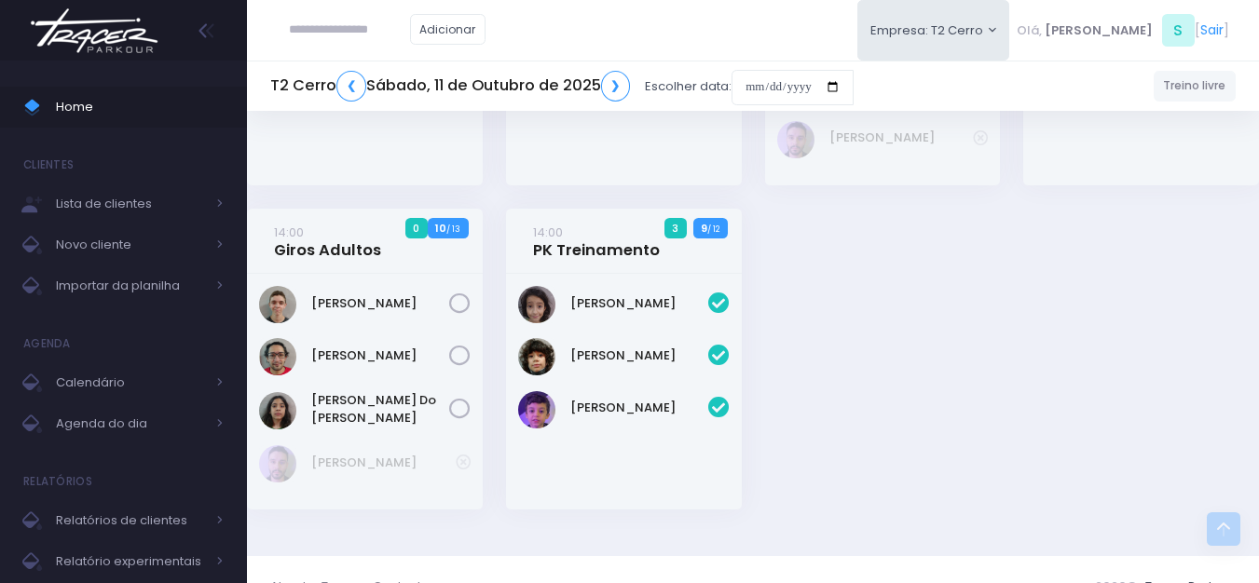
click at [111, 41] on img at bounding box center [94, 30] width 142 height 65
